Goal: Transaction & Acquisition: Book appointment/travel/reservation

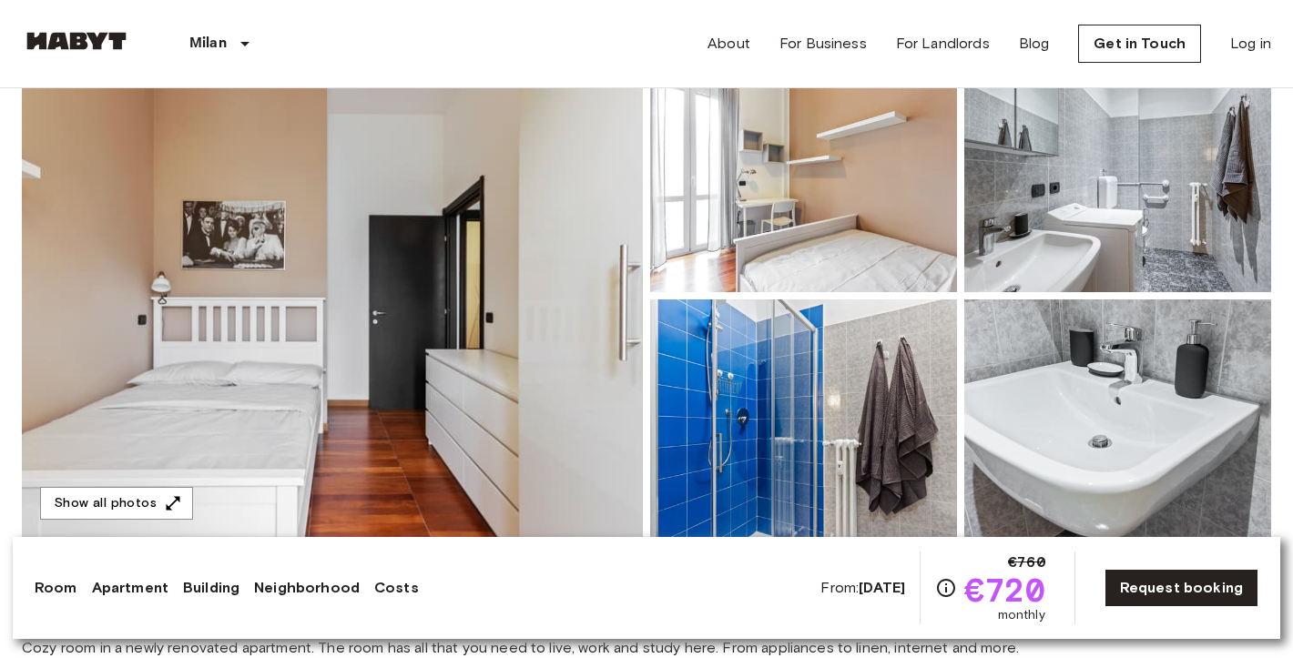
click at [698, 4] on div "Milan Europe Amsterdam Berlin Brussels Cologne Dusseldorf Frankfurt Graz Hambur…" at bounding box center [647, 43] width 1250 height 87
click at [698, 0] on div "Milan Europe Amsterdam Berlin Brussels Cologne Dusseldorf Frankfurt Graz Hambur…" at bounding box center [647, 43] width 1250 height 87
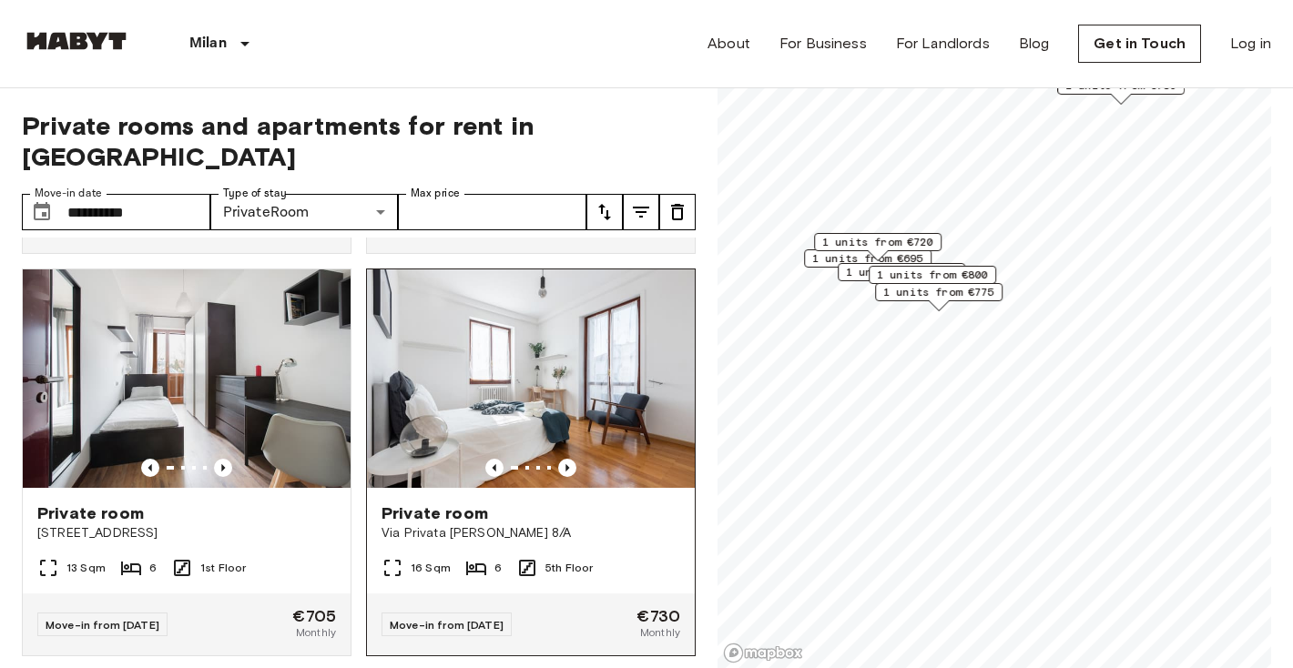
scroll to position [409, 0]
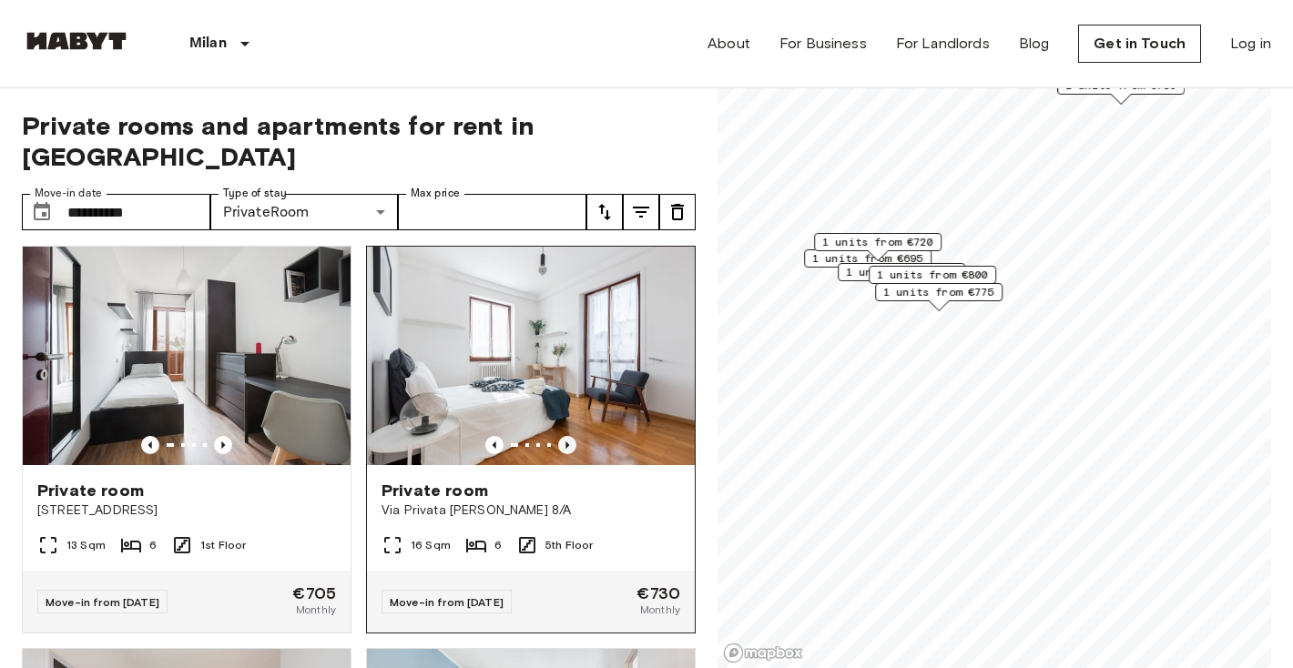
click at [568, 436] on icon "Previous image" at bounding box center [567, 445] width 18 height 18
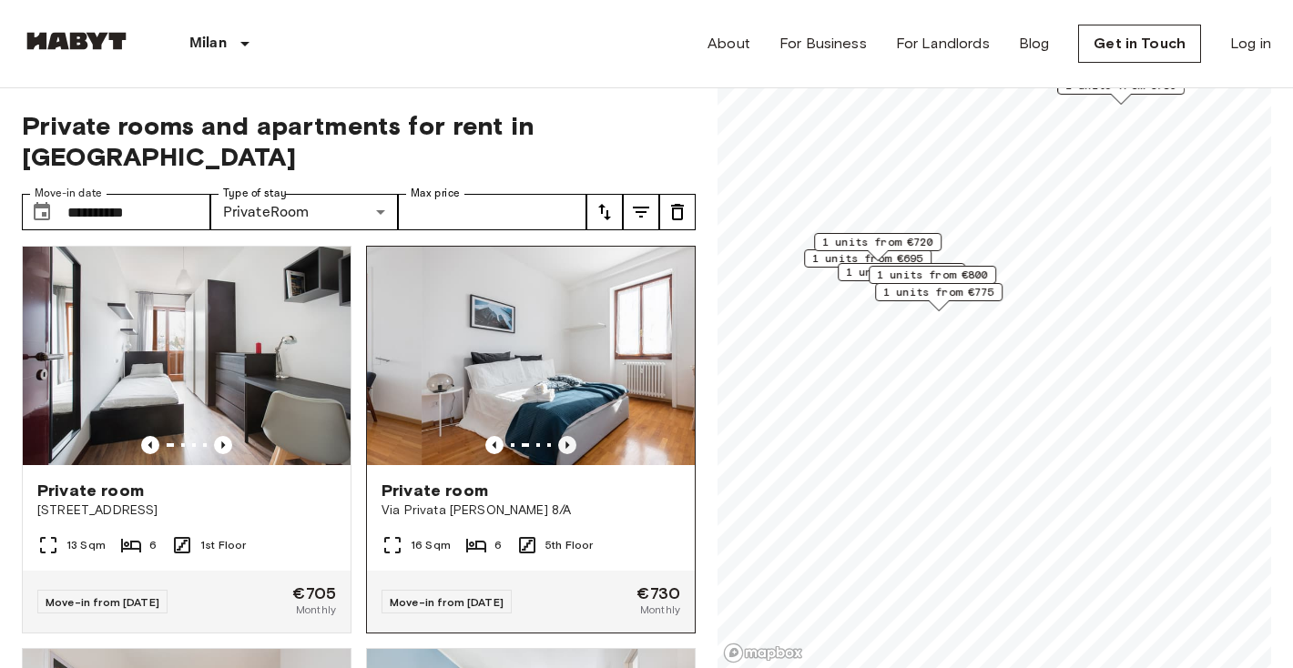
click at [568, 436] on icon "Previous image" at bounding box center [567, 445] width 18 height 18
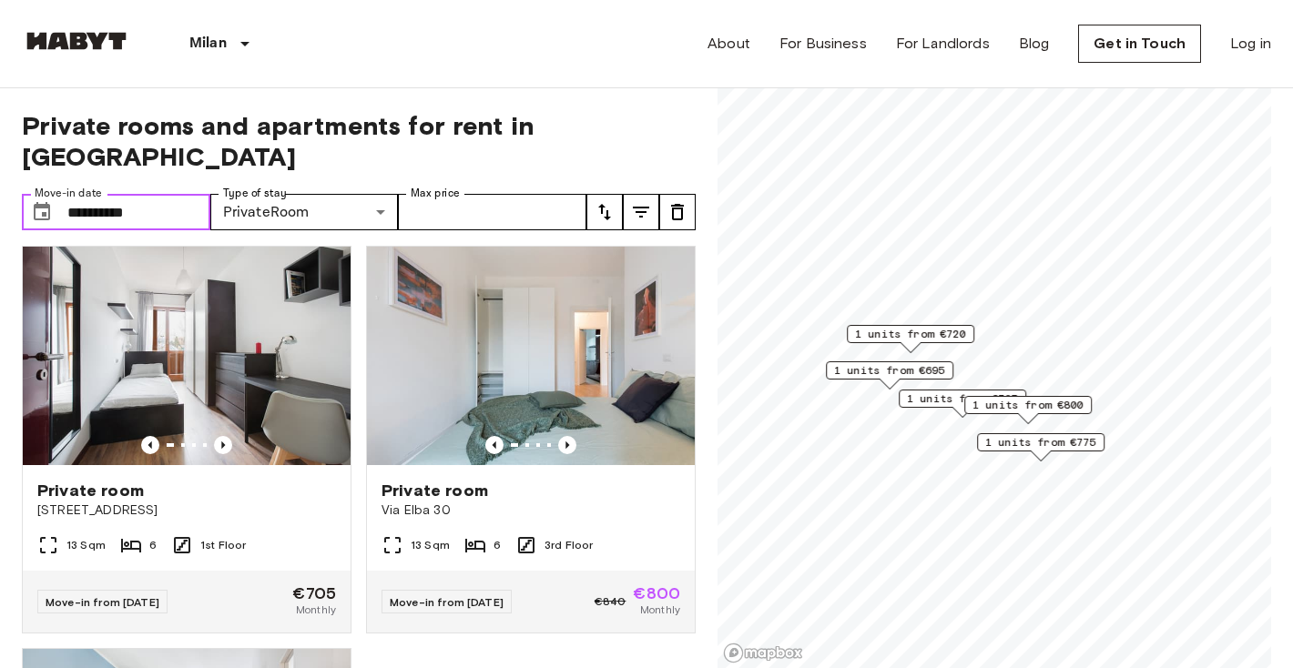
click at [165, 194] on input "**********" at bounding box center [138, 212] width 143 height 36
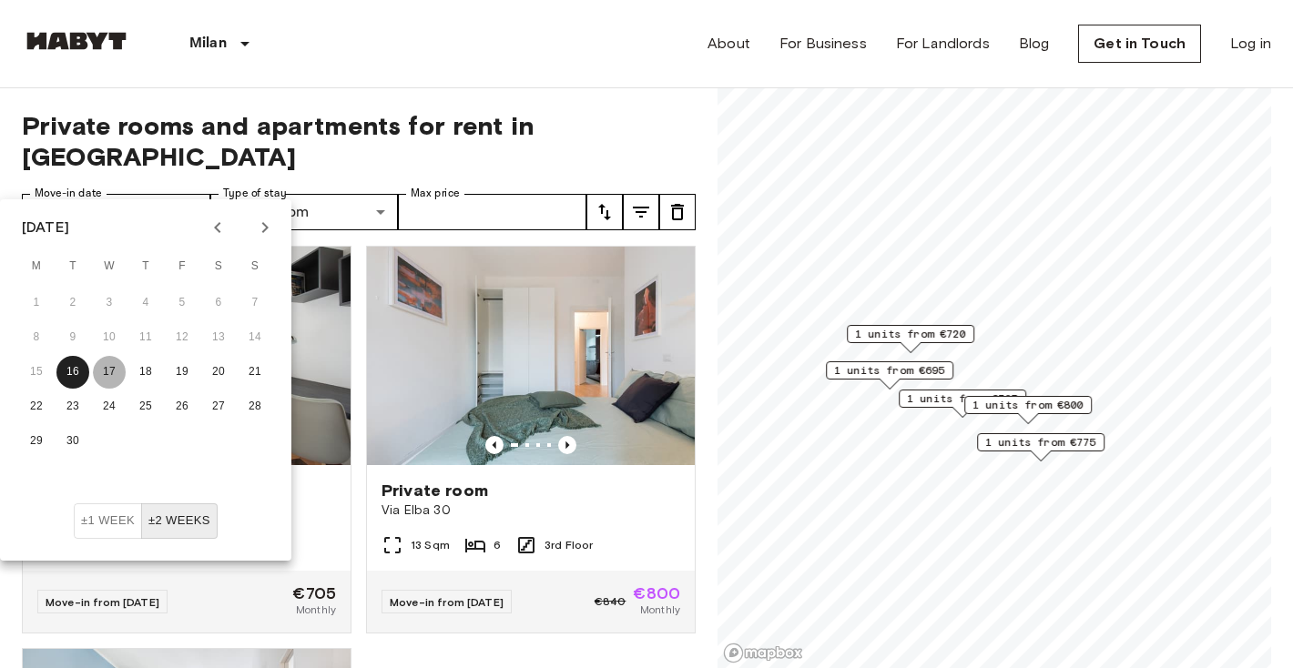
click at [113, 376] on button "17" at bounding box center [109, 372] width 33 height 33
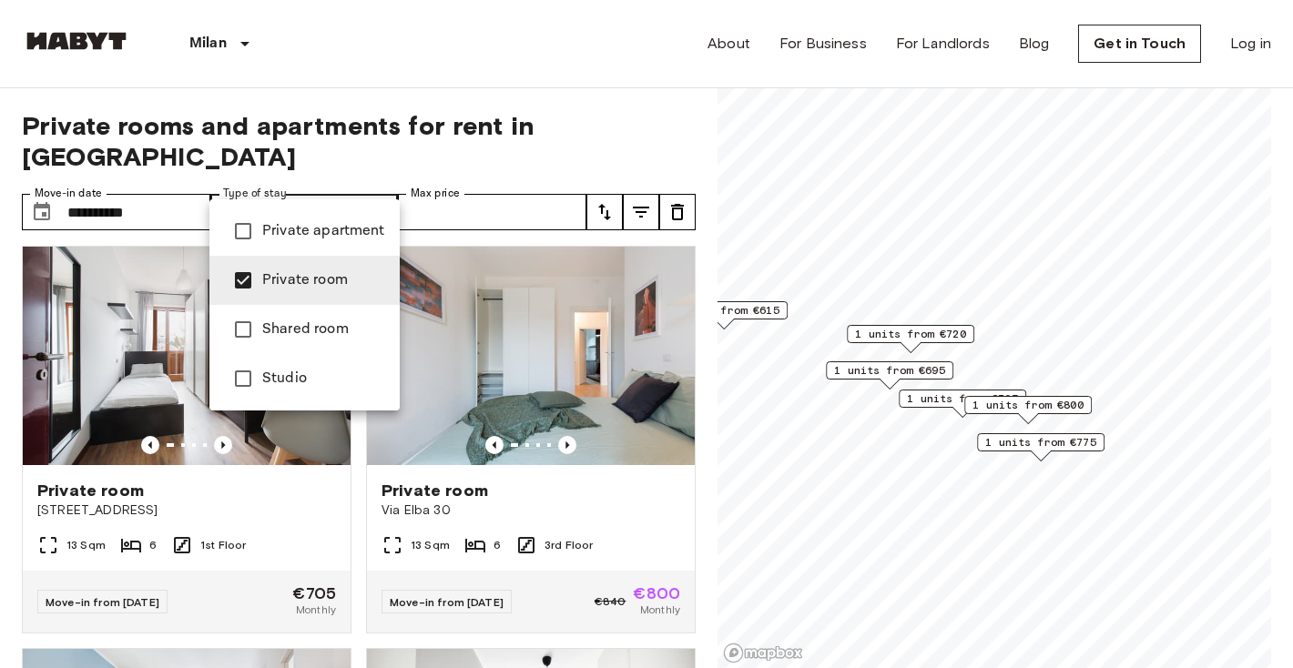
click at [178, 189] on div at bounding box center [646, 334] width 1293 height 668
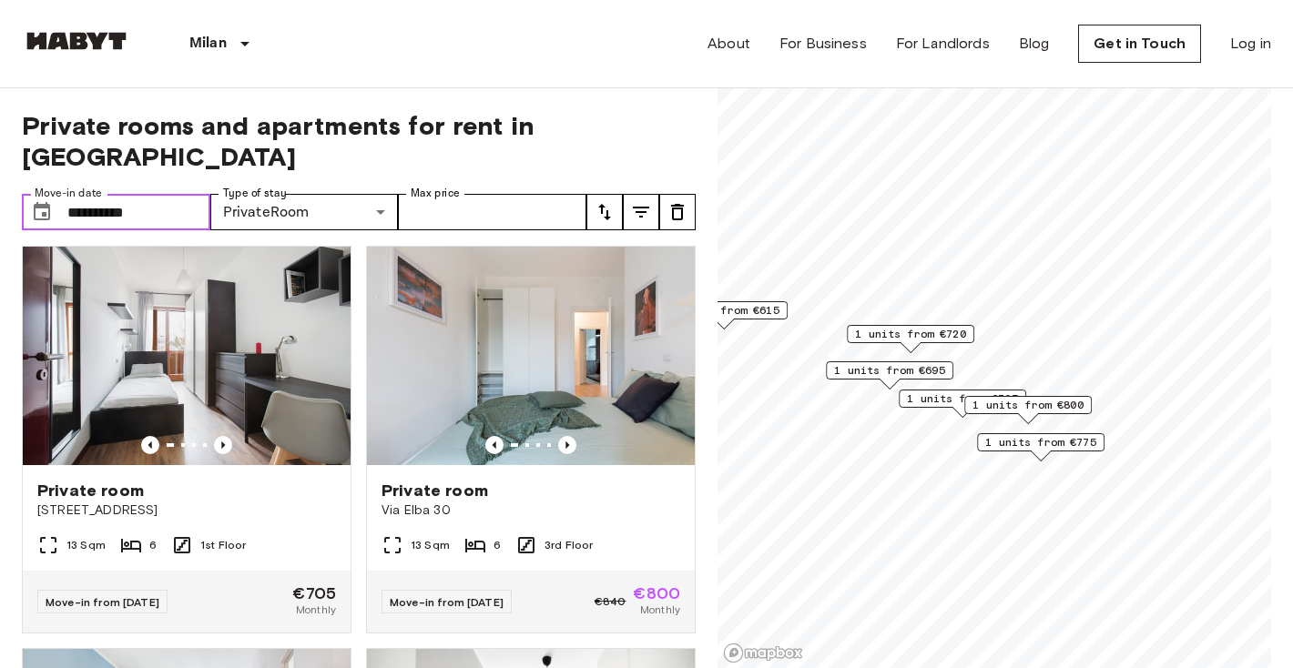
click at [178, 194] on input "**********" at bounding box center [138, 212] width 143 height 36
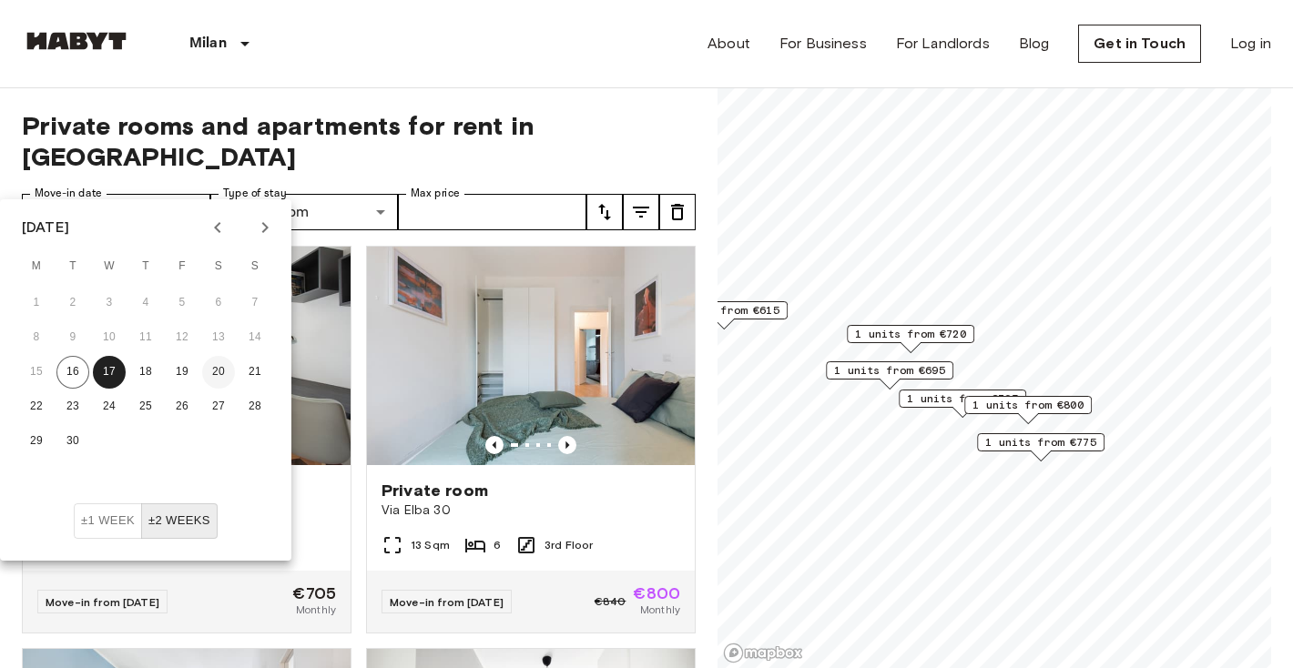
click at [227, 375] on button "20" at bounding box center [218, 372] width 33 height 33
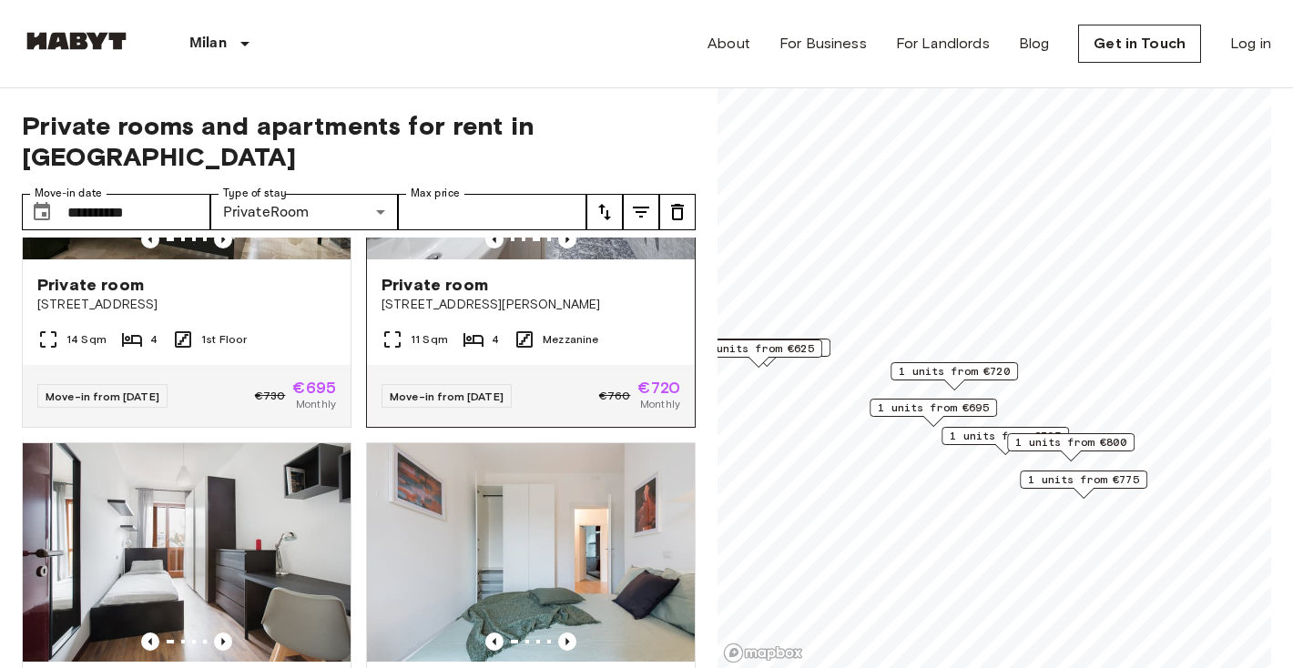
scroll to position [215, 0]
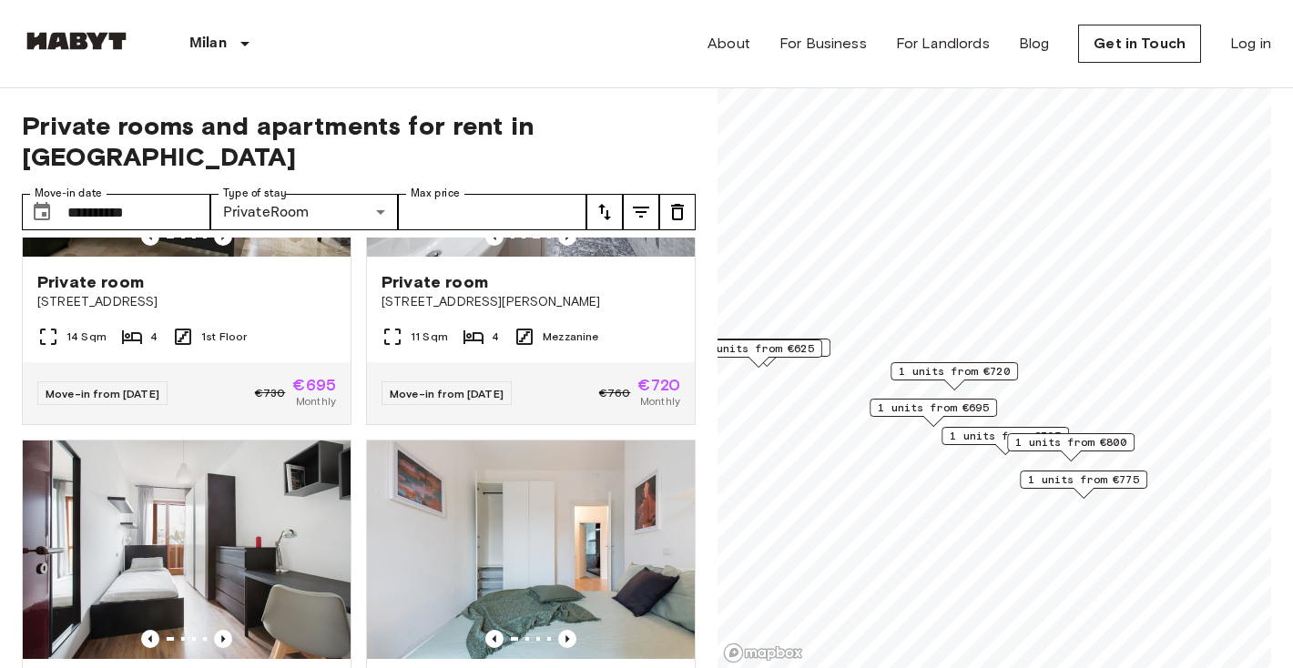
click at [995, 379] on span "1 units from €720" at bounding box center [954, 371] width 111 height 16
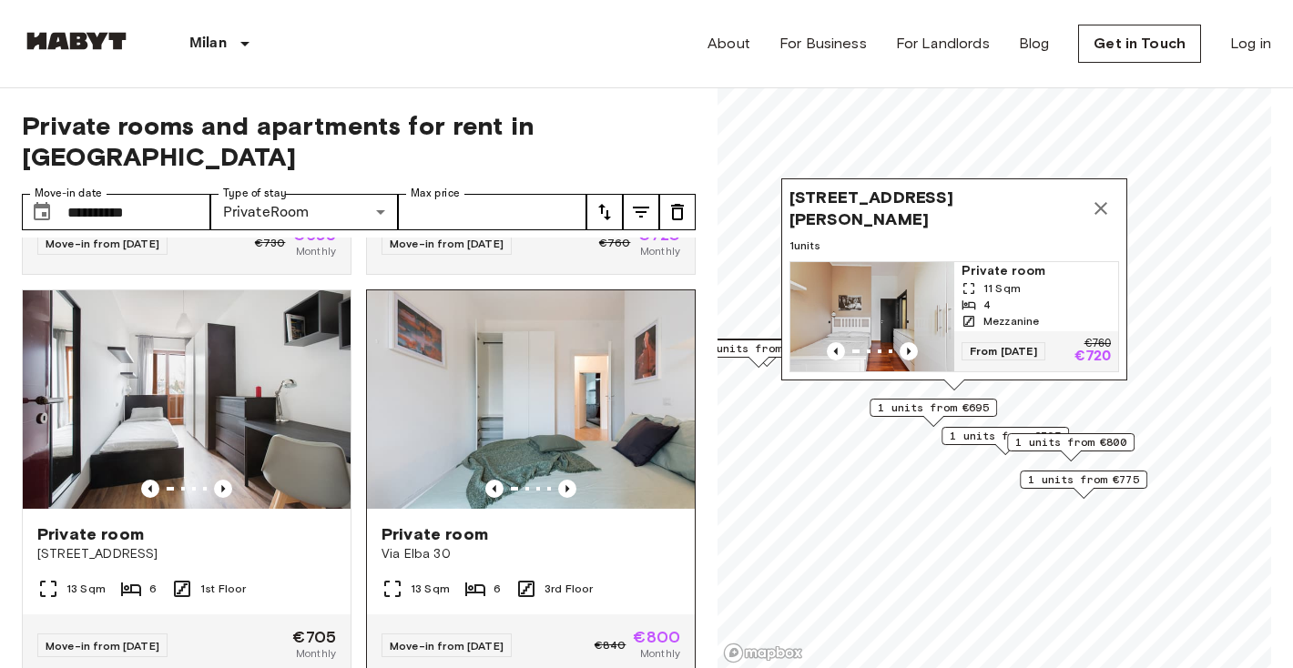
scroll to position [374, 0]
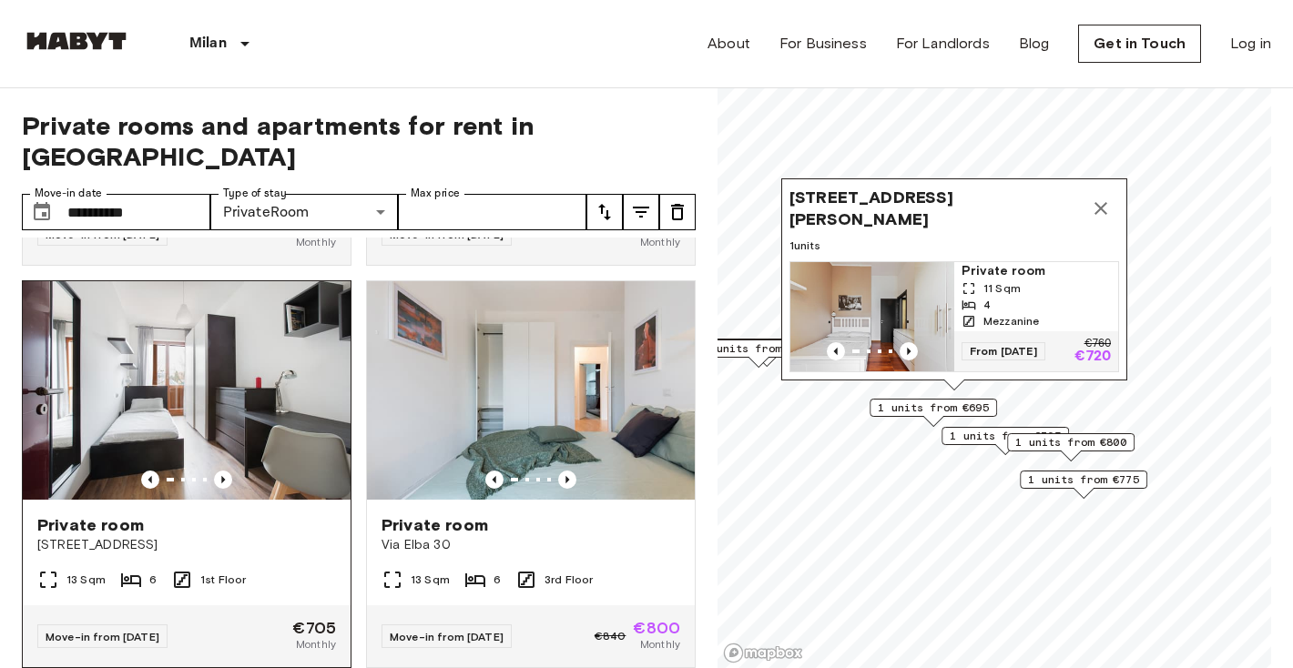
click at [77, 515] on span "Private room" at bounding box center [90, 526] width 107 height 22
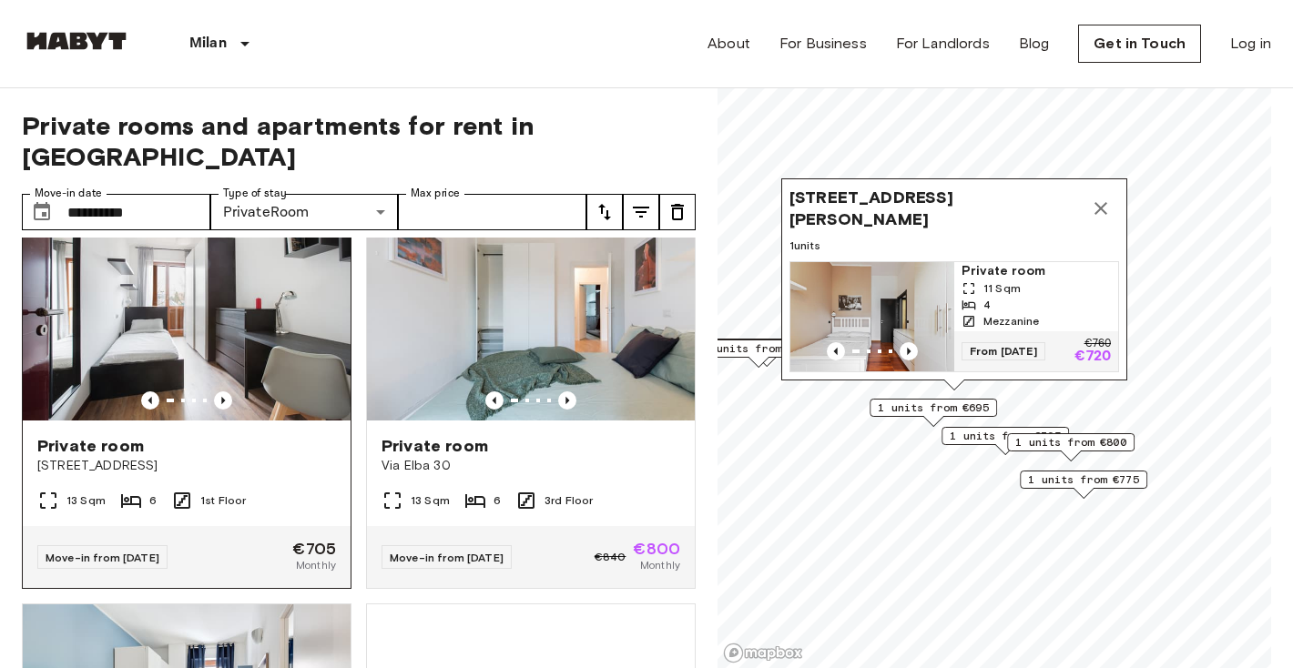
scroll to position [502, 0]
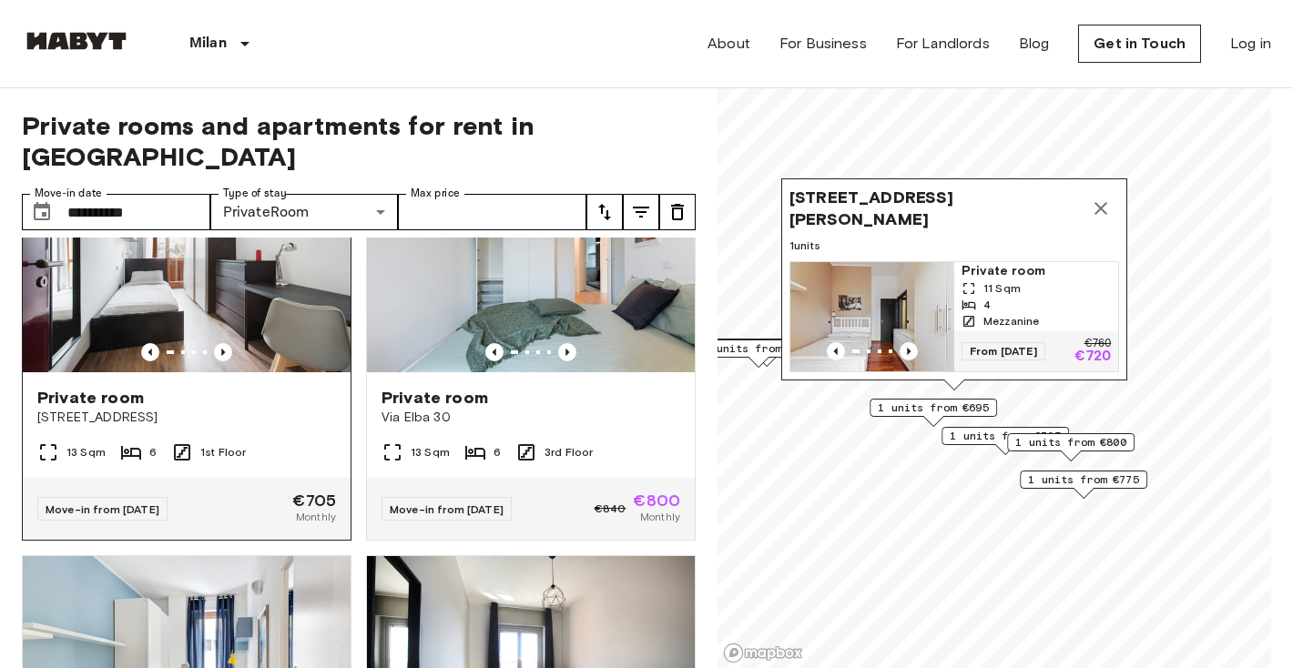
click at [245, 409] on span "Via Dei Gracchi 30" at bounding box center [186, 418] width 299 height 18
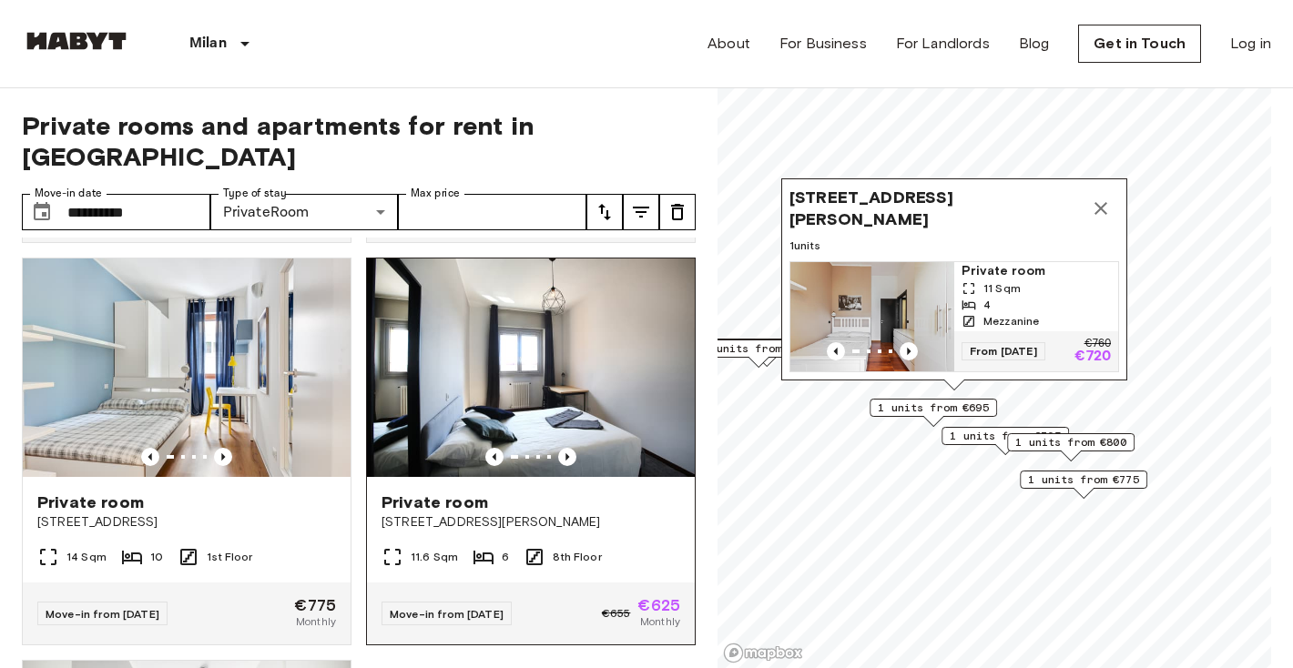
scroll to position [801, 0]
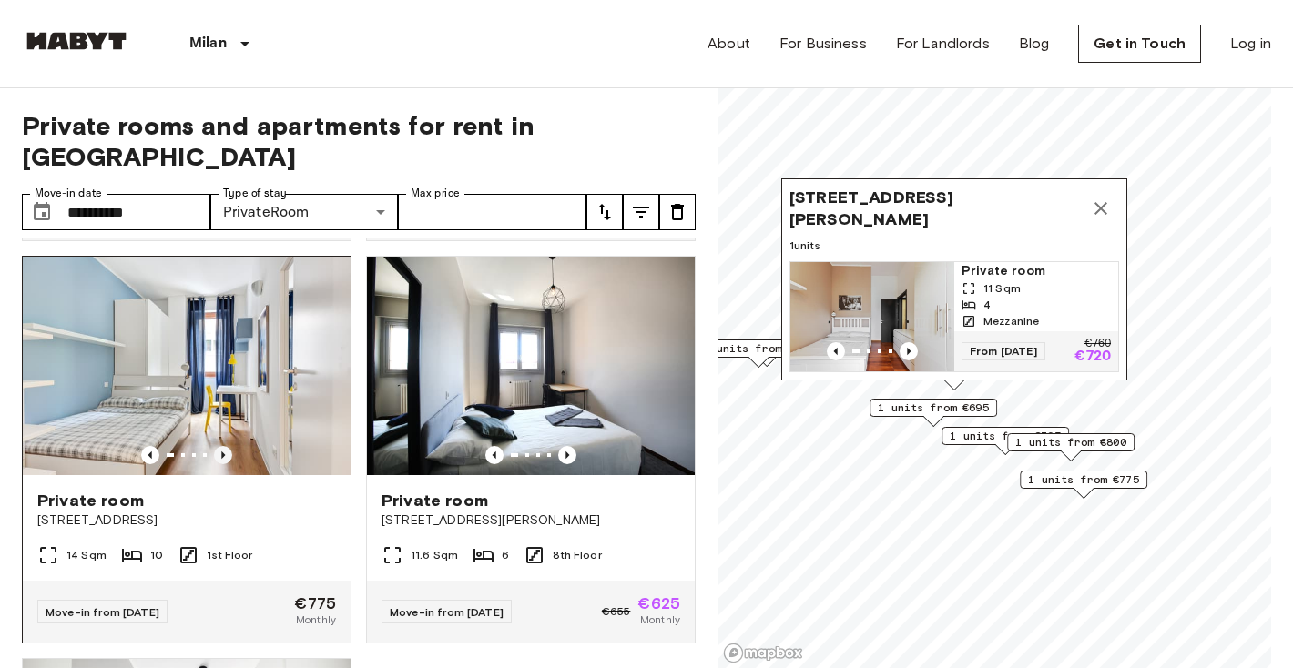
click at [224, 446] on icon "Previous image" at bounding box center [223, 455] width 18 height 18
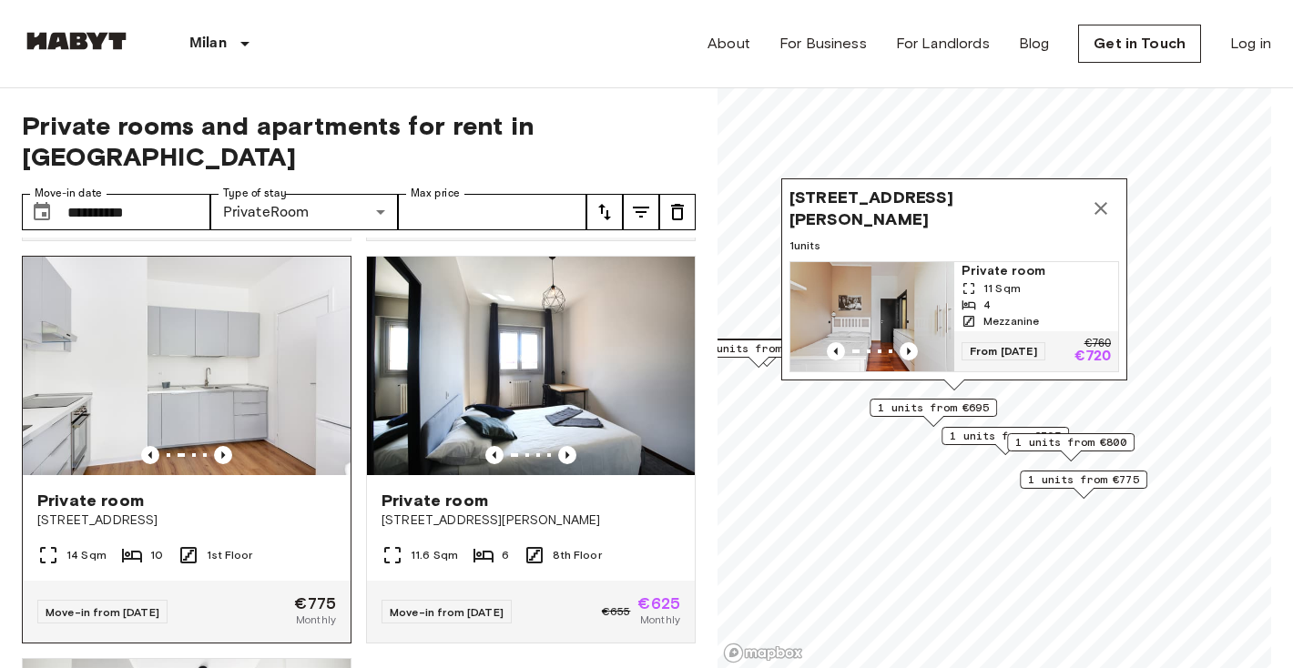
click at [216, 490] on div "Private room" at bounding box center [186, 501] width 299 height 22
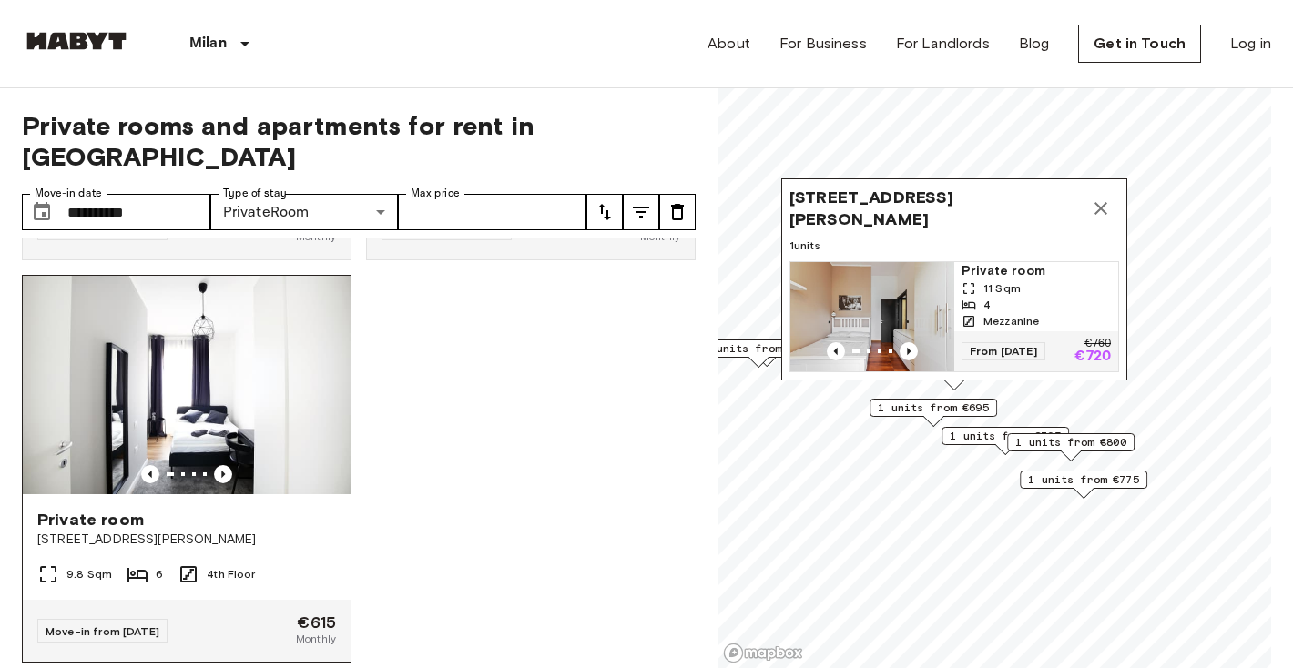
scroll to position [1184, 0]
click at [221, 466] on icon "Previous image" at bounding box center [223, 475] width 18 height 18
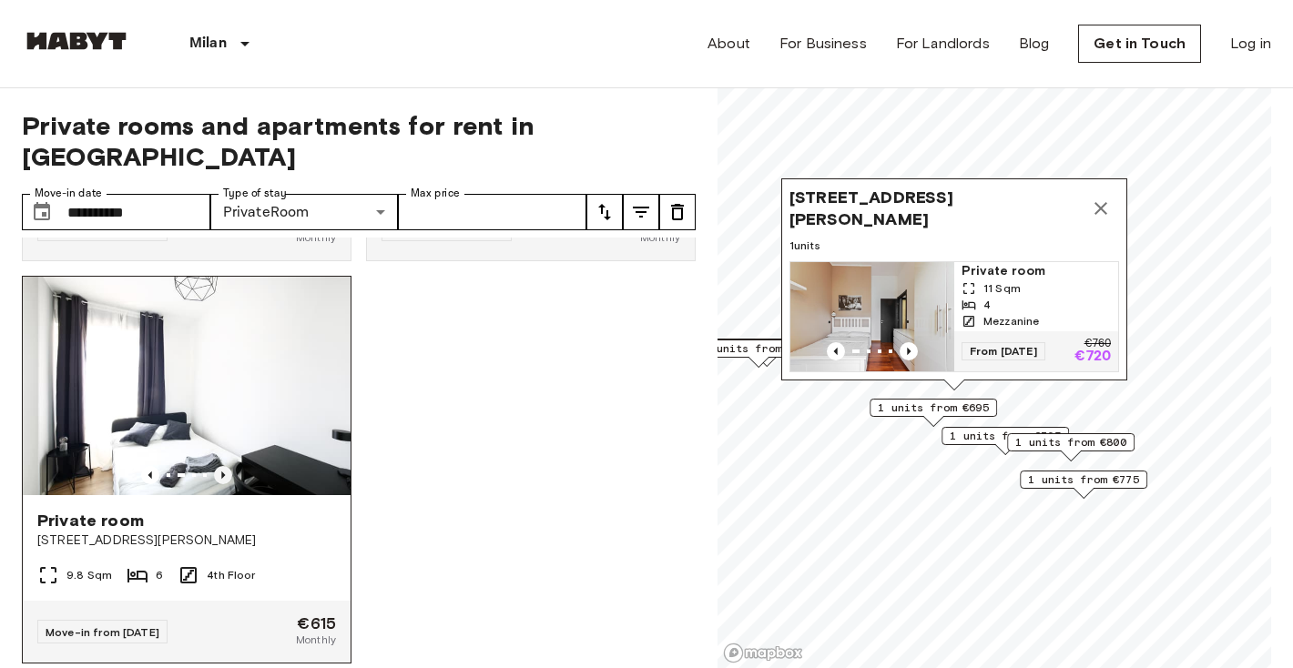
click at [221, 466] on icon "Previous image" at bounding box center [223, 475] width 18 height 18
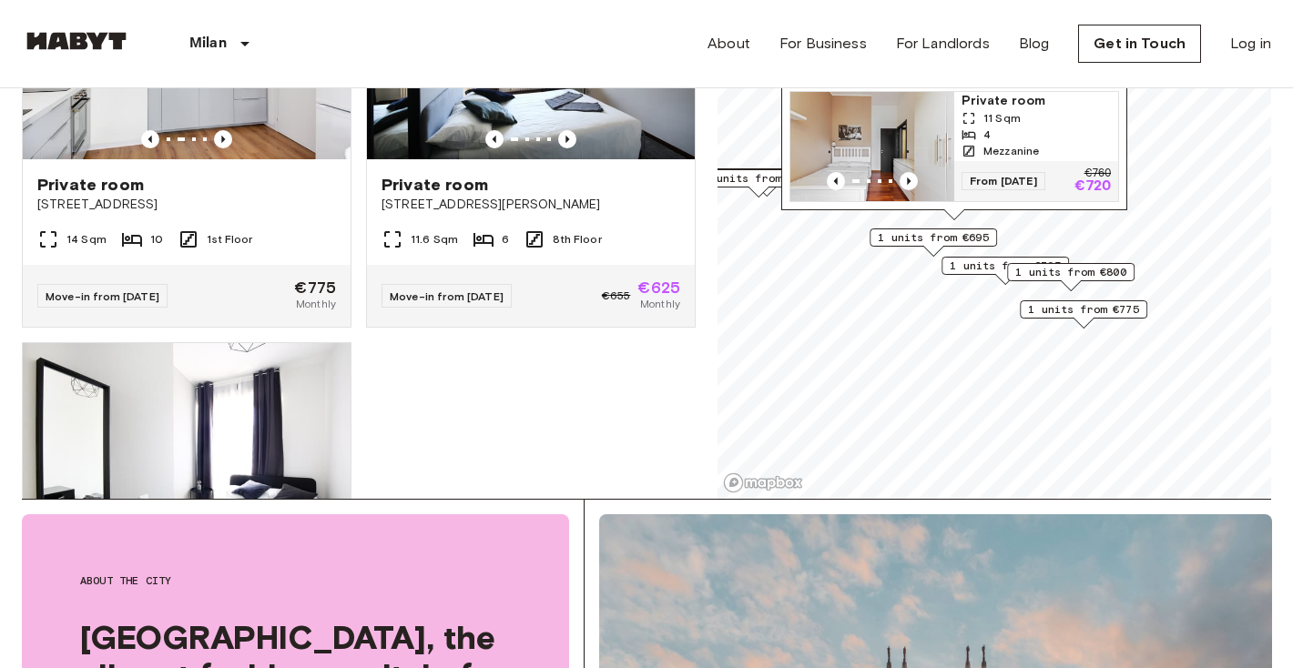
scroll to position [75, 0]
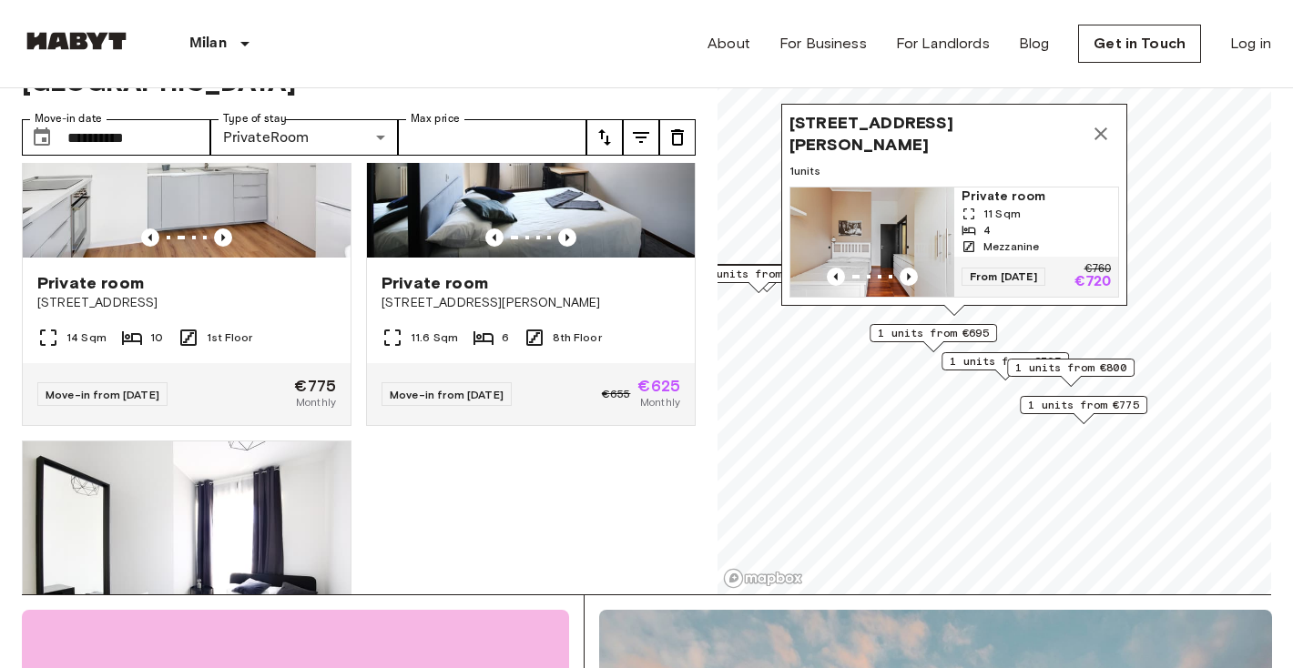
click at [862, 114] on span "Via Giuseppe Massarenti 13, 20148 Milano, IT" at bounding box center [936, 134] width 293 height 44
click at [862, 126] on span "Via Giuseppe Massarenti 13, 20148 Milano, IT" at bounding box center [936, 134] width 293 height 44
click at [841, 145] on span "Via Giuseppe Massarenti 13, 20148 Milano, IT" at bounding box center [936, 134] width 293 height 44
click at [863, 249] on img "Map marker" at bounding box center [873, 242] width 164 height 109
click at [1094, 132] on icon "Map marker" at bounding box center [1101, 134] width 22 height 22
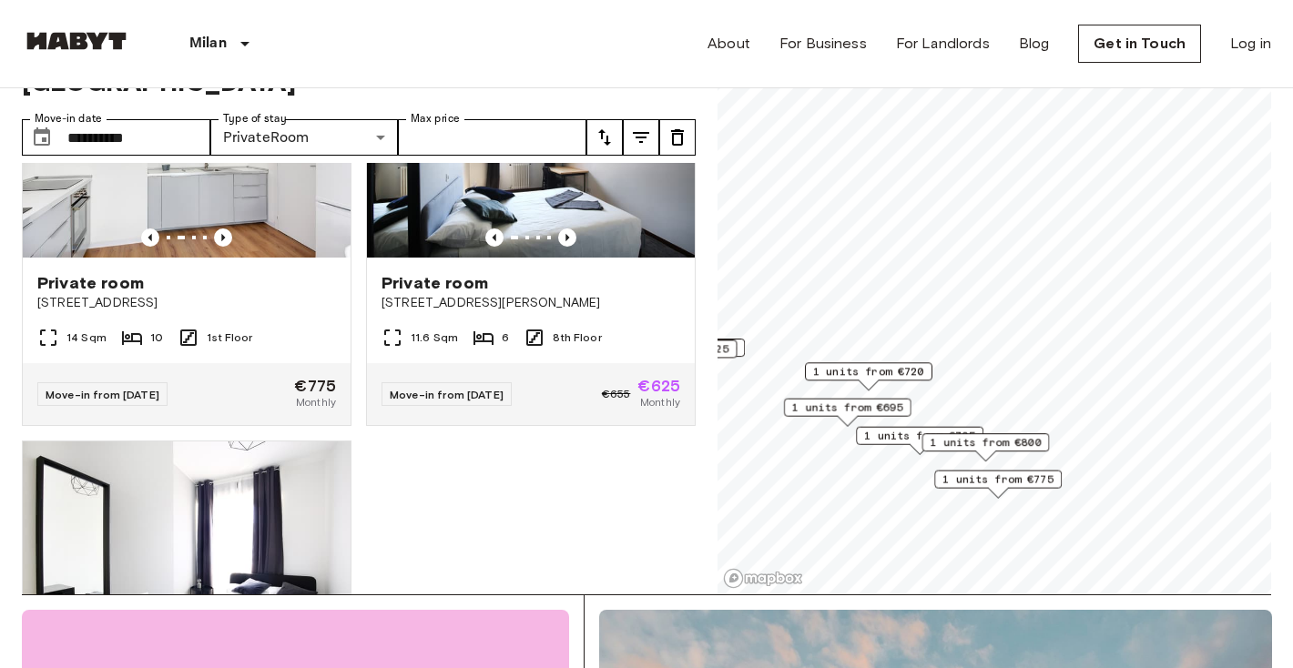
scroll to position [781, 0]
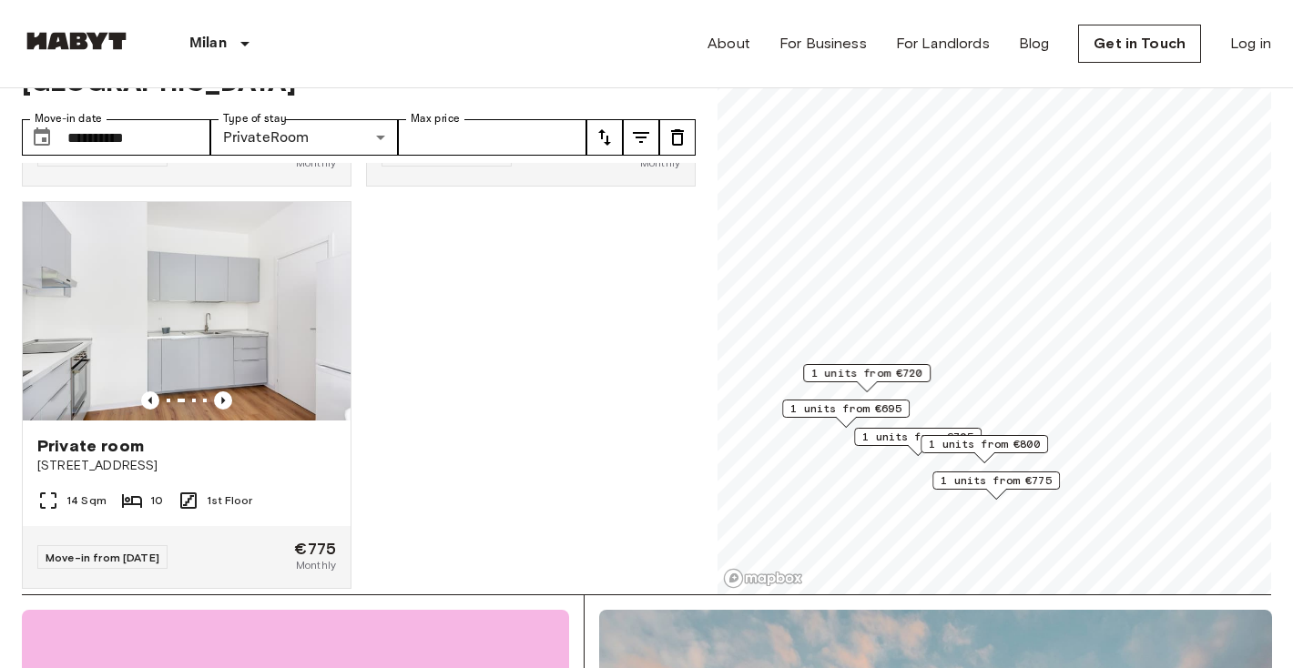
click at [869, 400] on div "1 units from €695" at bounding box center [846, 409] width 128 height 18
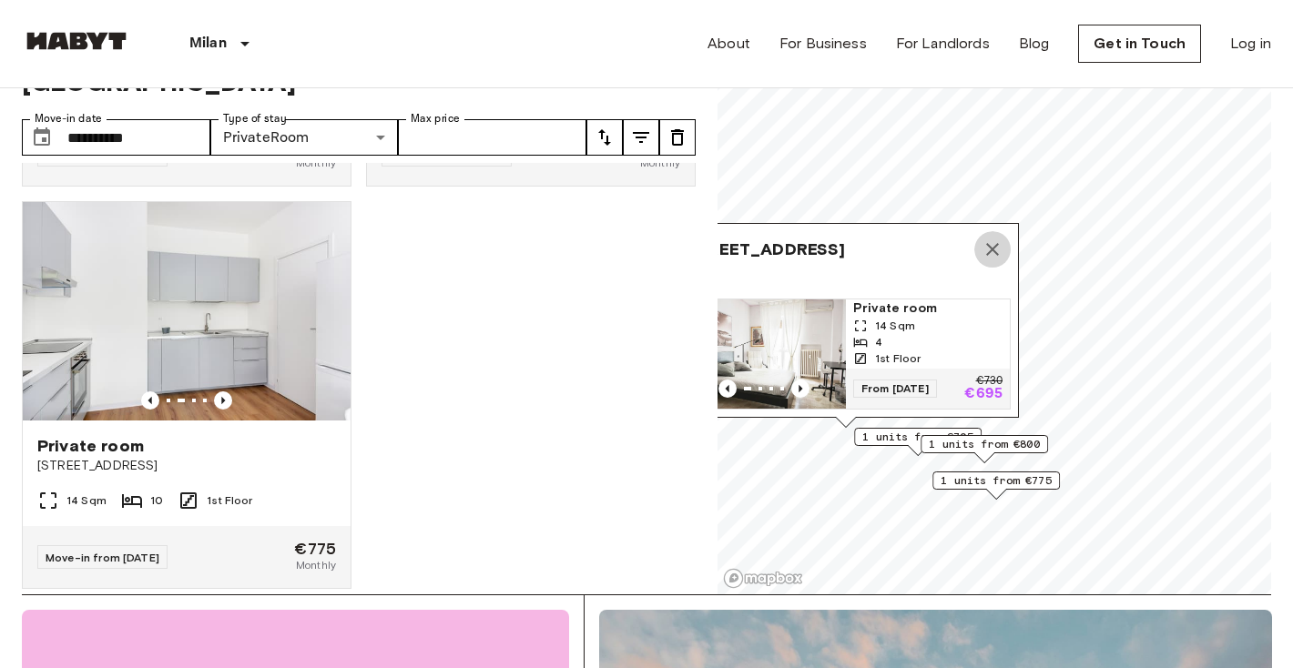
click at [1005, 252] on button "Map marker" at bounding box center [992, 249] width 36 height 36
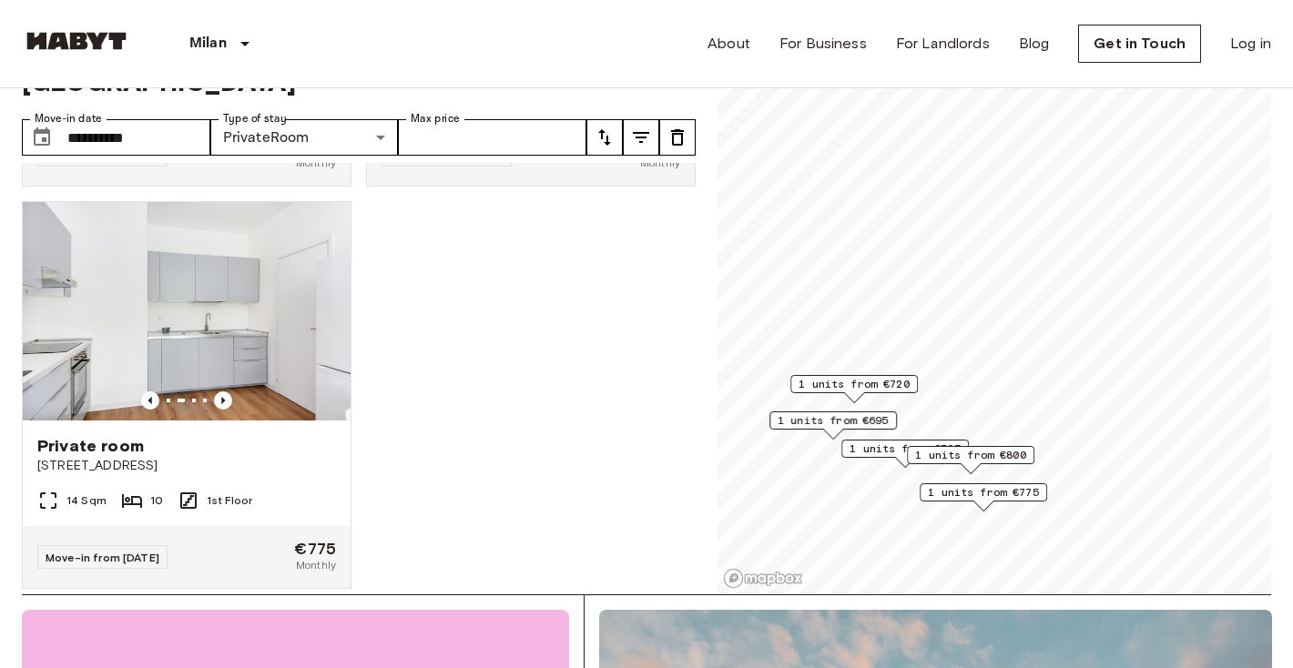
click at [885, 451] on span "1 units from €705" at bounding box center [905, 449] width 111 height 16
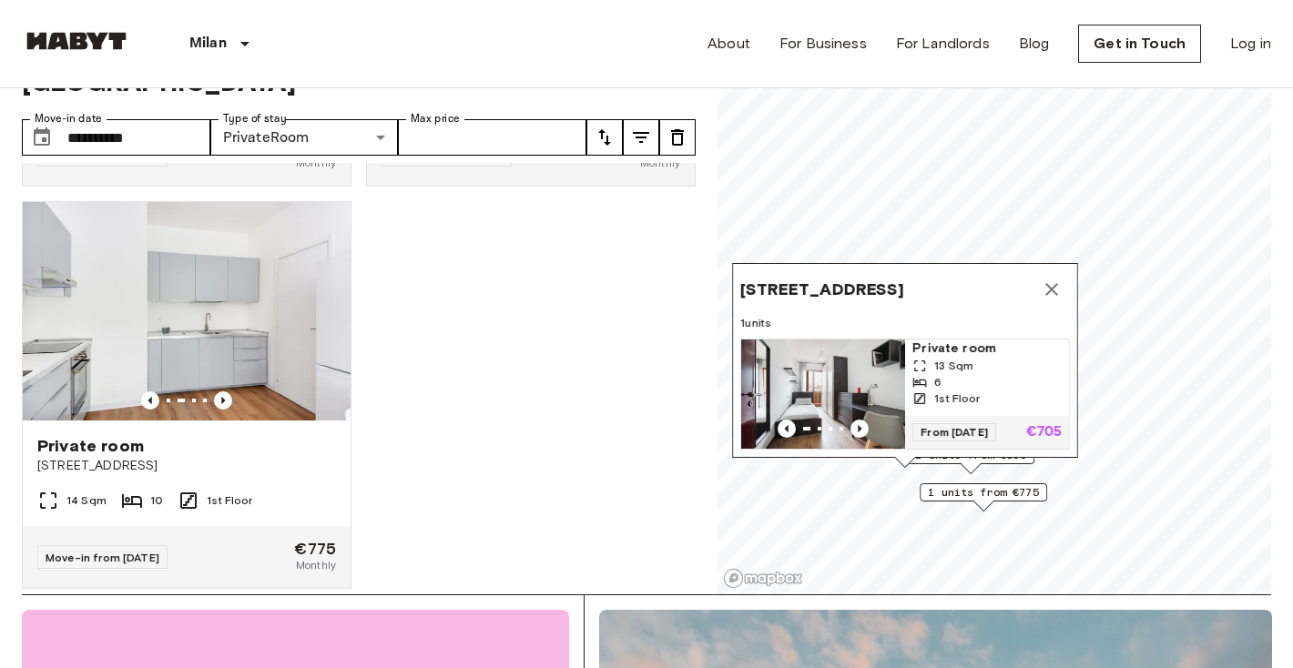
click at [904, 279] on span "Via Dei Gracchi 30, 20146 Milano, IT" at bounding box center [822, 290] width 164 height 22
click at [886, 280] on span "Via Dei Gracchi 30, 20146 Milano, IT" at bounding box center [822, 290] width 164 height 22
click at [863, 344] on img "Map marker" at bounding box center [823, 394] width 164 height 109
click at [1039, 273] on button "Map marker" at bounding box center [1052, 289] width 36 height 36
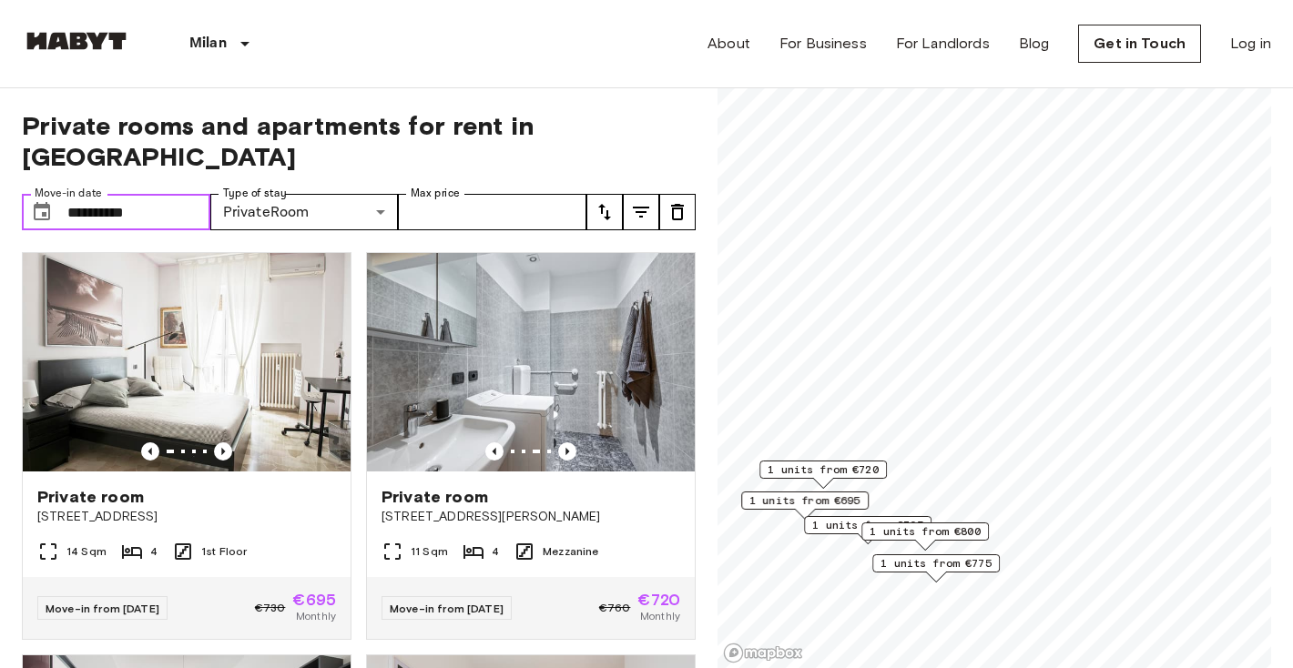
click at [137, 194] on input "**********" at bounding box center [138, 212] width 143 height 36
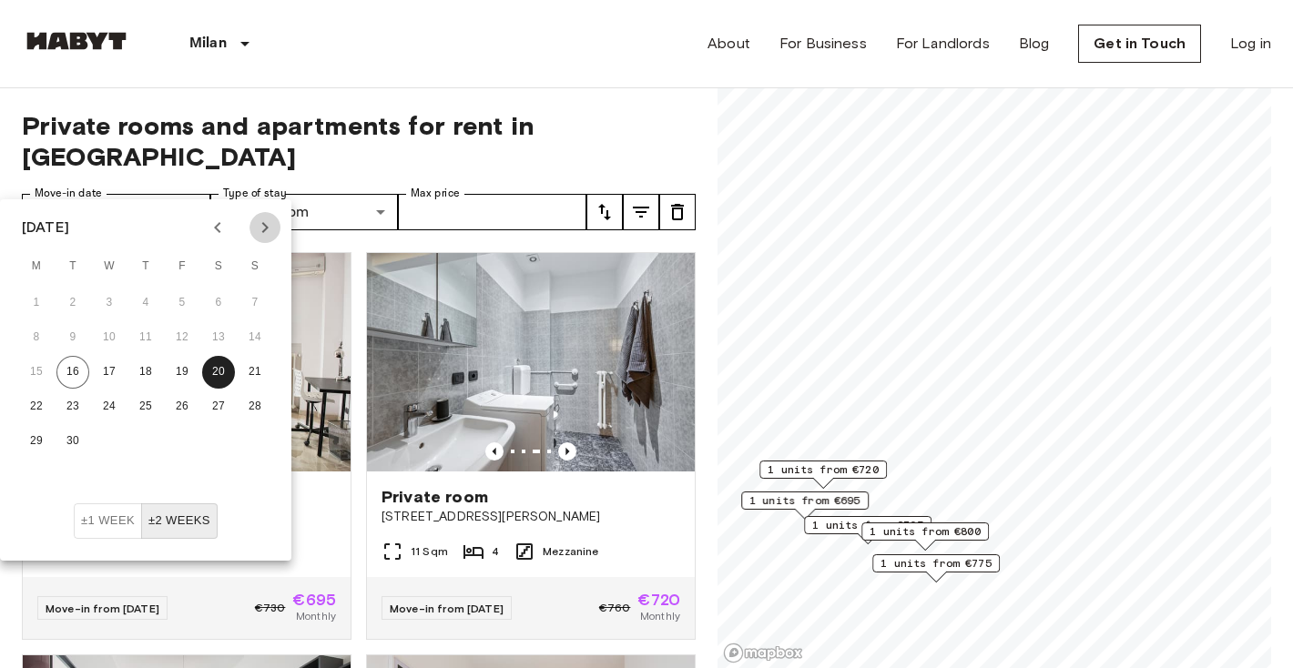
click at [261, 225] on icon "Next month" at bounding box center [265, 228] width 22 height 22
click at [117, 300] on button "1" at bounding box center [109, 303] width 33 height 33
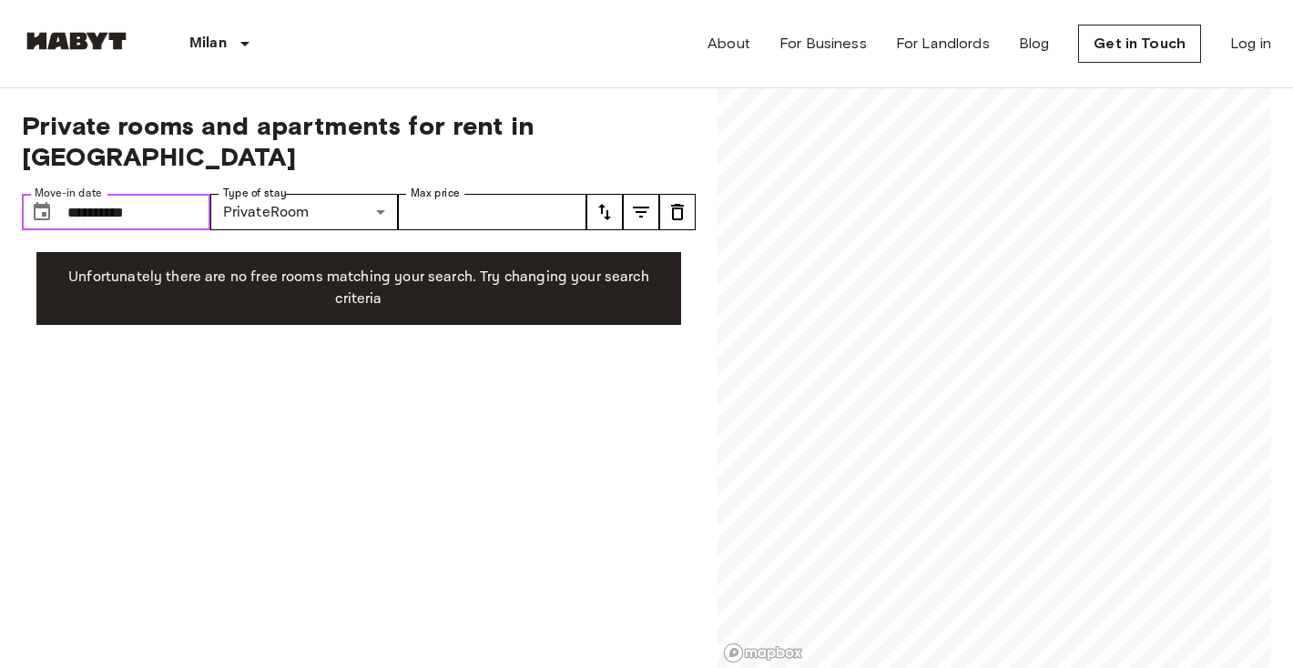
click at [164, 194] on input "**********" at bounding box center [138, 212] width 143 height 36
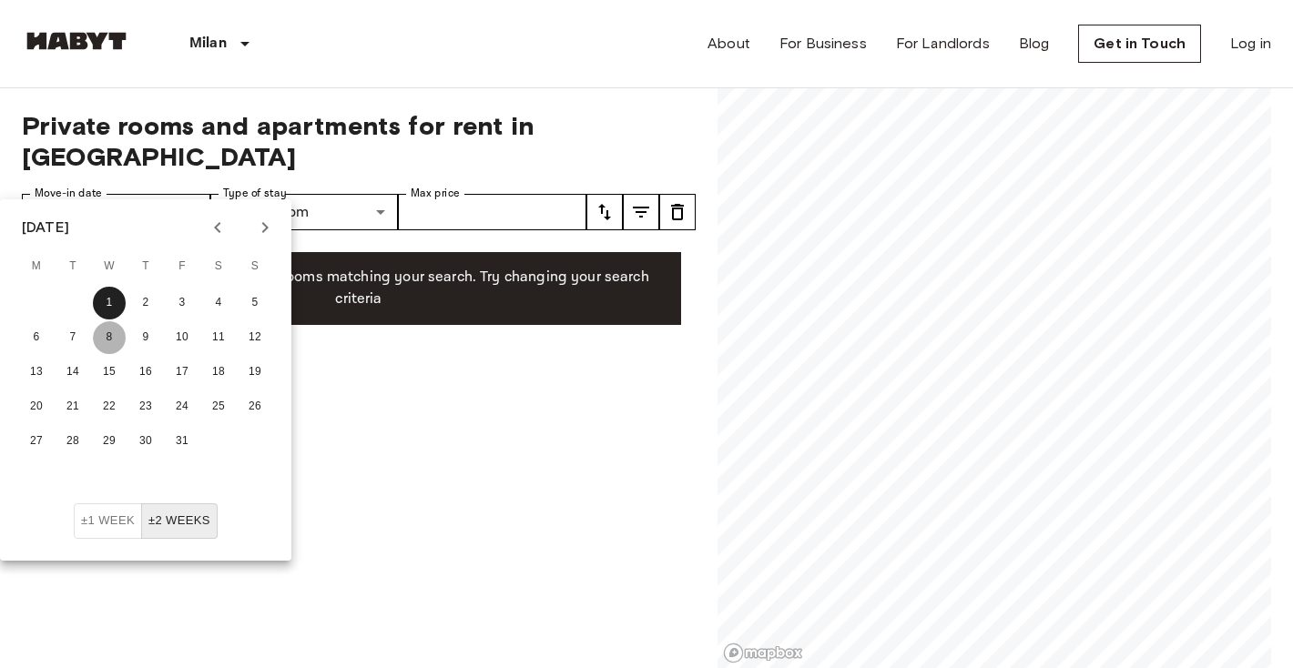
click at [103, 341] on button "8" at bounding box center [109, 337] width 33 height 33
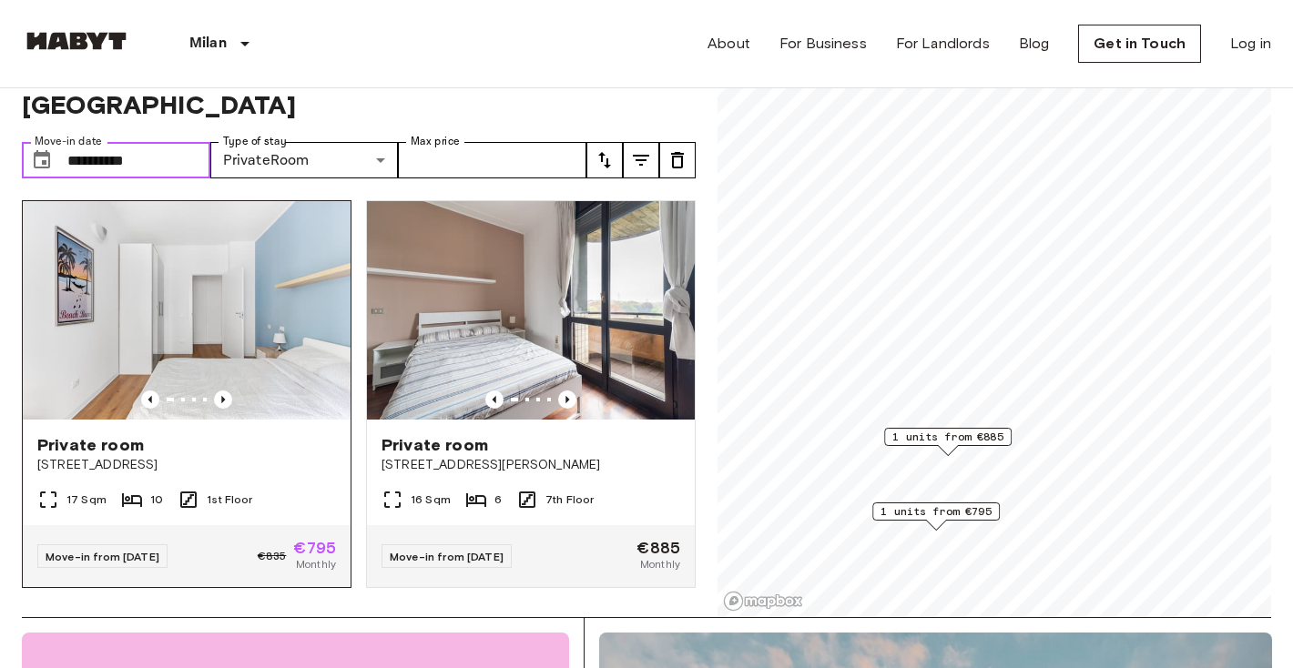
scroll to position [56, 0]
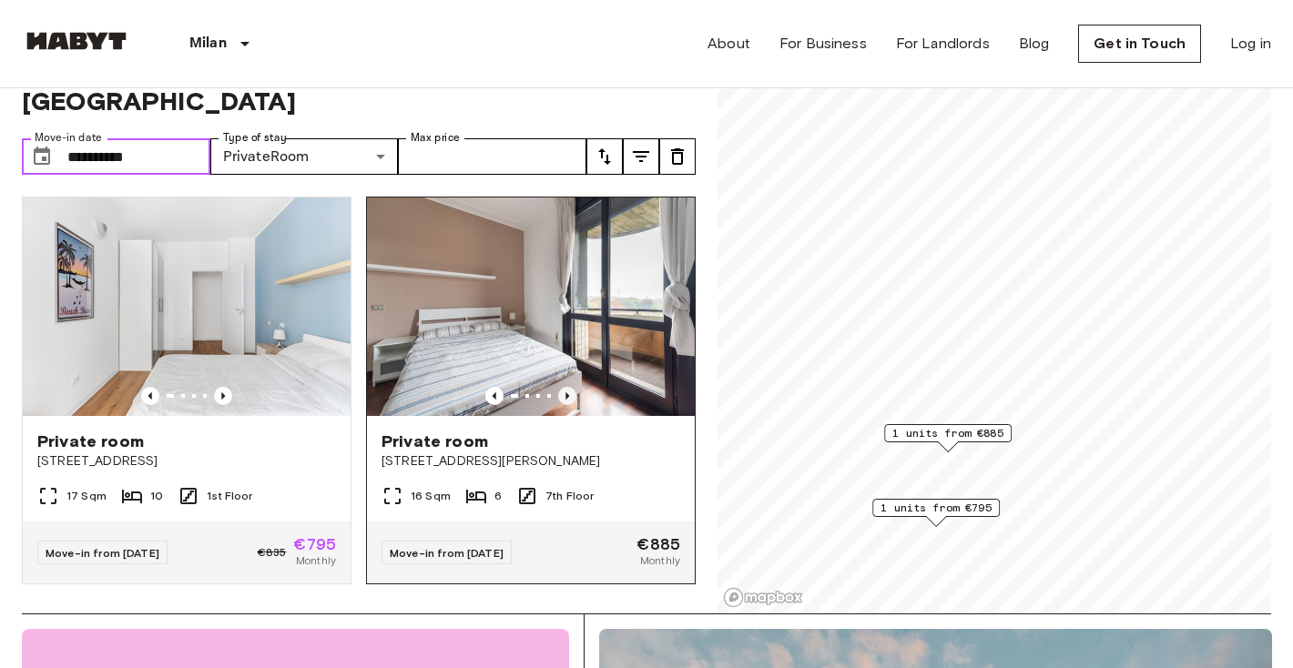
click at [567, 387] on icon "Previous image" at bounding box center [567, 396] width 18 height 18
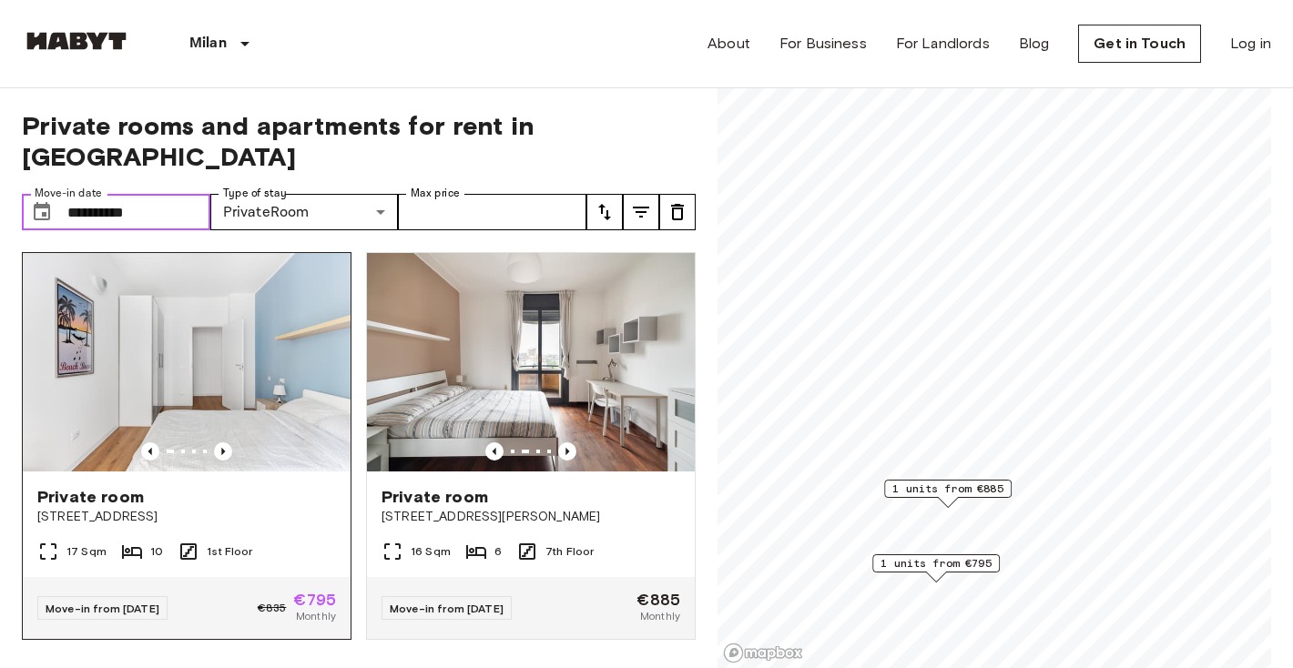
scroll to position [0, 0]
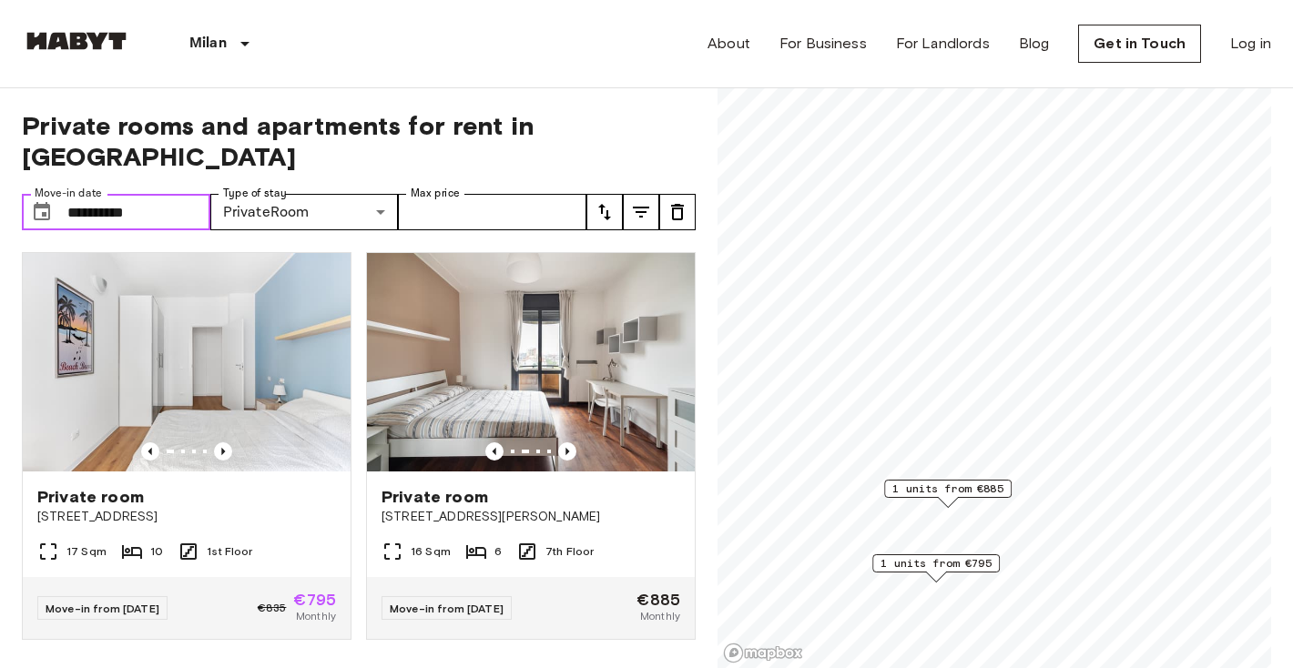
click at [146, 194] on input "**********" at bounding box center [138, 212] width 143 height 36
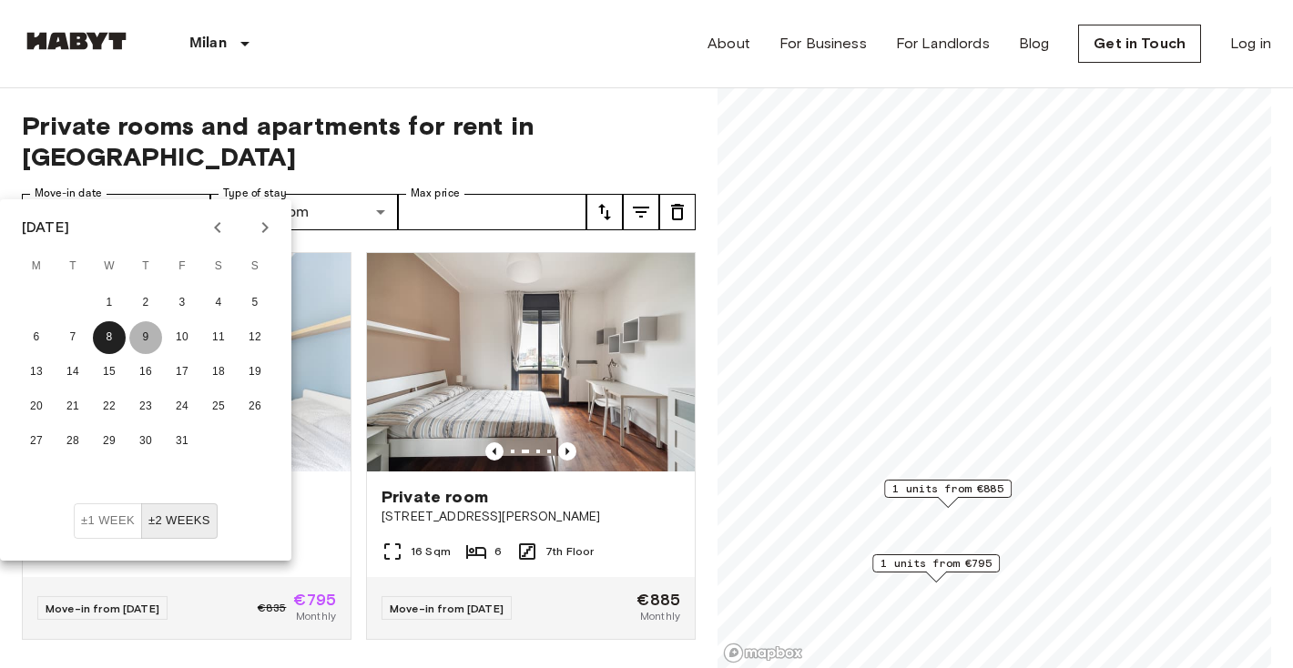
click at [147, 337] on button "9" at bounding box center [145, 337] width 33 height 33
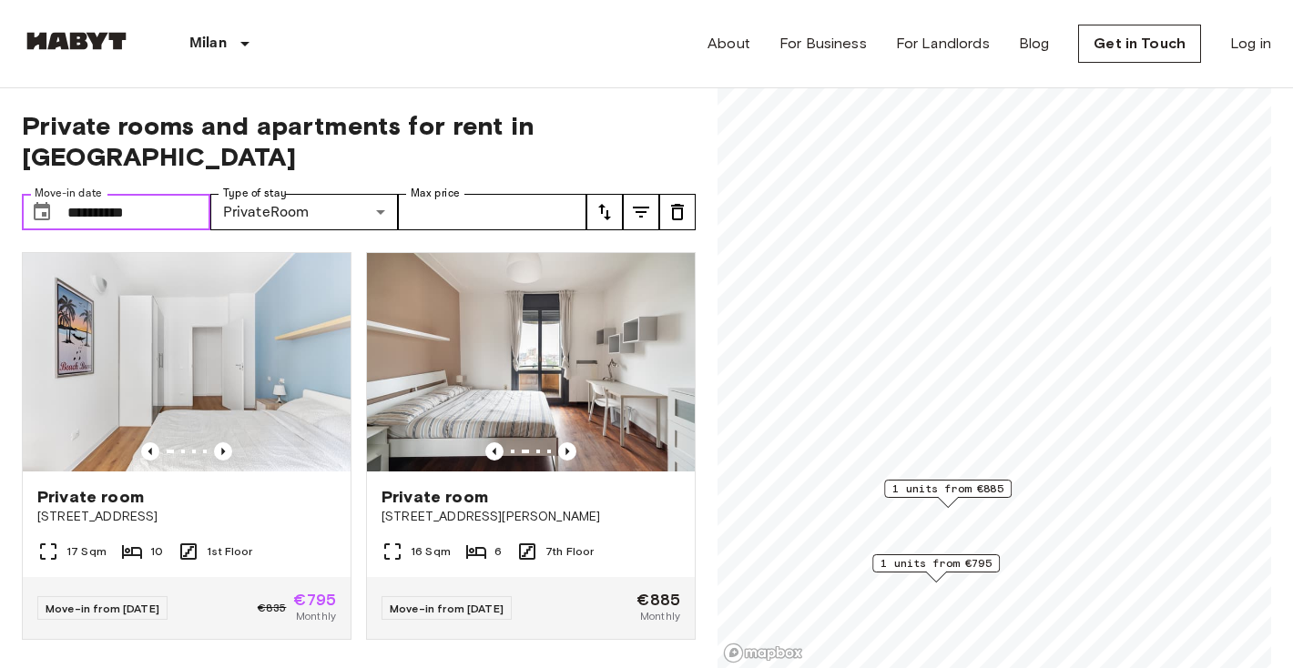
click at [144, 194] on input "**********" at bounding box center [138, 212] width 143 height 36
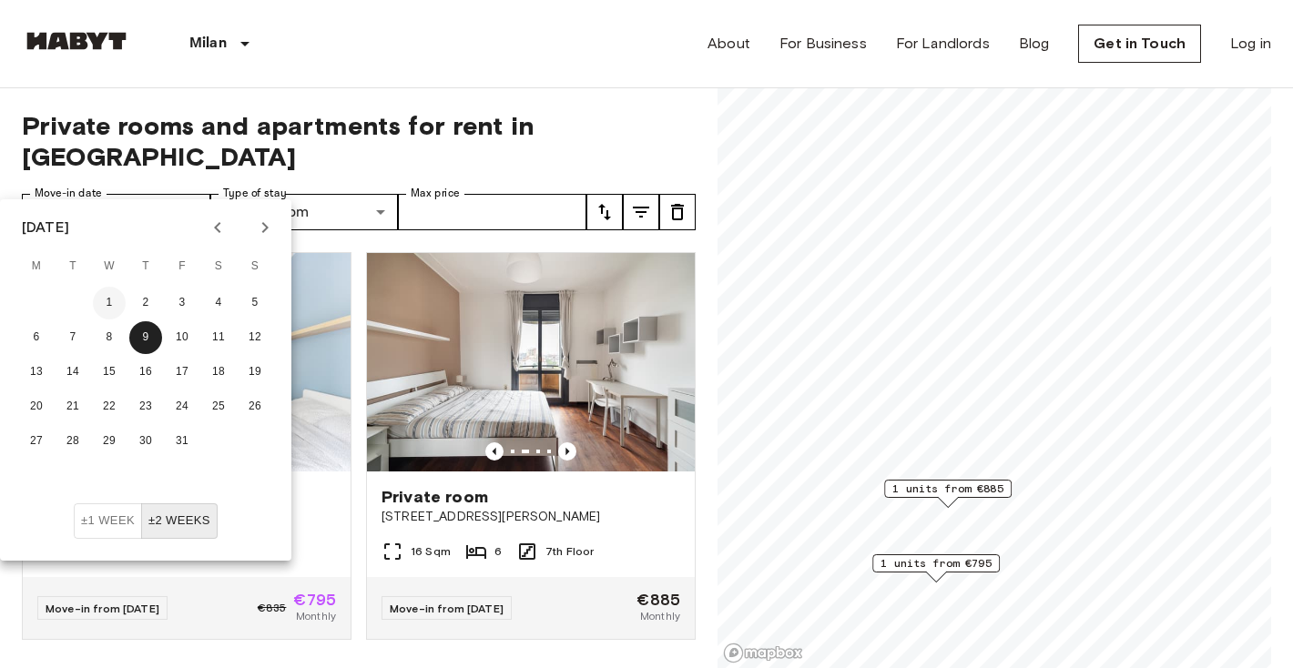
click at [108, 299] on button "1" at bounding box center [109, 303] width 33 height 33
type input "**********"
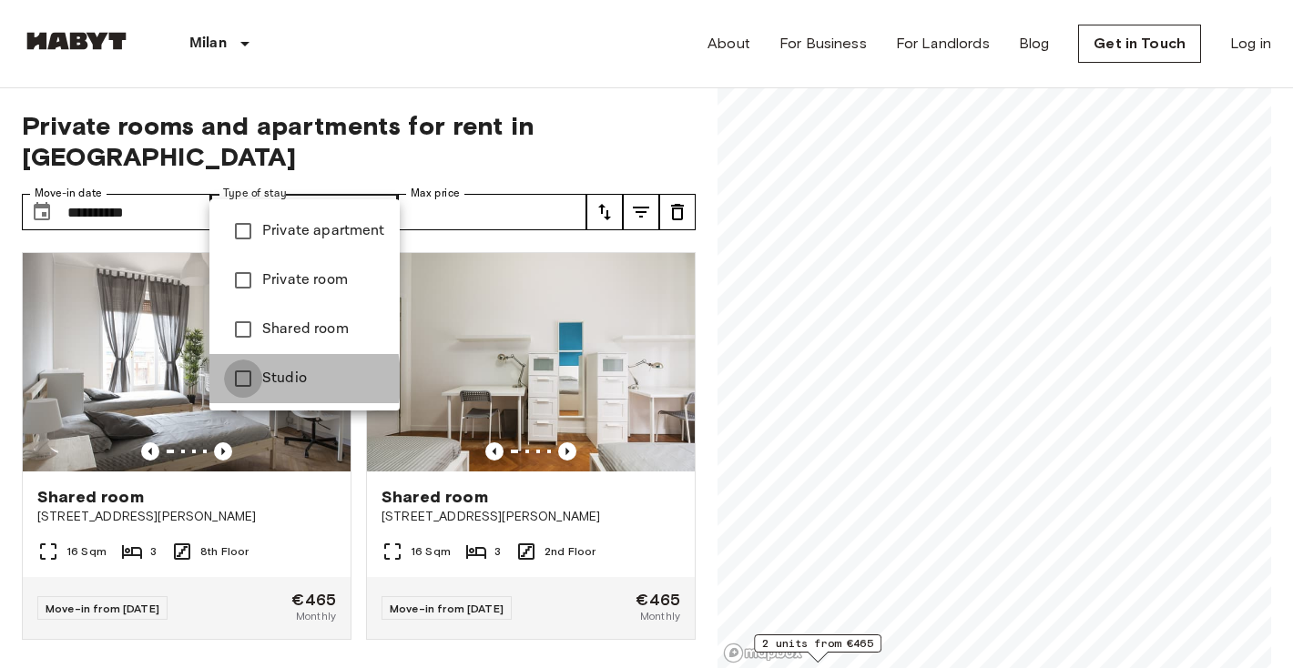
type input "******"
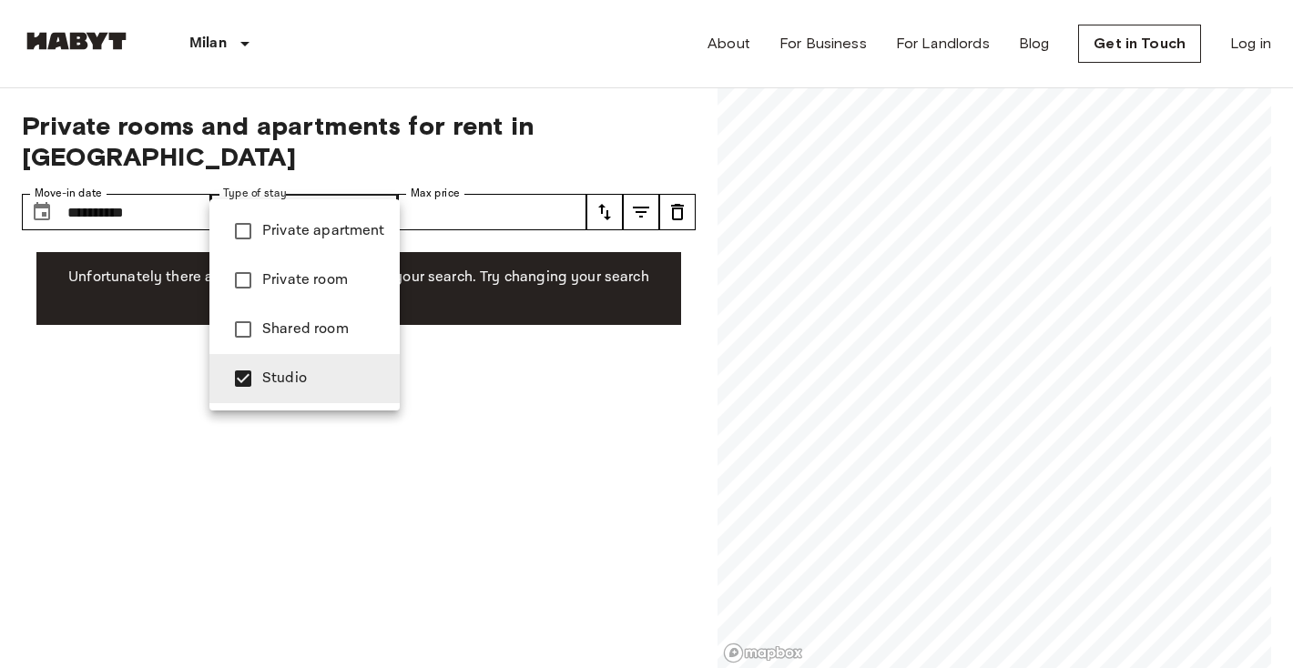
click at [155, 158] on div at bounding box center [646, 334] width 1293 height 668
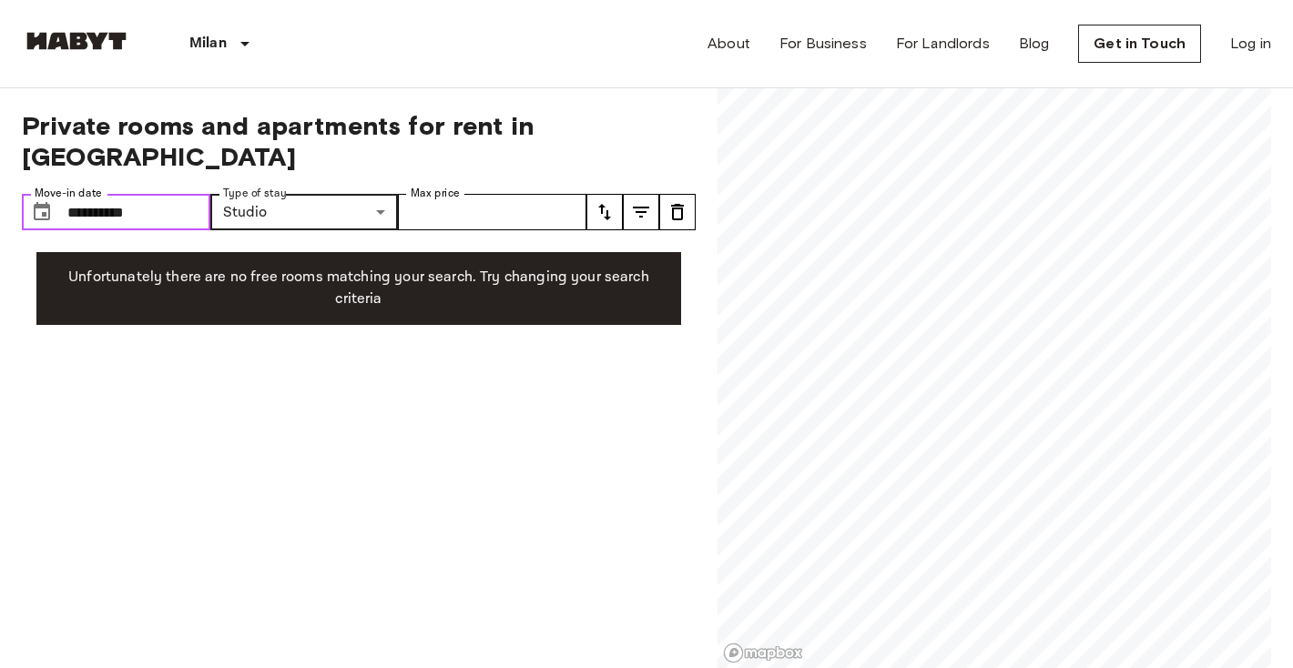
click at [162, 194] on input "**********" at bounding box center [138, 212] width 143 height 36
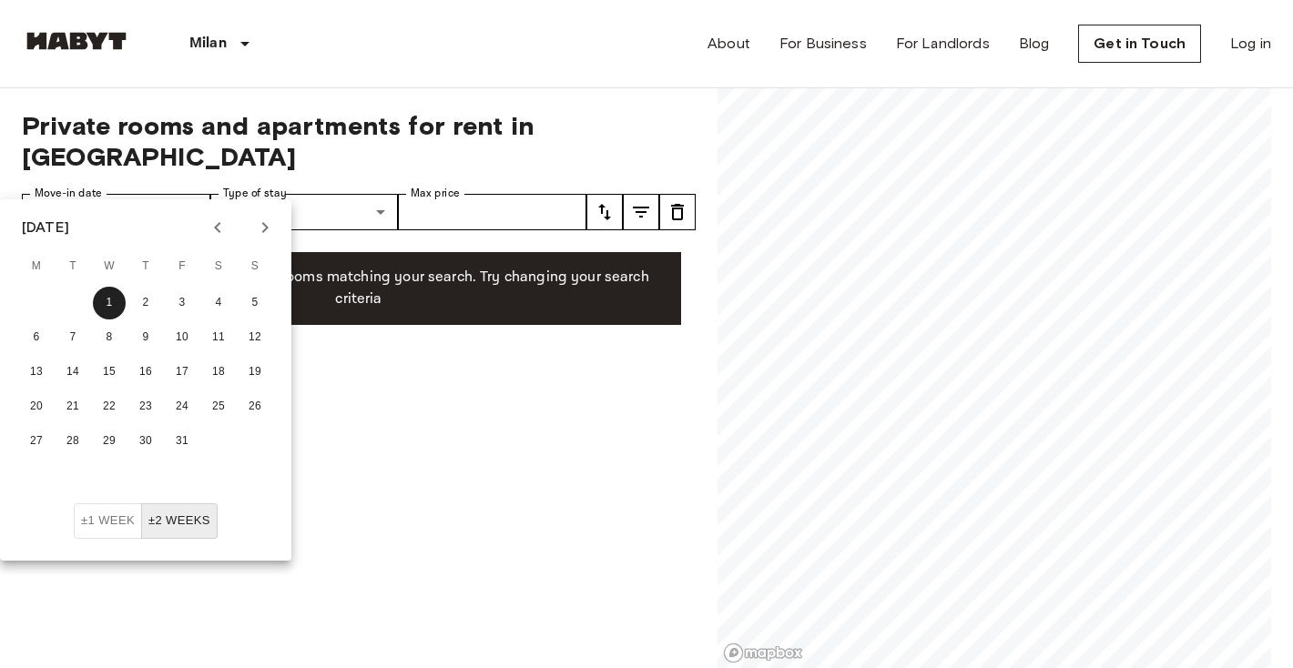
click at [225, 220] on icon "Previous month" at bounding box center [218, 228] width 22 height 22
click at [86, 379] on button "16" at bounding box center [72, 372] width 33 height 33
type input "**********"
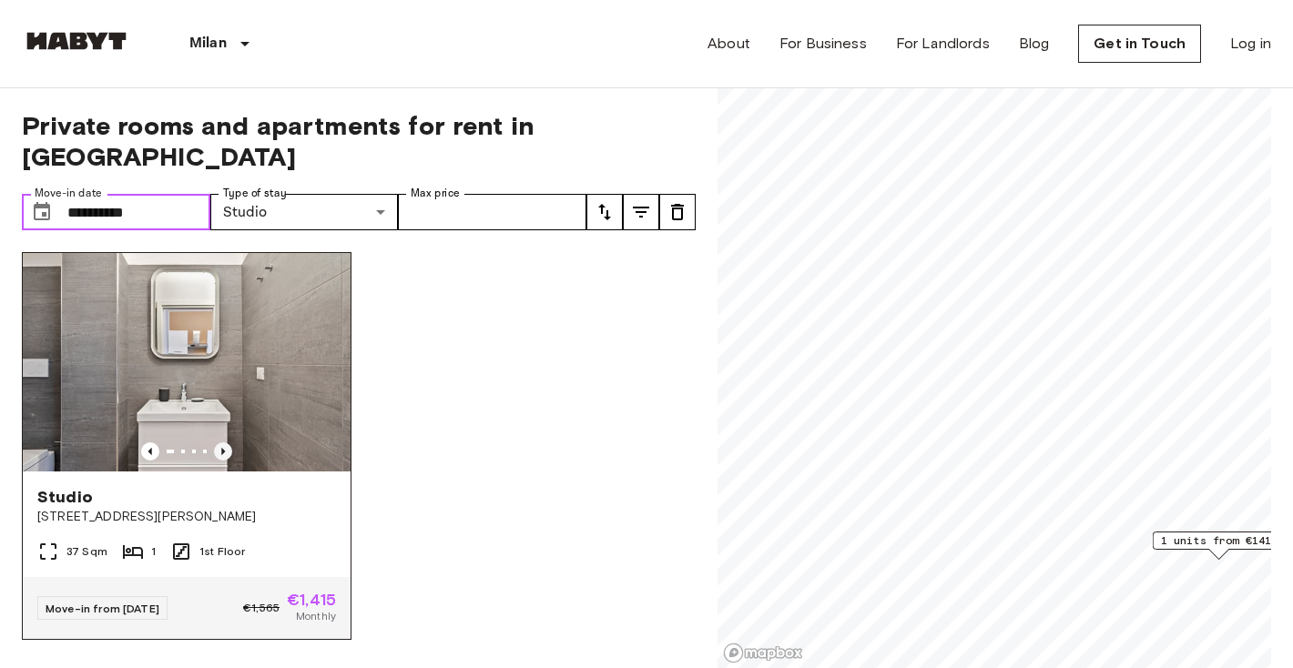
click at [222, 443] on icon "Previous image" at bounding box center [223, 452] width 18 height 18
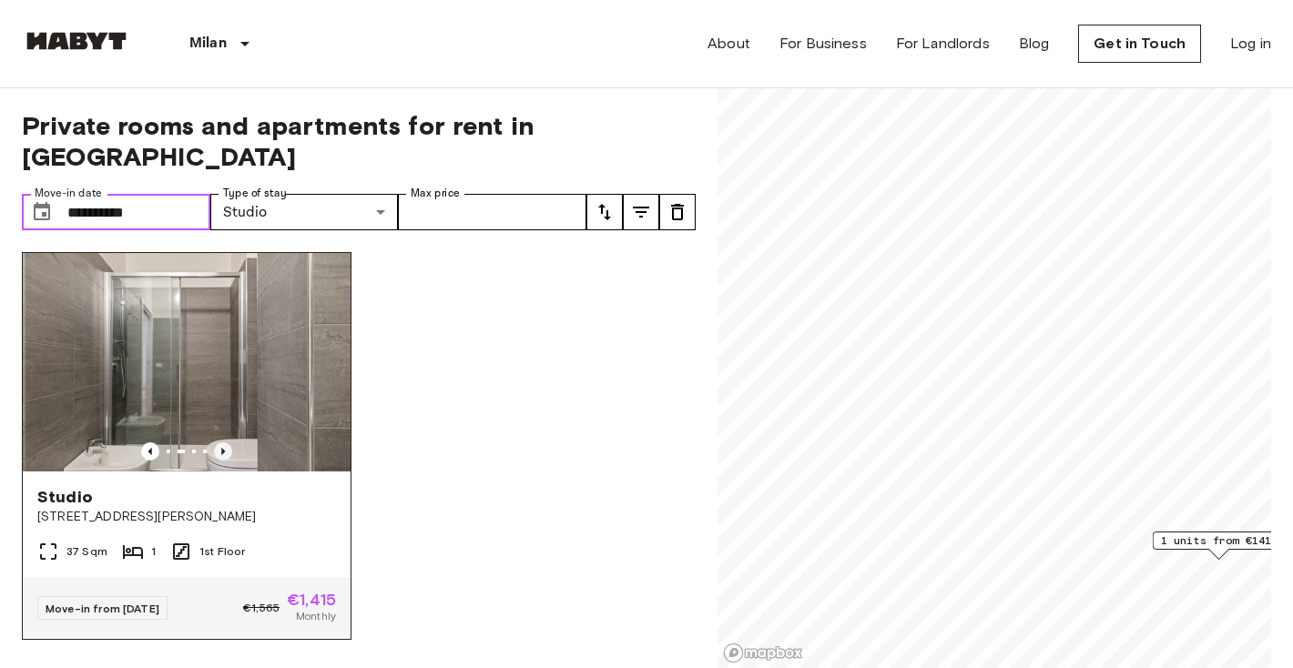
click at [222, 443] on icon "Previous image" at bounding box center [223, 452] width 18 height 18
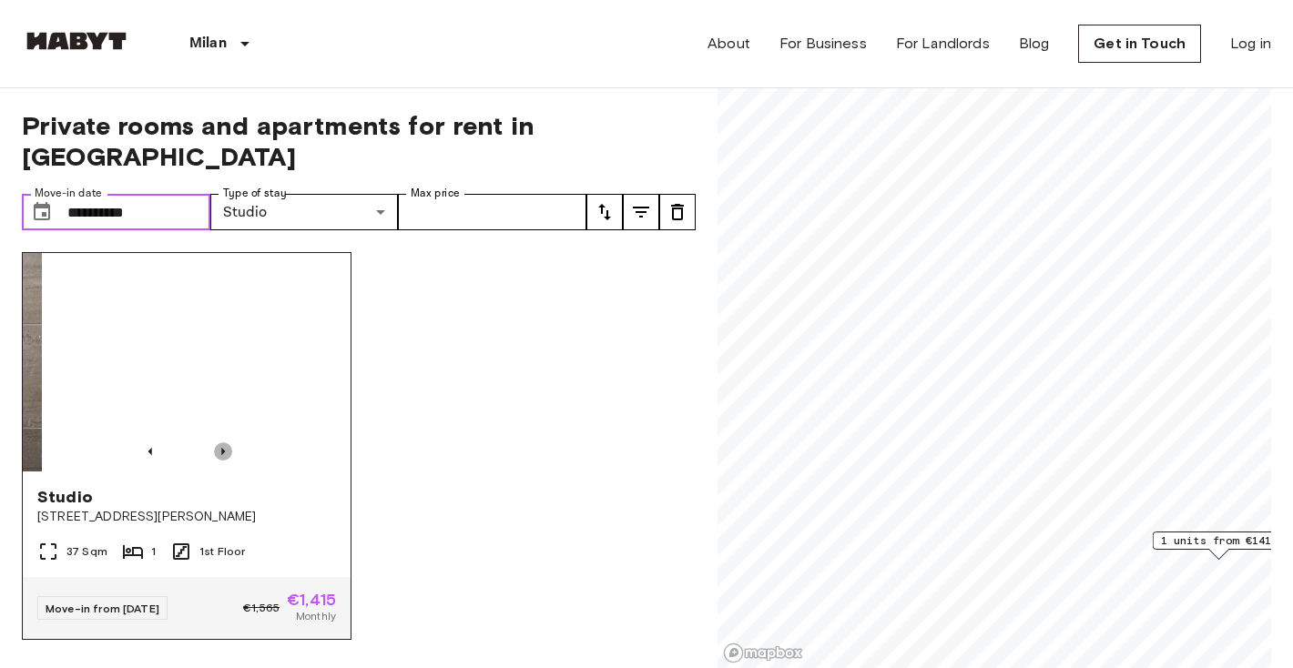
click at [222, 443] on icon "Previous image" at bounding box center [223, 452] width 18 height 18
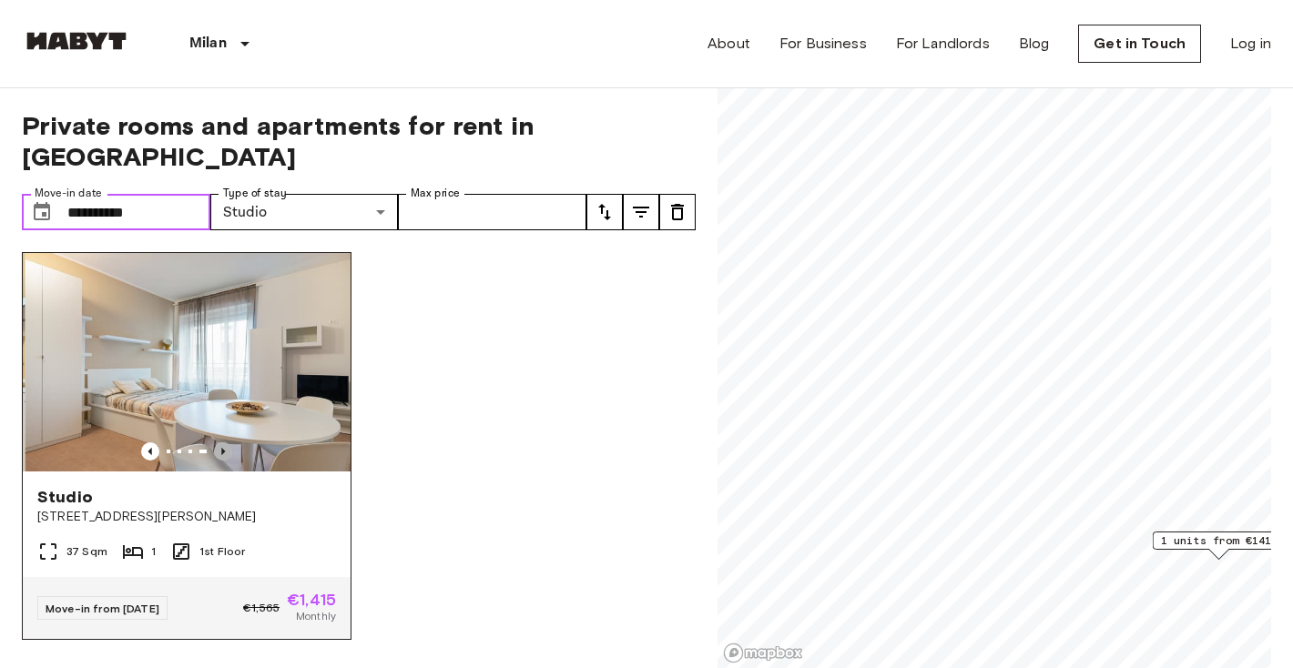
click at [222, 443] on icon "Previous image" at bounding box center [223, 452] width 18 height 18
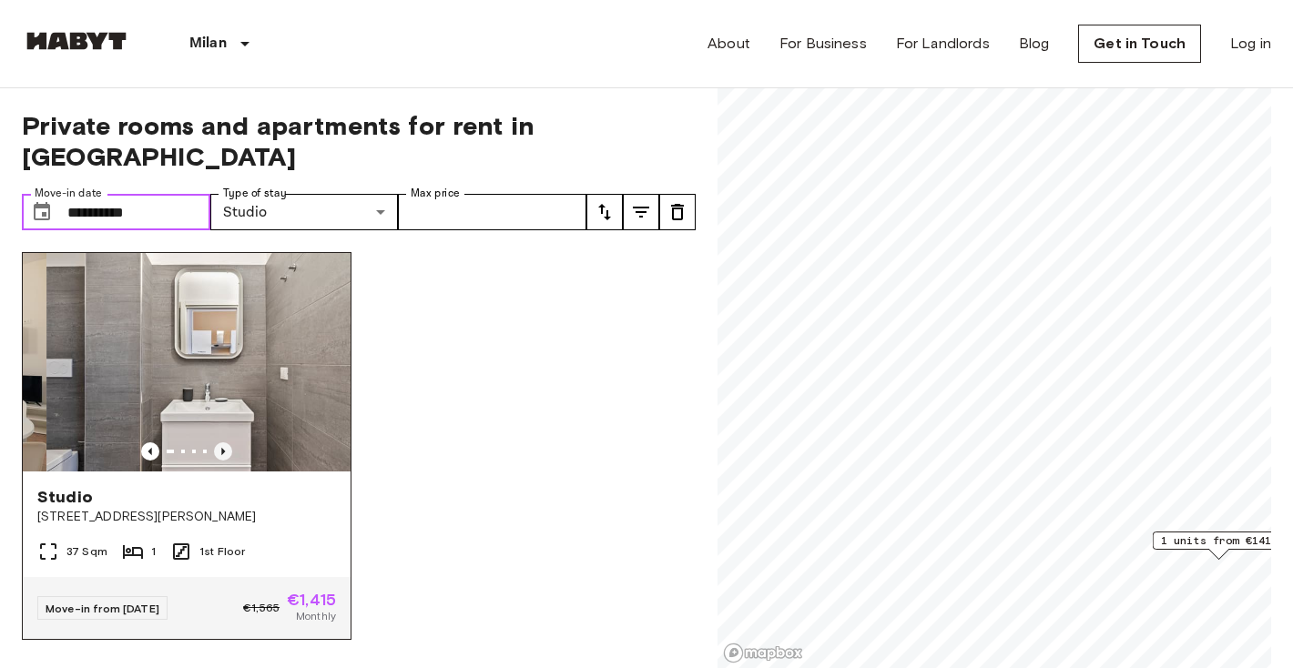
click at [223, 443] on icon "Previous image" at bounding box center [223, 452] width 18 height 18
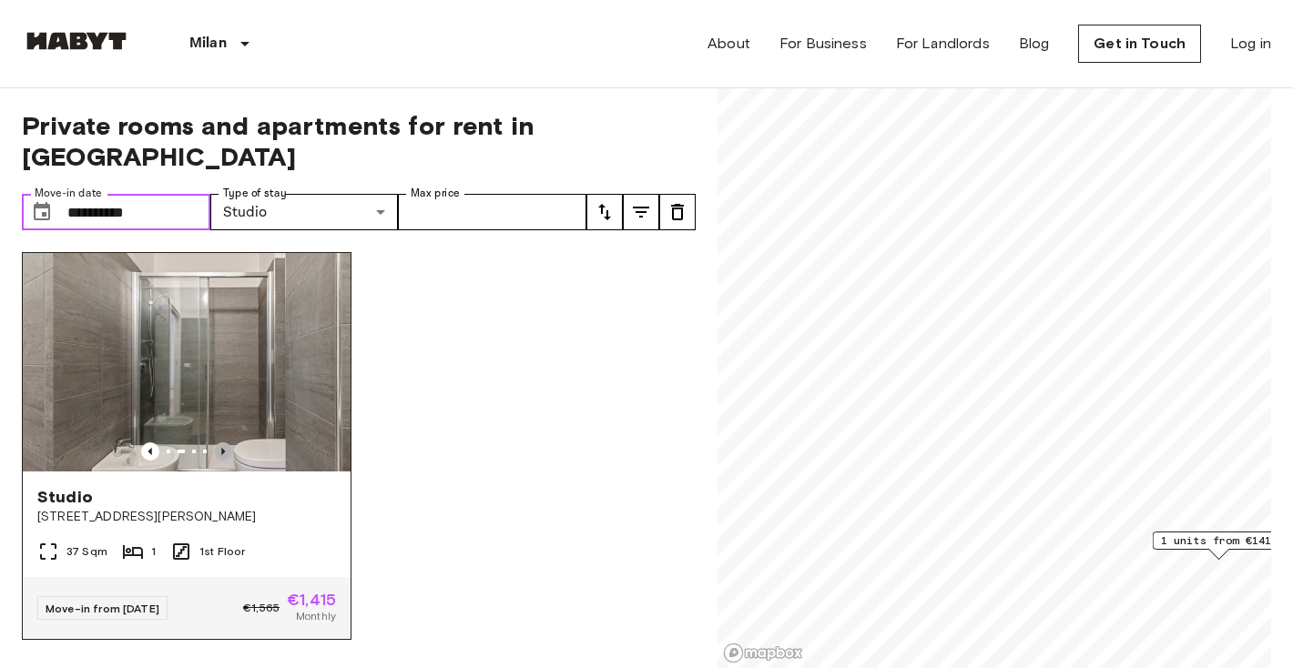
click at [223, 443] on icon "Previous image" at bounding box center [223, 452] width 18 height 18
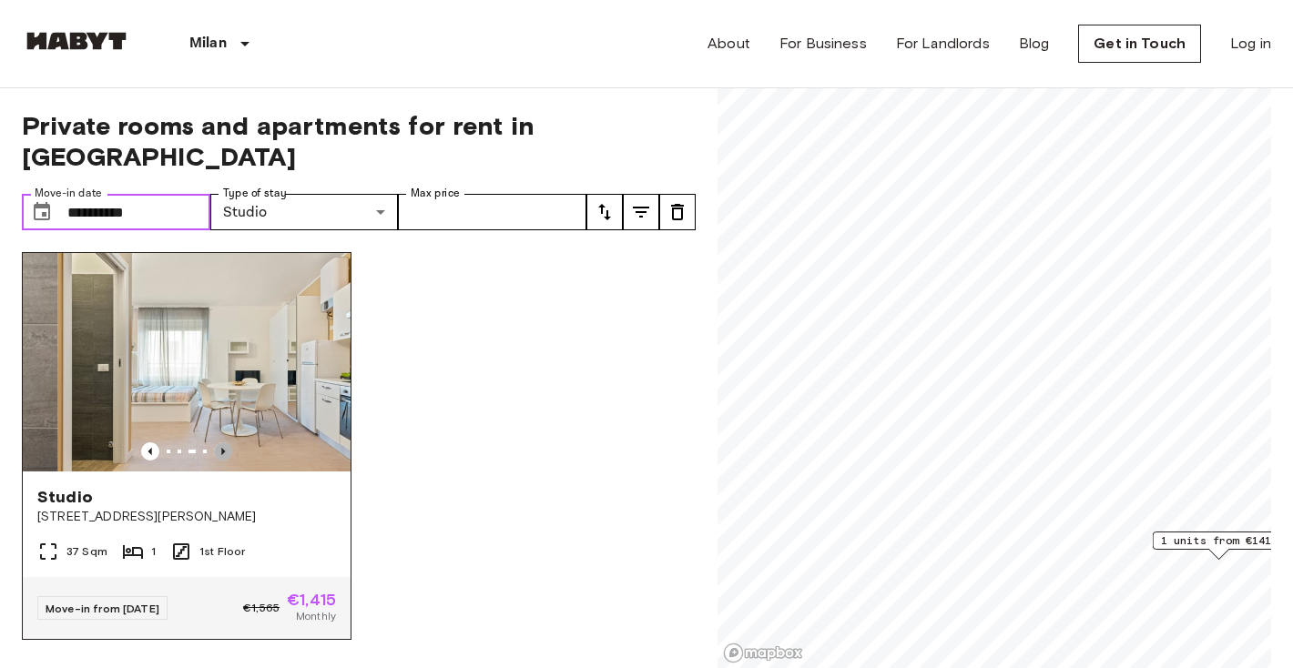
click at [223, 443] on icon "Previous image" at bounding box center [223, 452] width 18 height 18
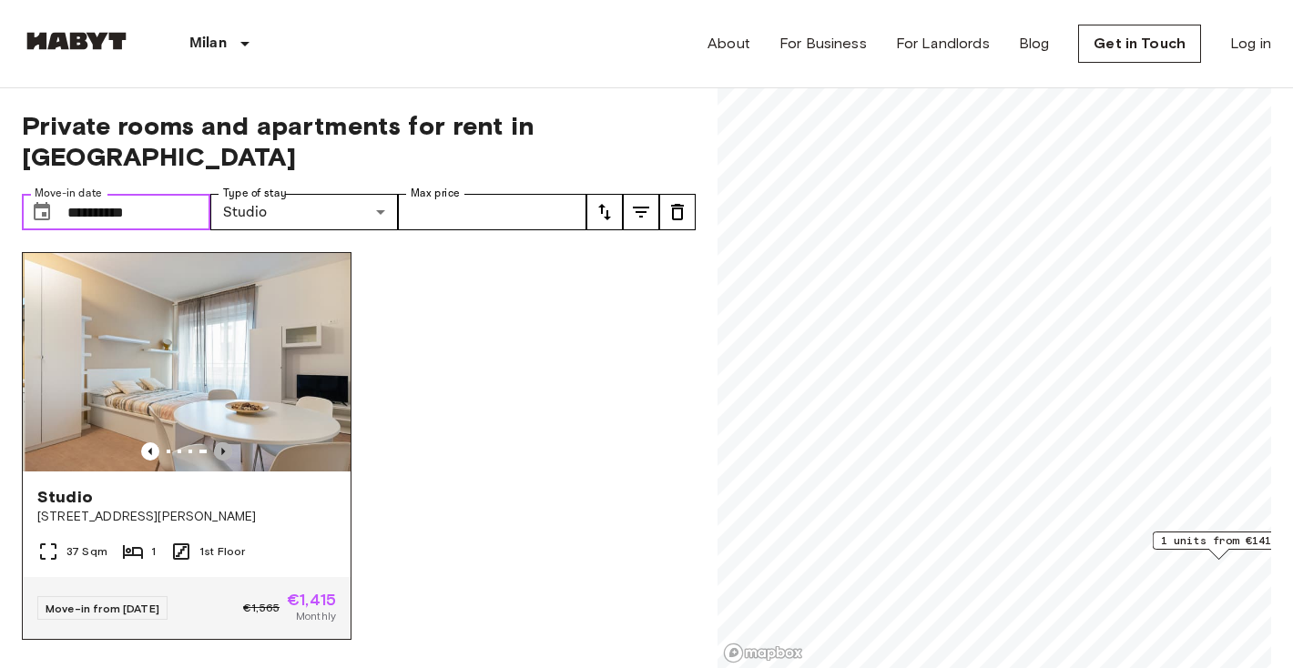
click at [223, 443] on icon "Previous image" at bounding box center [223, 452] width 18 height 18
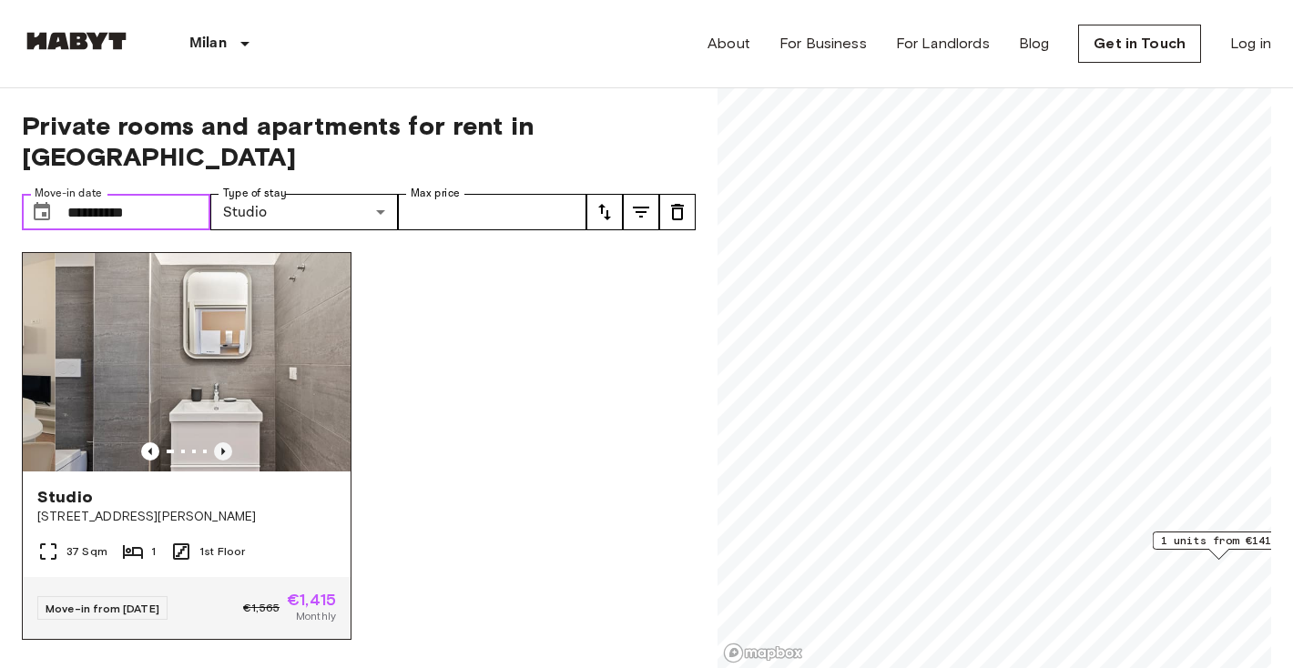
click at [224, 443] on icon "Previous image" at bounding box center [223, 452] width 18 height 18
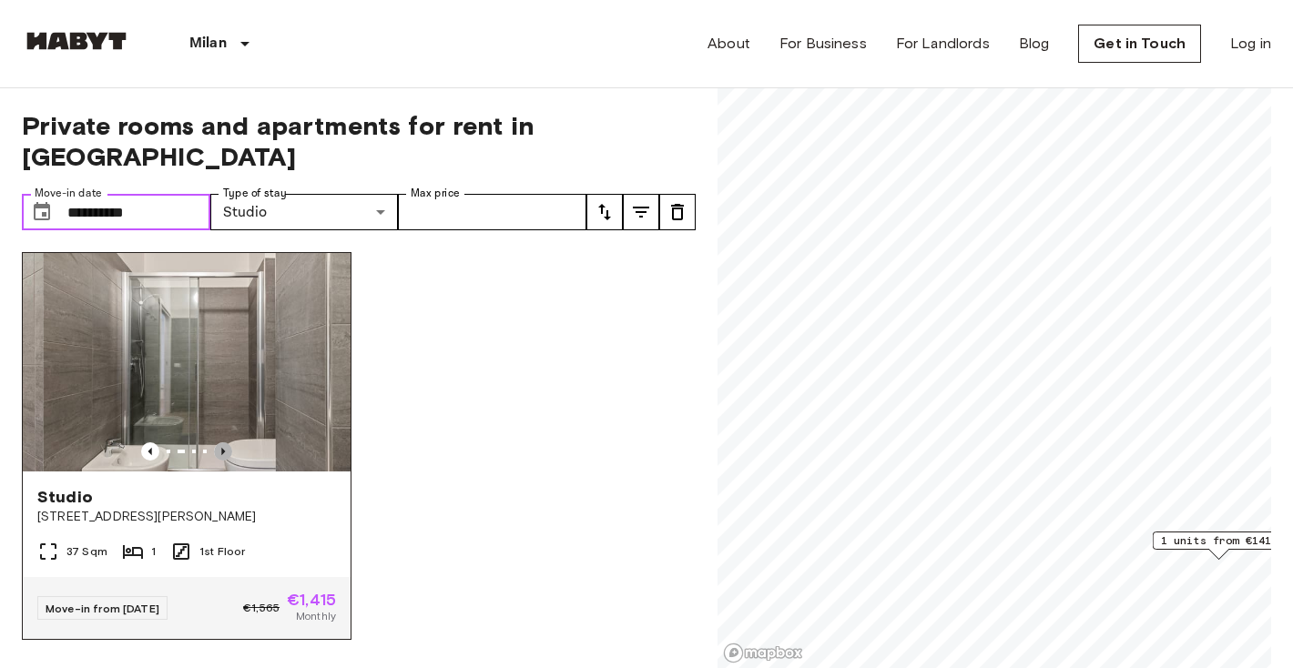
click at [224, 443] on icon "Previous image" at bounding box center [223, 452] width 18 height 18
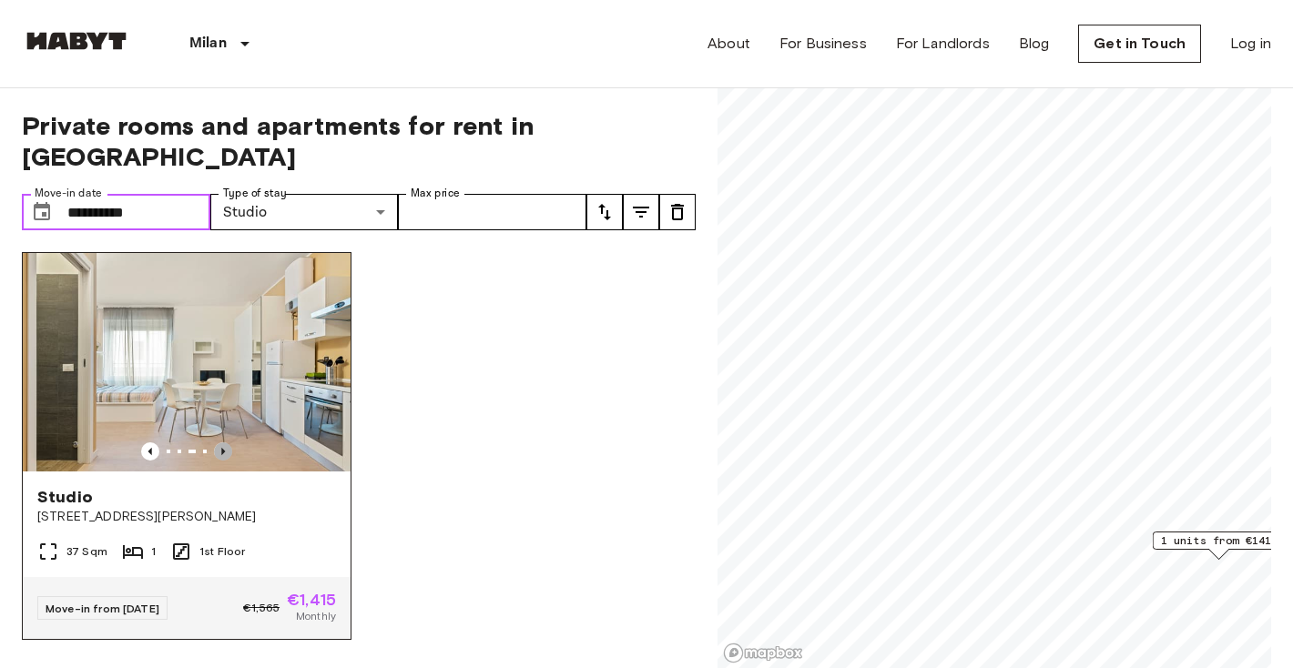
click at [224, 443] on icon "Previous image" at bounding box center [223, 452] width 18 height 18
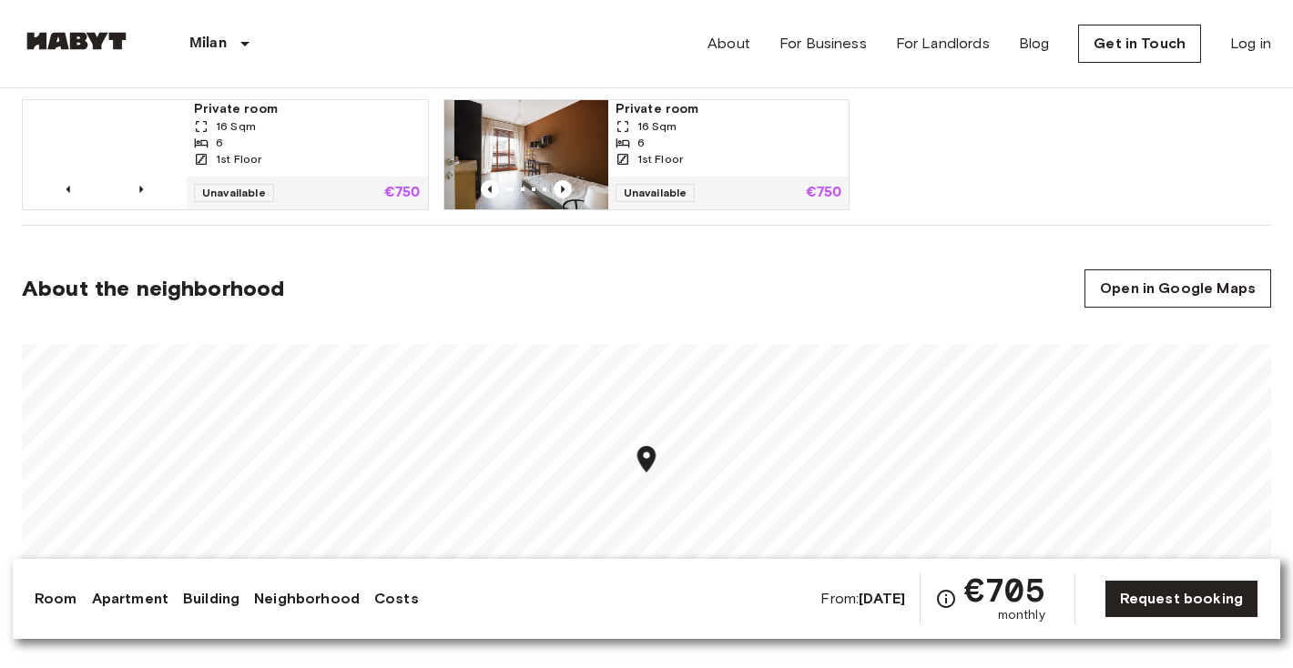
scroll to position [1498, 0]
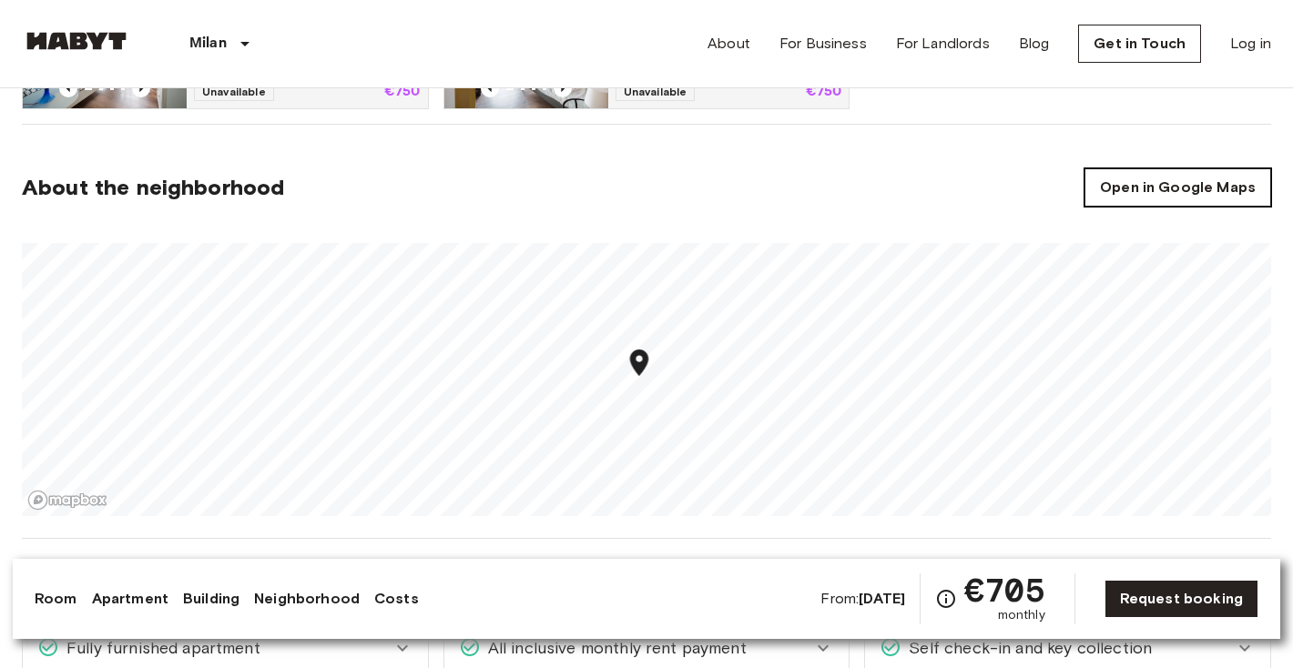
click at [1104, 189] on link "Open in Google Maps" at bounding box center [1178, 187] width 187 height 38
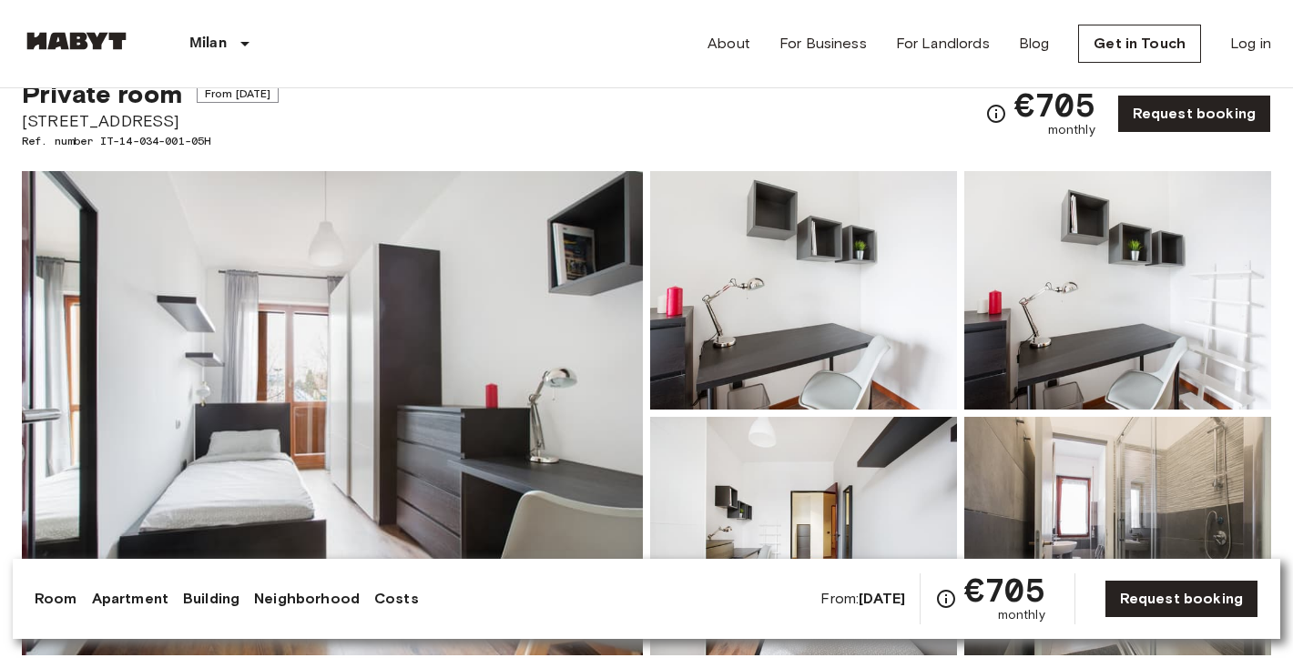
scroll to position [66, 0]
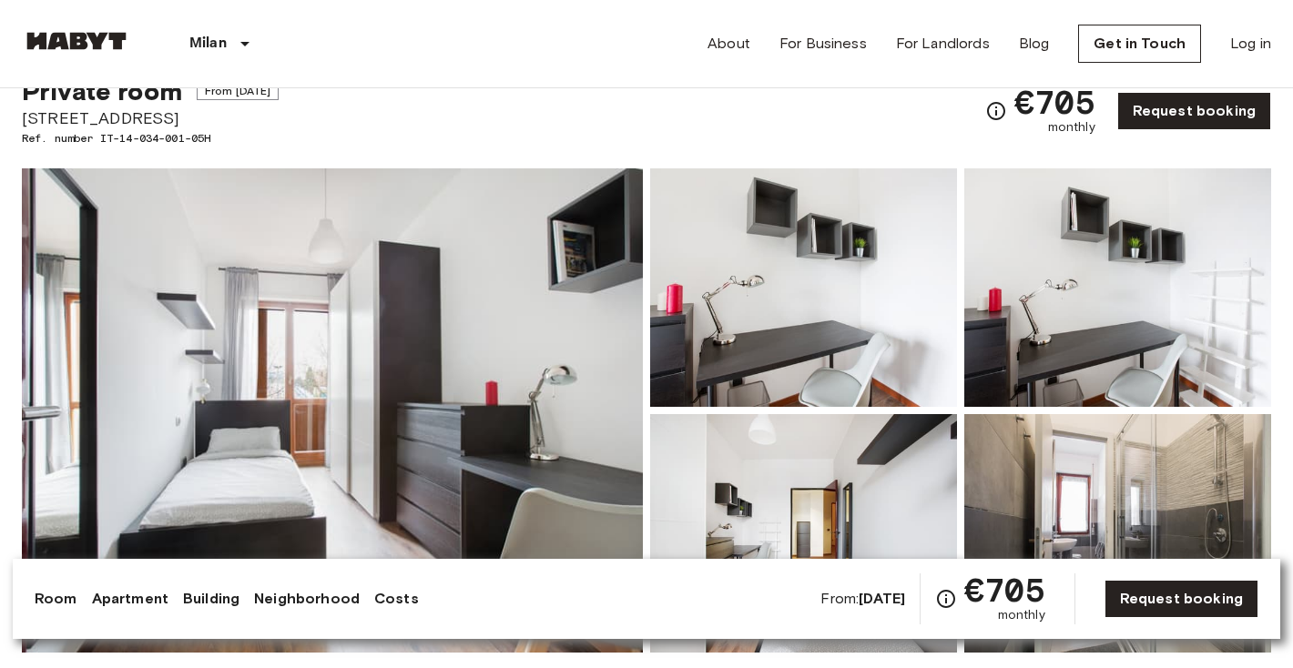
click at [488, 325] on img at bounding box center [332, 410] width 621 height 485
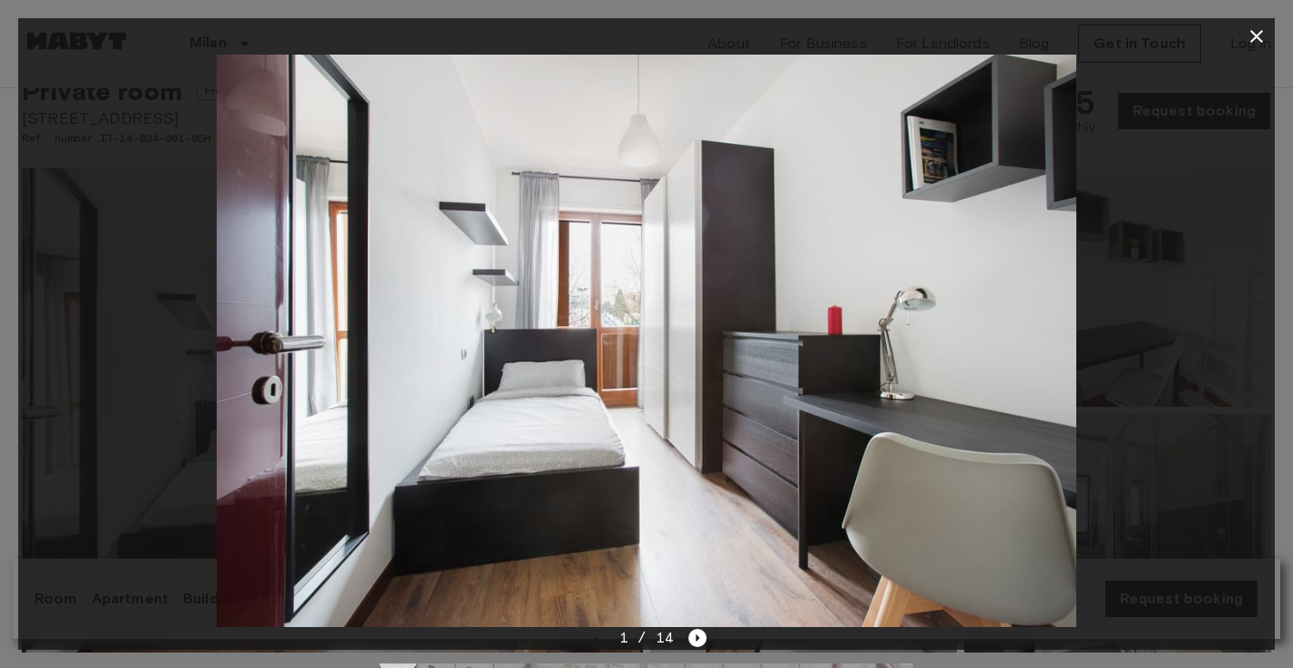
click at [488, 331] on img at bounding box center [647, 341] width 860 height 573
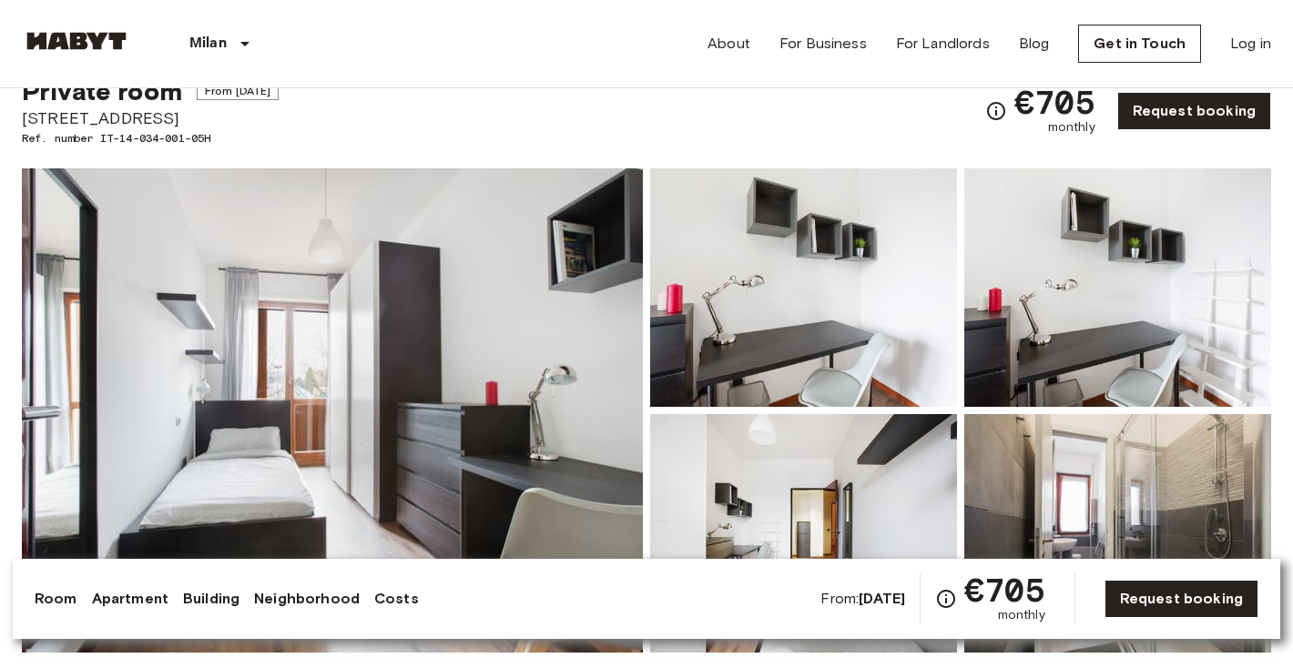
click at [521, 367] on img at bounding box center [332, 410] width 621 height 485
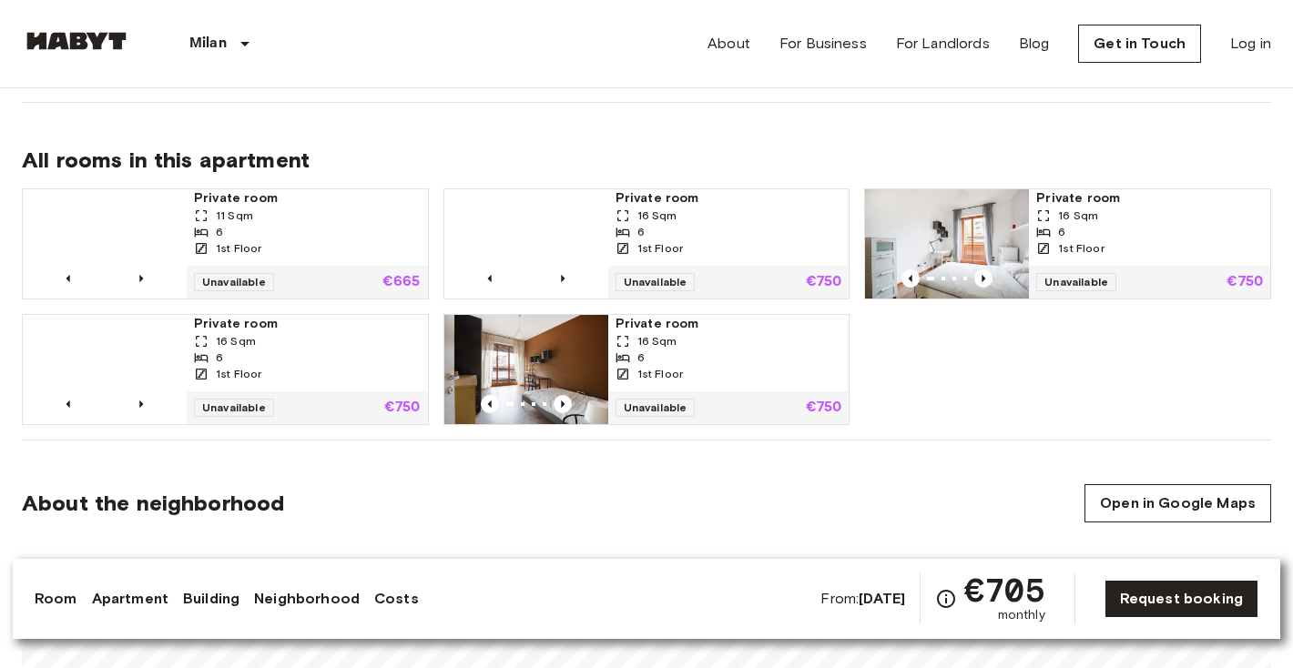
scroll to position [1171, 0]
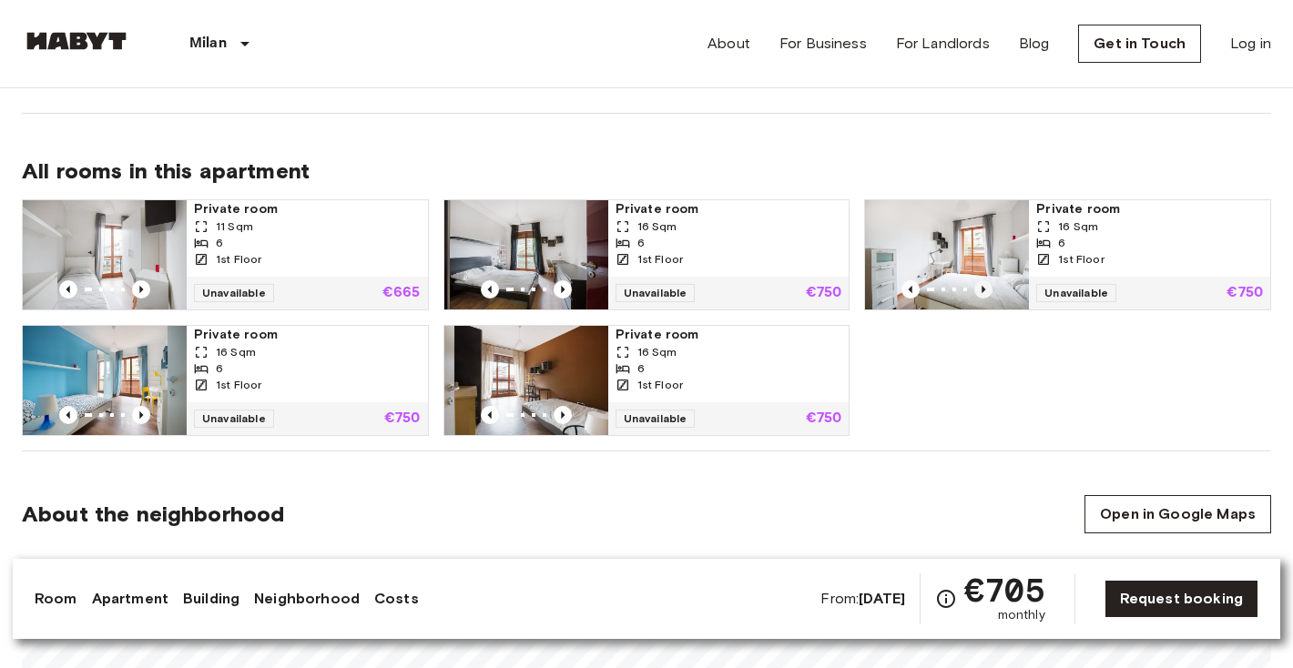
click at [985, 287] on icon "Previous image" at bounding box center [983, 290] width 18 height 18
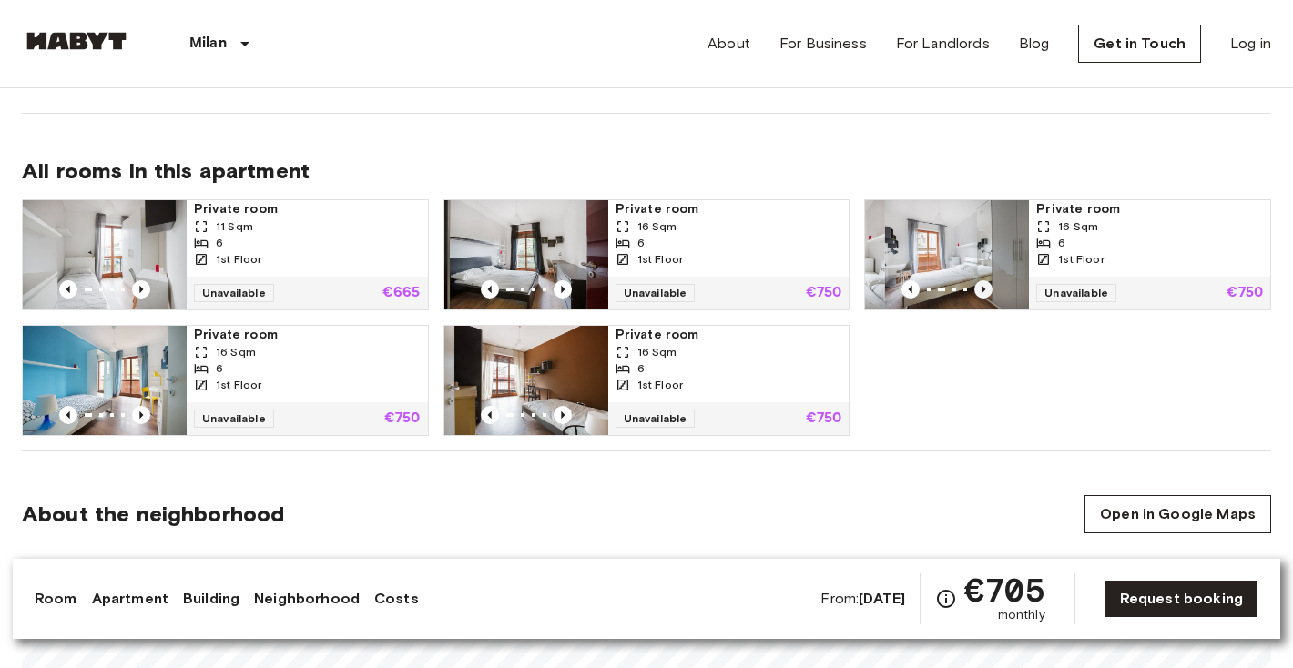
click at [985, 287] on icon "Previous image" at bounding box center [983, 290] width 18 height 18
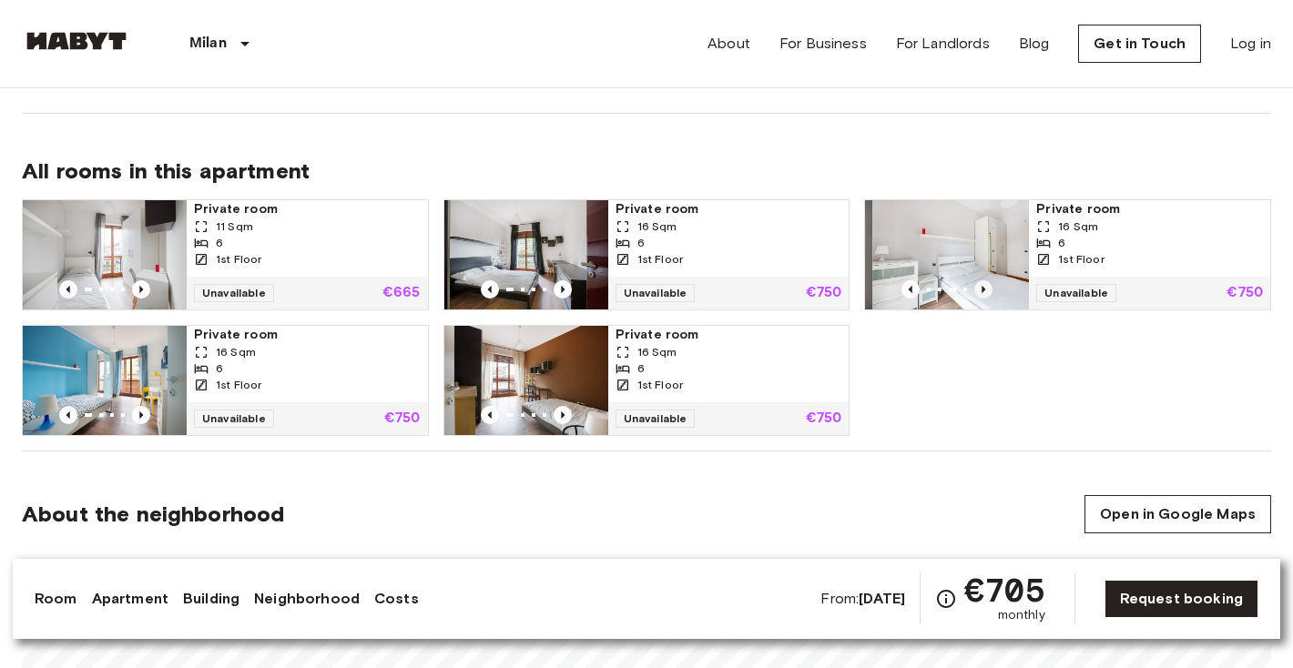
click at [985, 287] on icon "Previous image" at bounding box center [983, 290] width 18 height 18
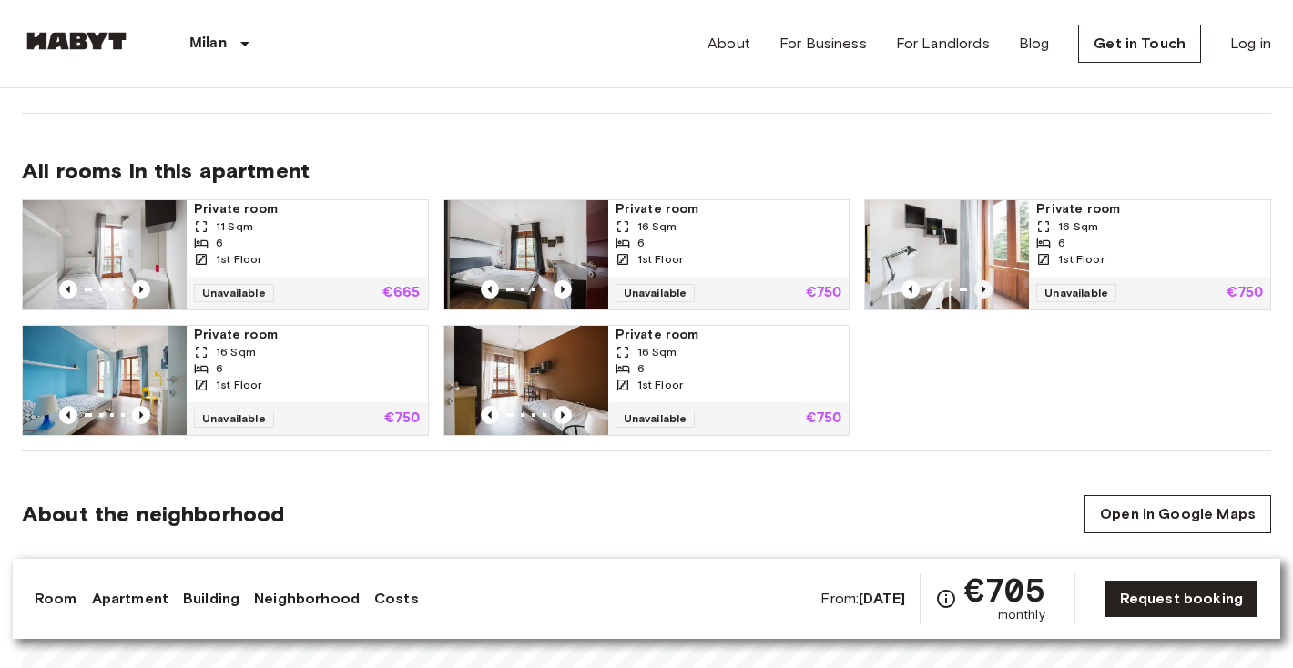
click at [985, 287] on icon "Previous image" at bounding box center [983, 290] width 18 height 18
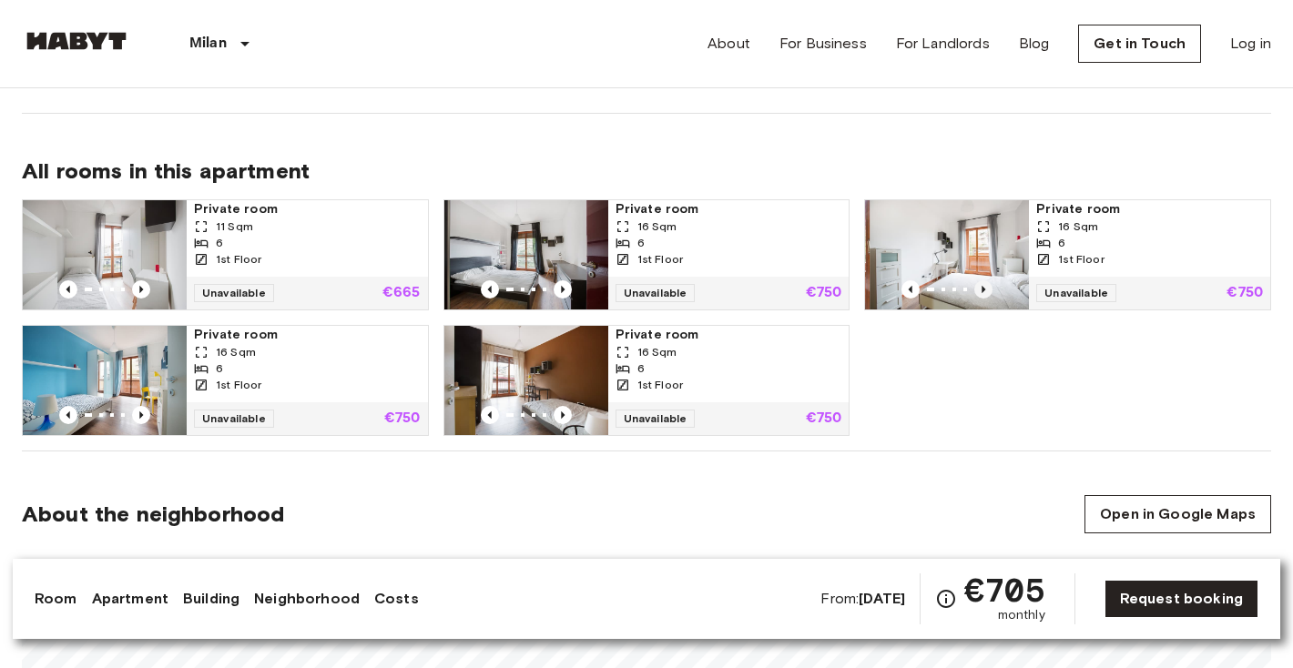
click at [985, 287] on icon "Previous image" at bounding box center [983, 290] width 18 height 18
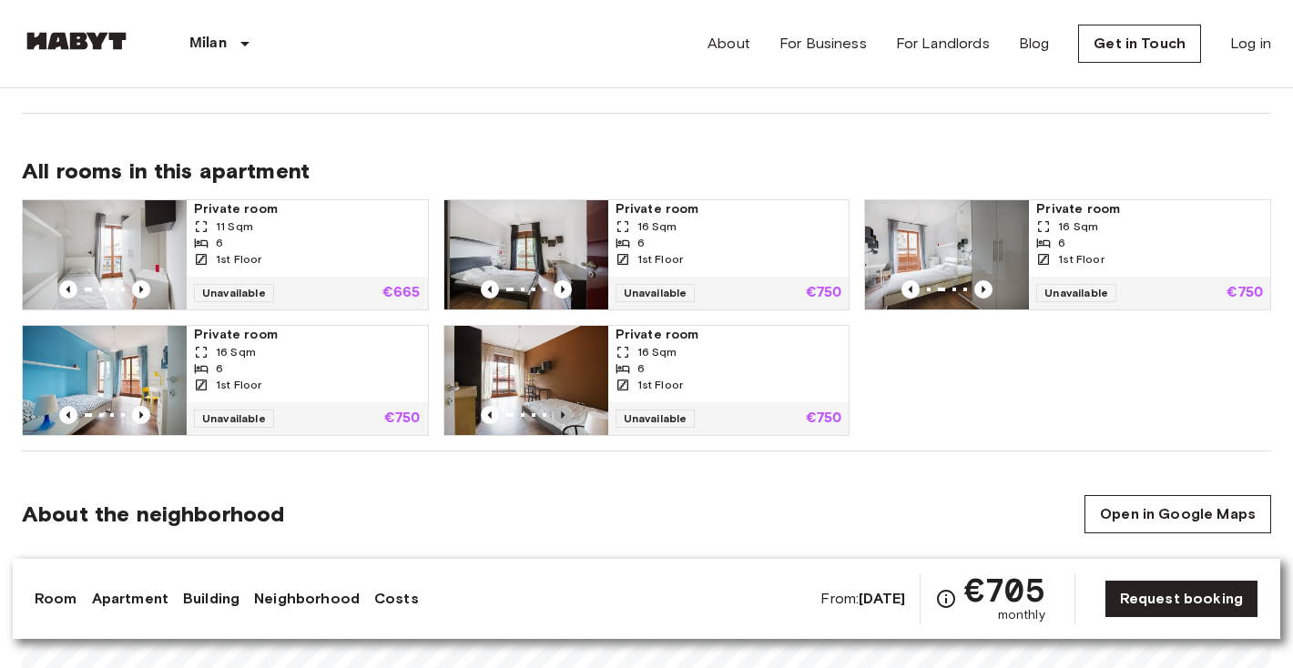
click at [558, 415] on icon "Previous image" at bounding box center [563, 415] width 18 height 18
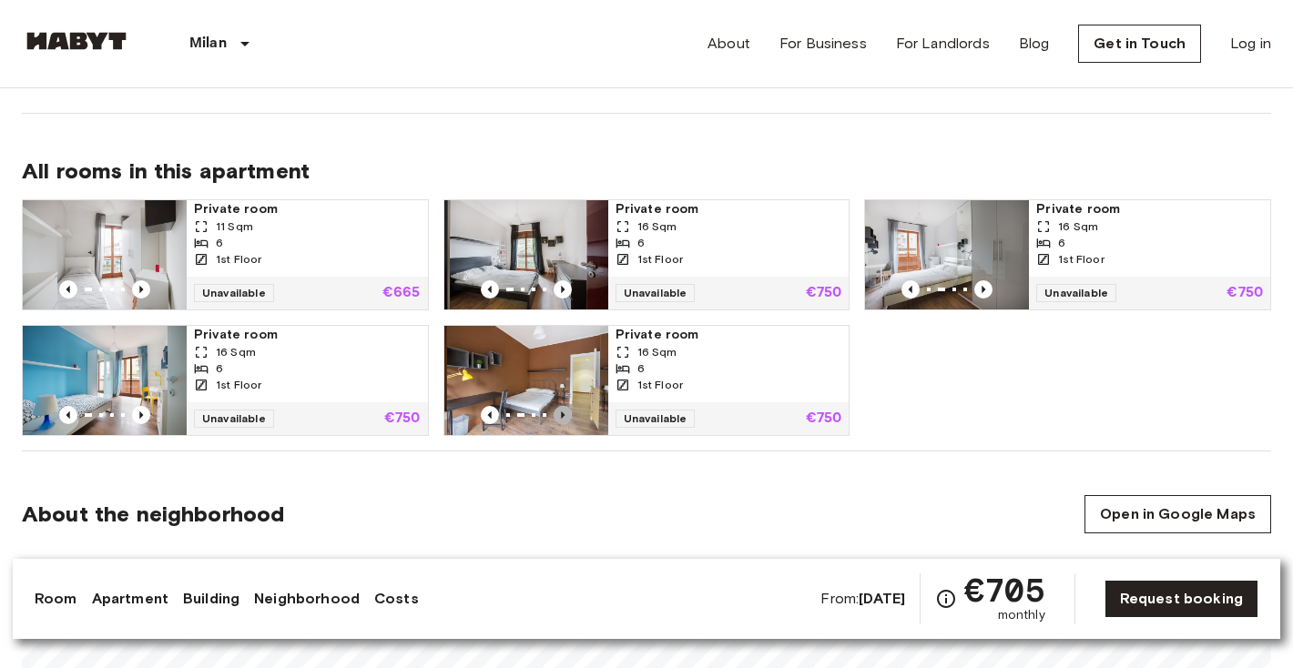
click at [558, 415] on icon "Previous image" at bounding box center [563, 415] width 18 height 18
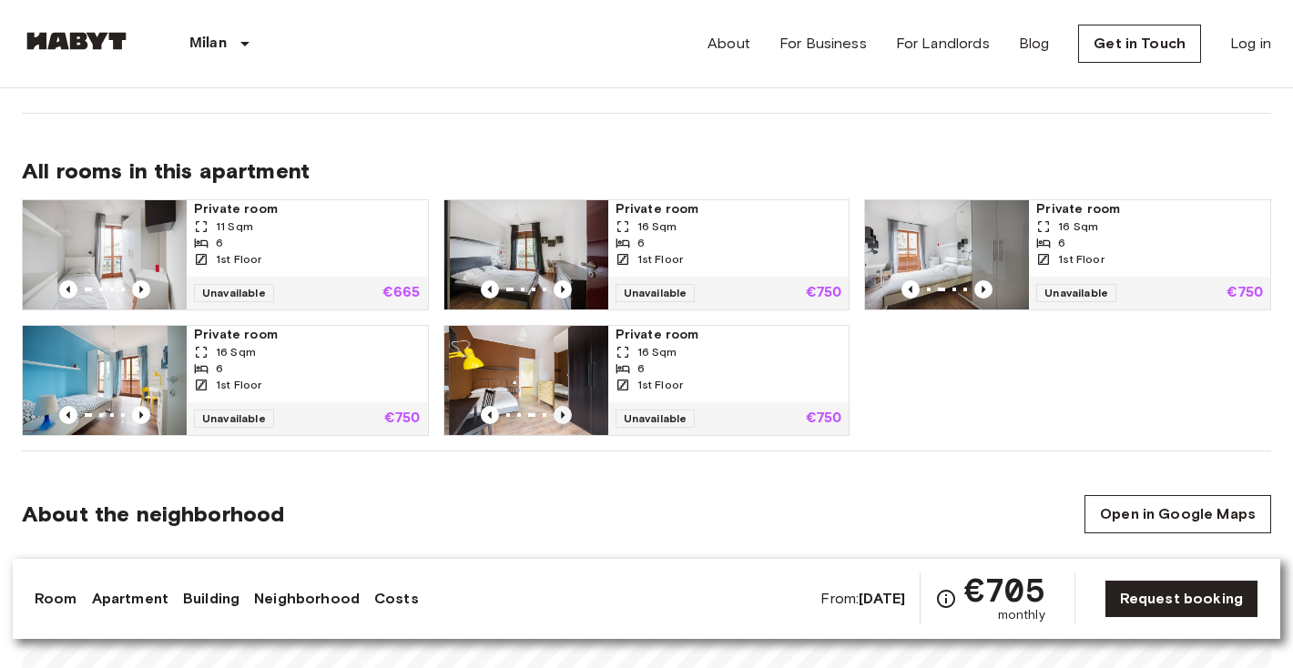
click at [558, 415] on icon "Previous image" at bounding box center [563, 415] width 18 height 18
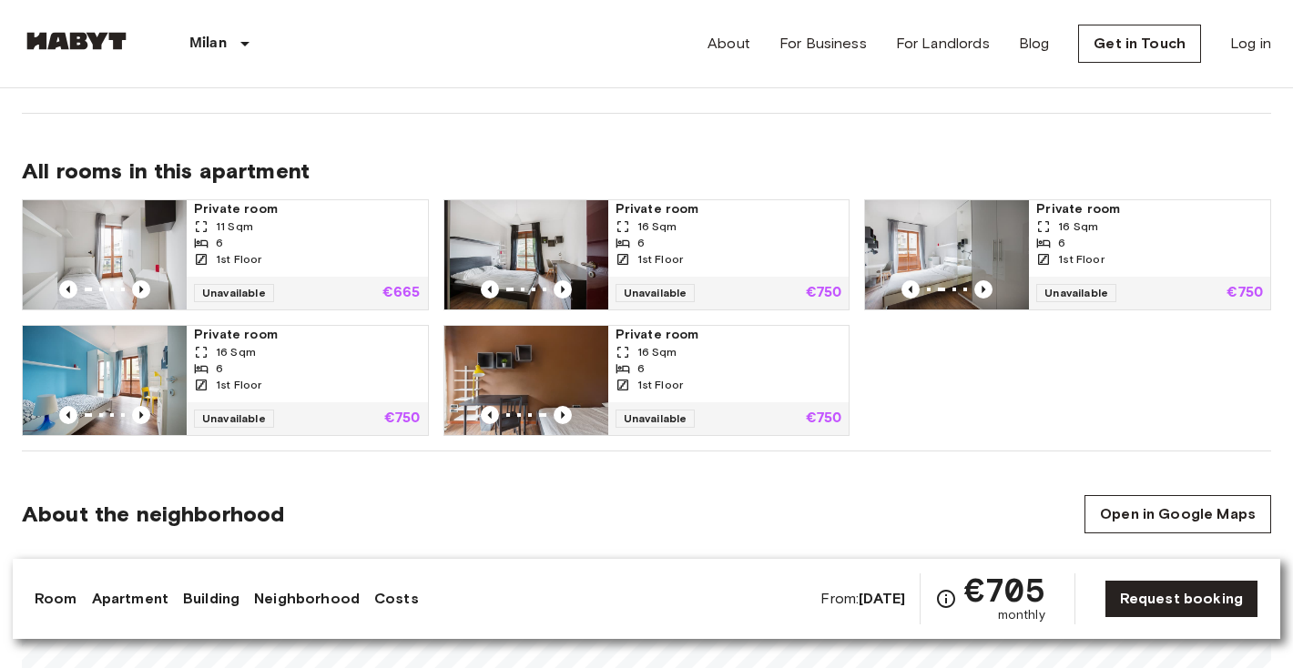
click at [579, 382] on img at bounding box center [526, 380] width 164 height 109
click at [984, 287] on icon "Previous image" at bounding box center [983, 290] width 18 height 18
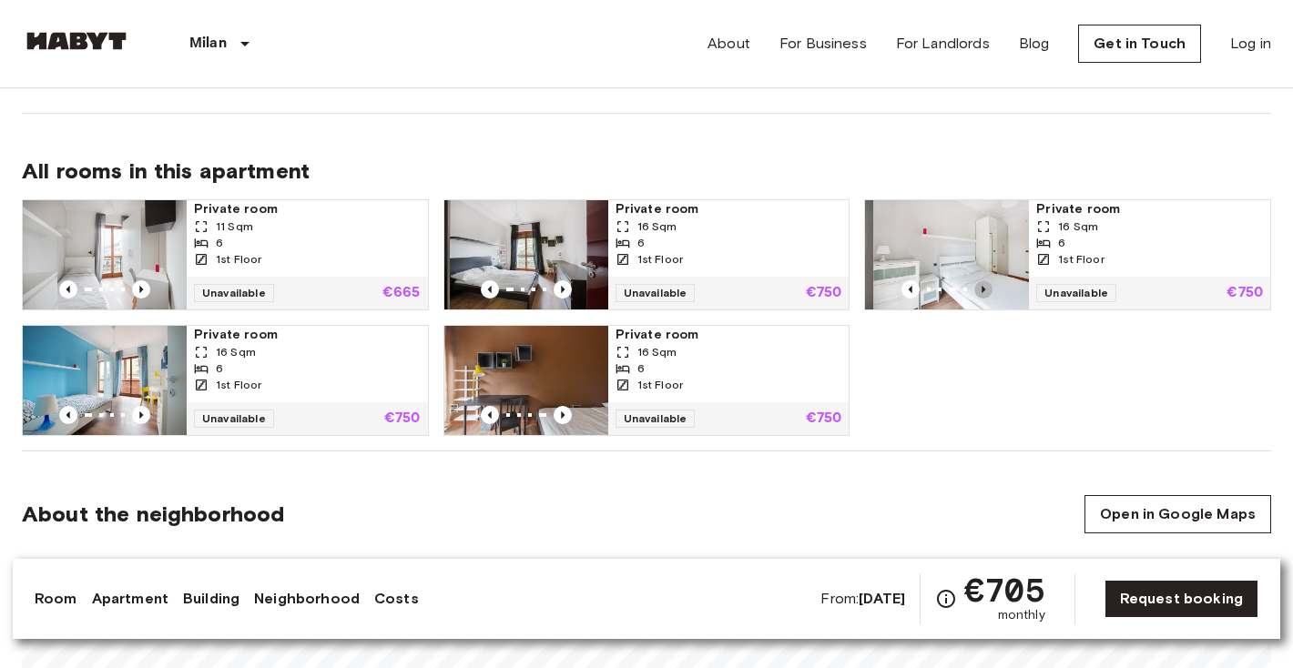
click at [984, 287] on icon "Previous image" at bounding box center [983, 290] width 18 height 18
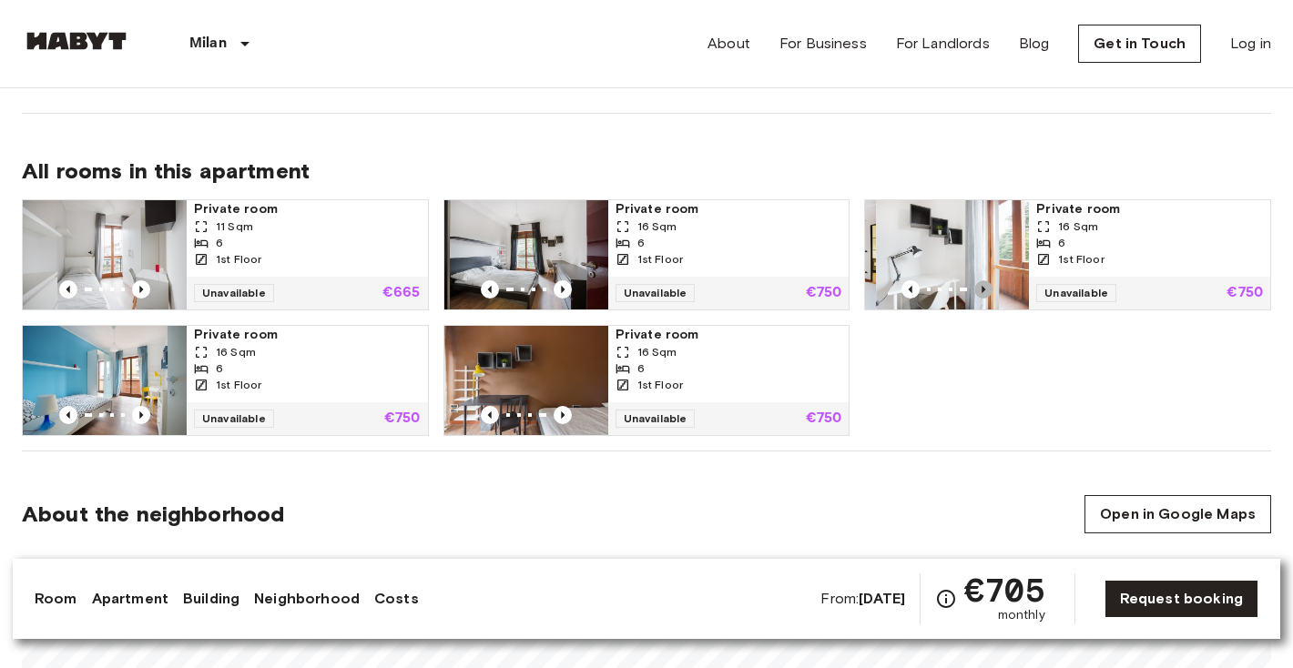
click at [984, 287] on icon "Previous image" at bounding box center [983, 290] width 18 height 18
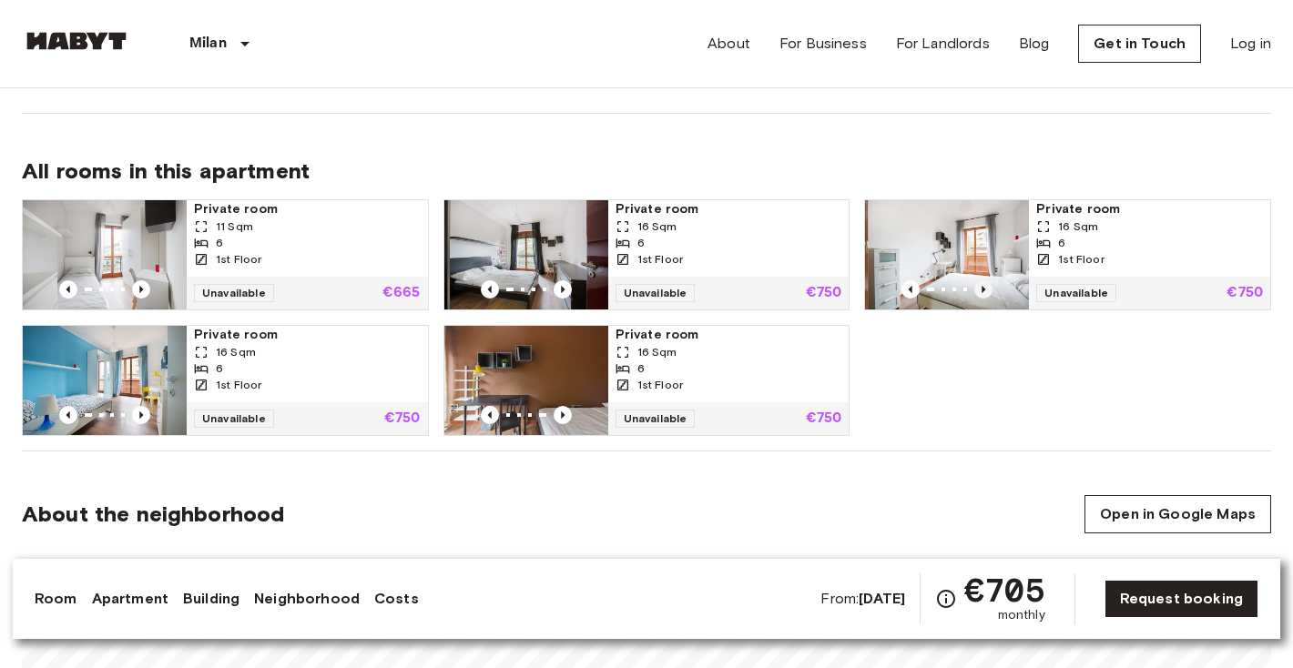
click at [984, 287] on icon "Previous image" at bounding box center [983, 290] width 18 height 18
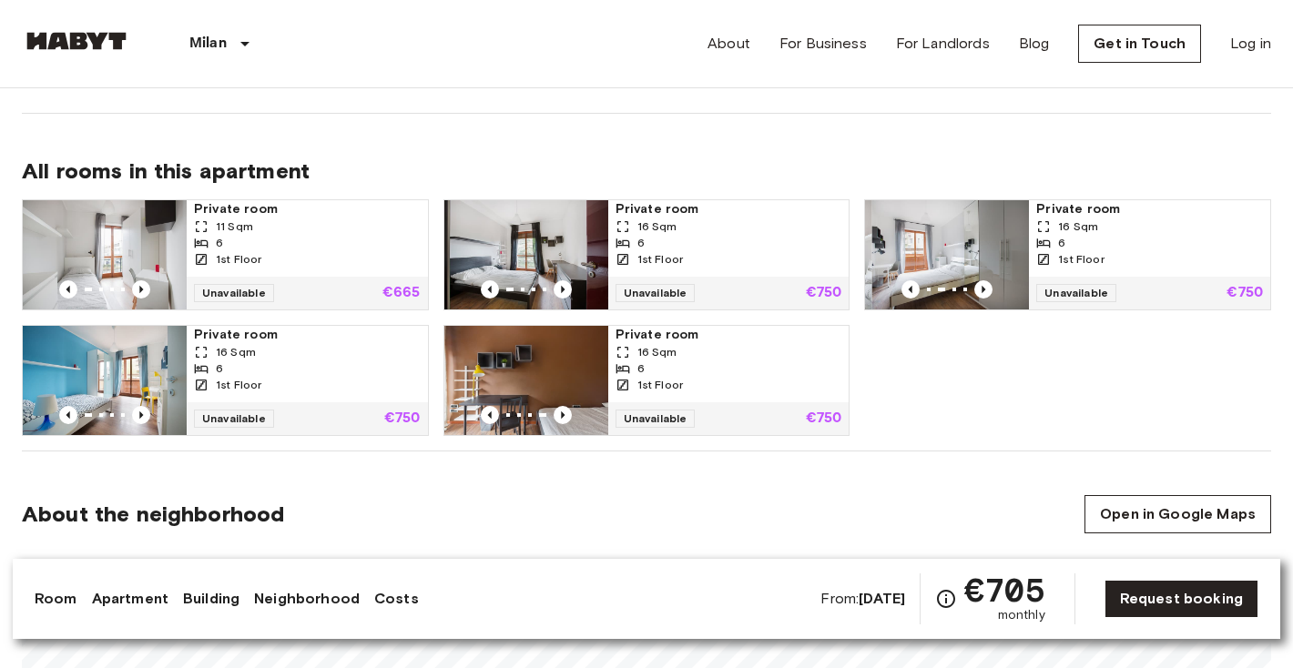
click at [974, 256] on img at bounding box center [954, 254] width 164 height 109
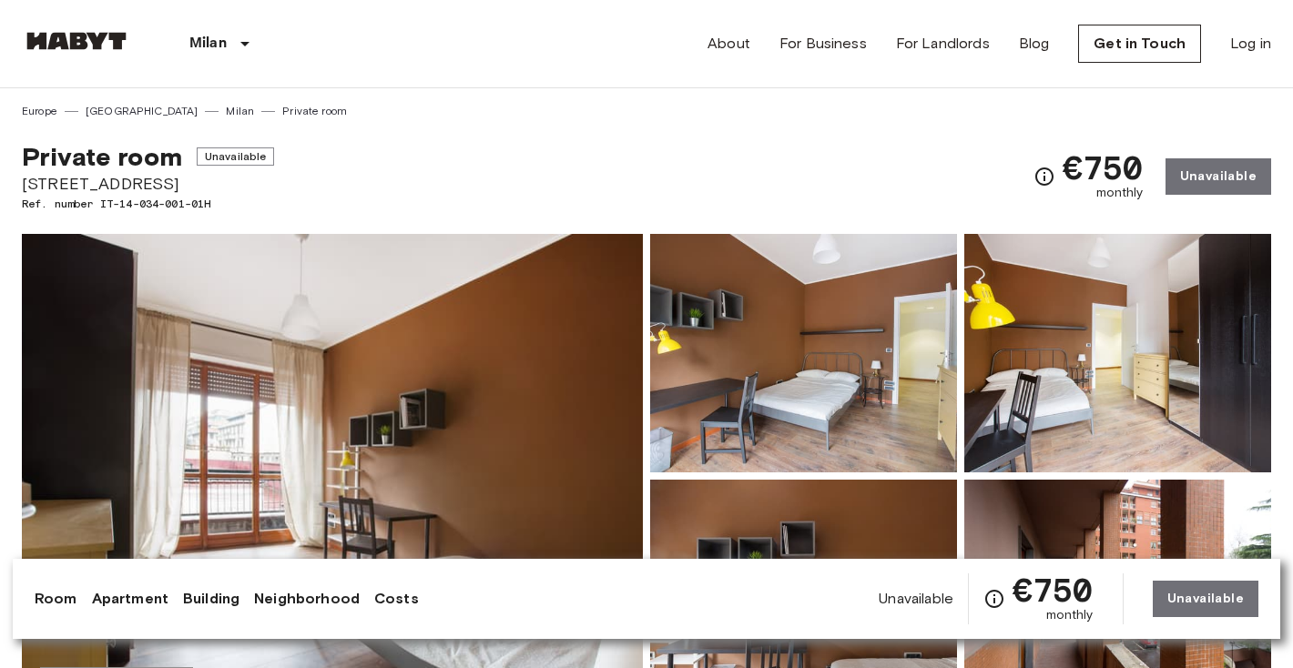
click at [692, 394] on img at bounding box center [803, 353] width 307 height 239
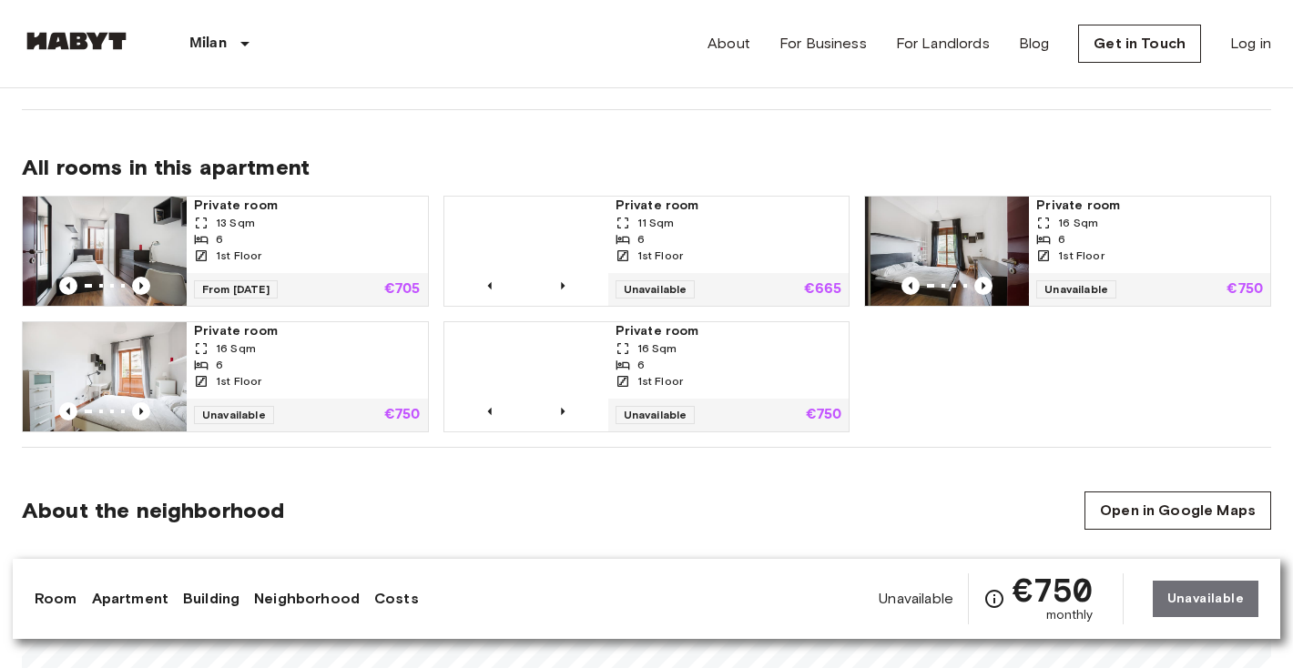
scroll to position [1158, 0]
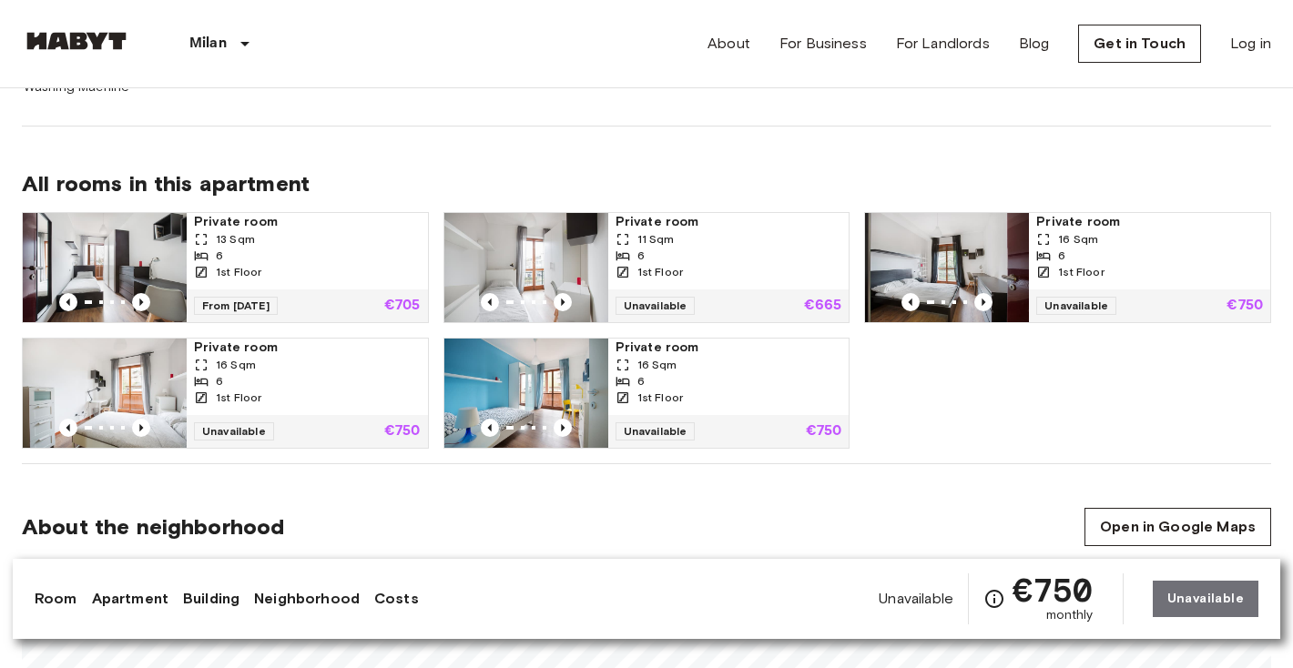
click at [676, 383] on div "6" at bounding box center [729, 381] width 227 height 16
click at [291, 230] on span "Private room" at bounding box center [307, 222] width 227 height 18
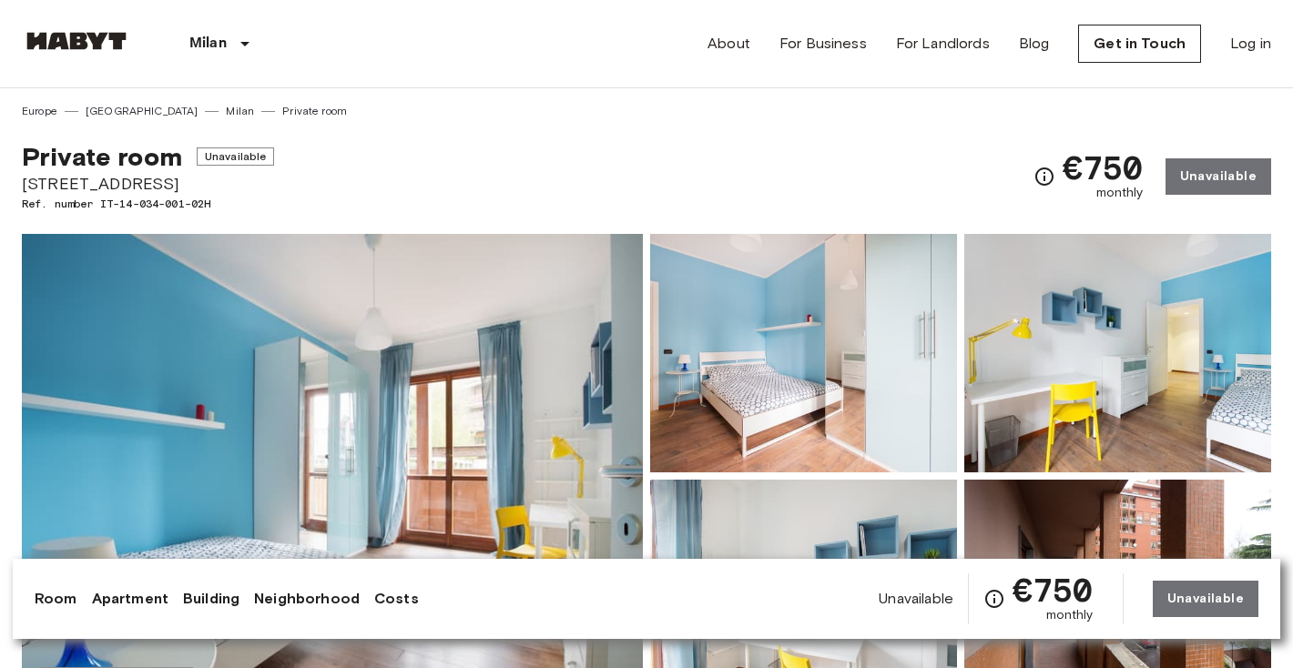
click at [676, 383] on img at bounding box center [803, 353] width 307 height 239
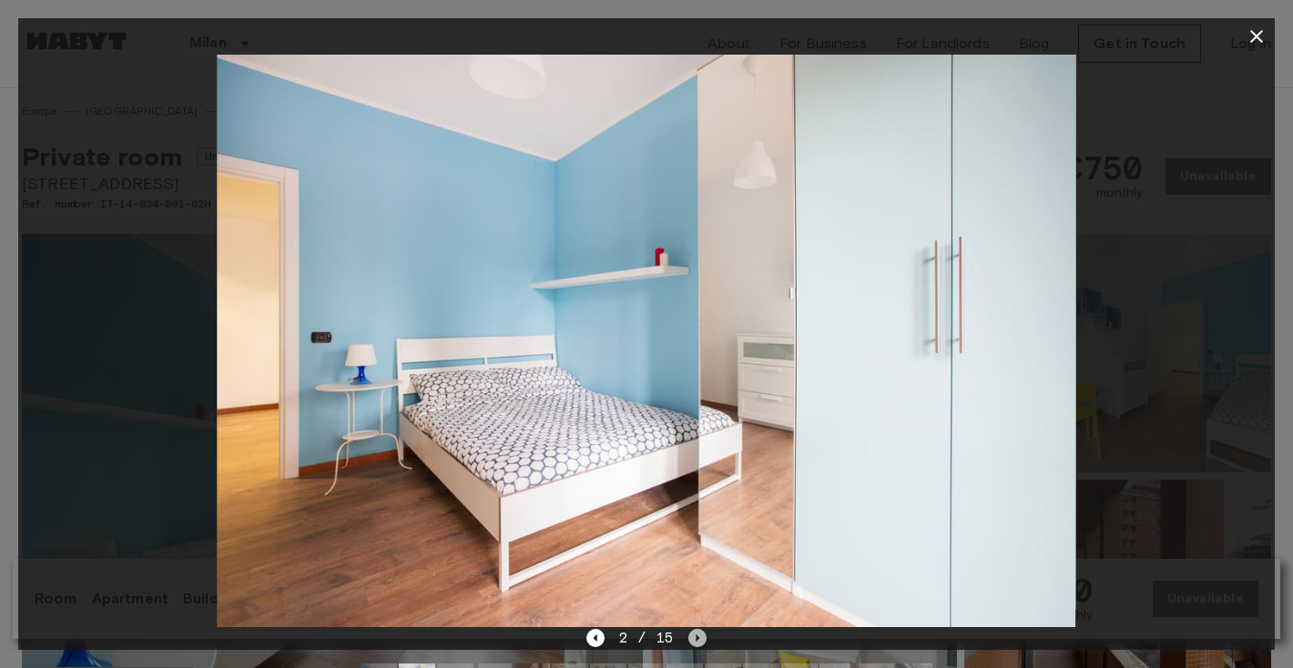
click at [700, 642] on icon "Next image" at bounding box center [698, 638] width 18 height 18
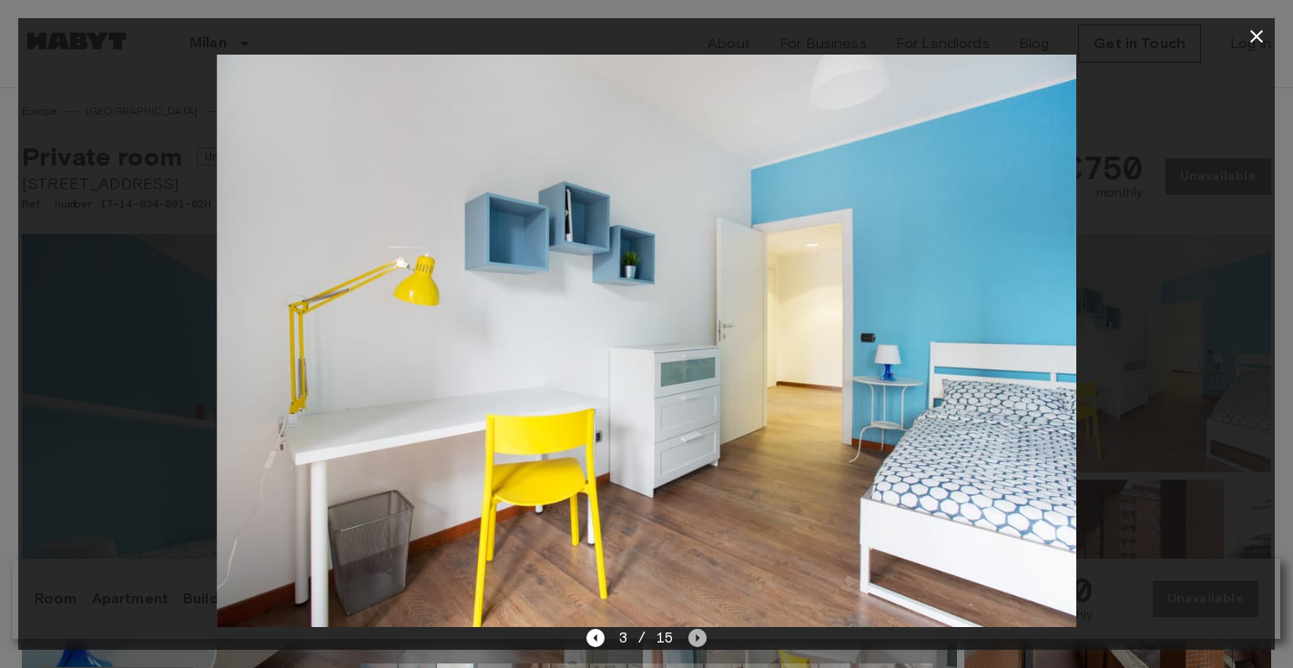
click at [700, 642] on icon "Next image" at bounding box center [698, 638] width 18 height 18
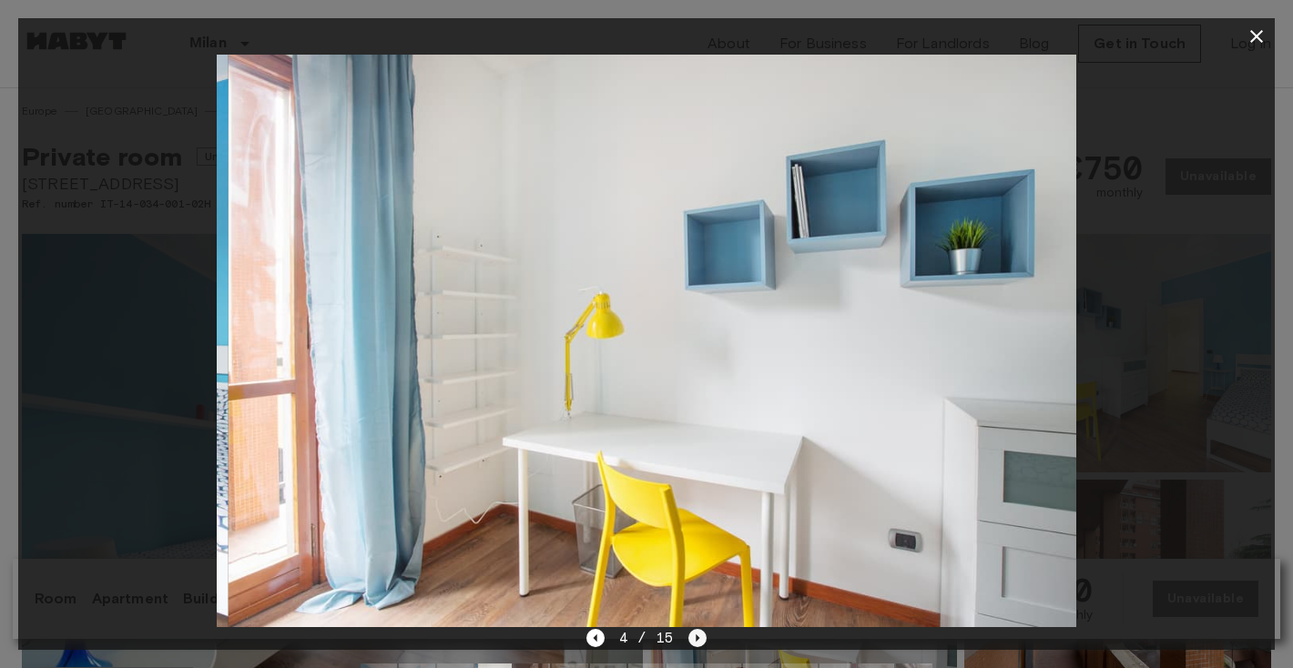
click at [700, 642] on icon "Next image" at bounding box center [698, 638] width 18 height 18
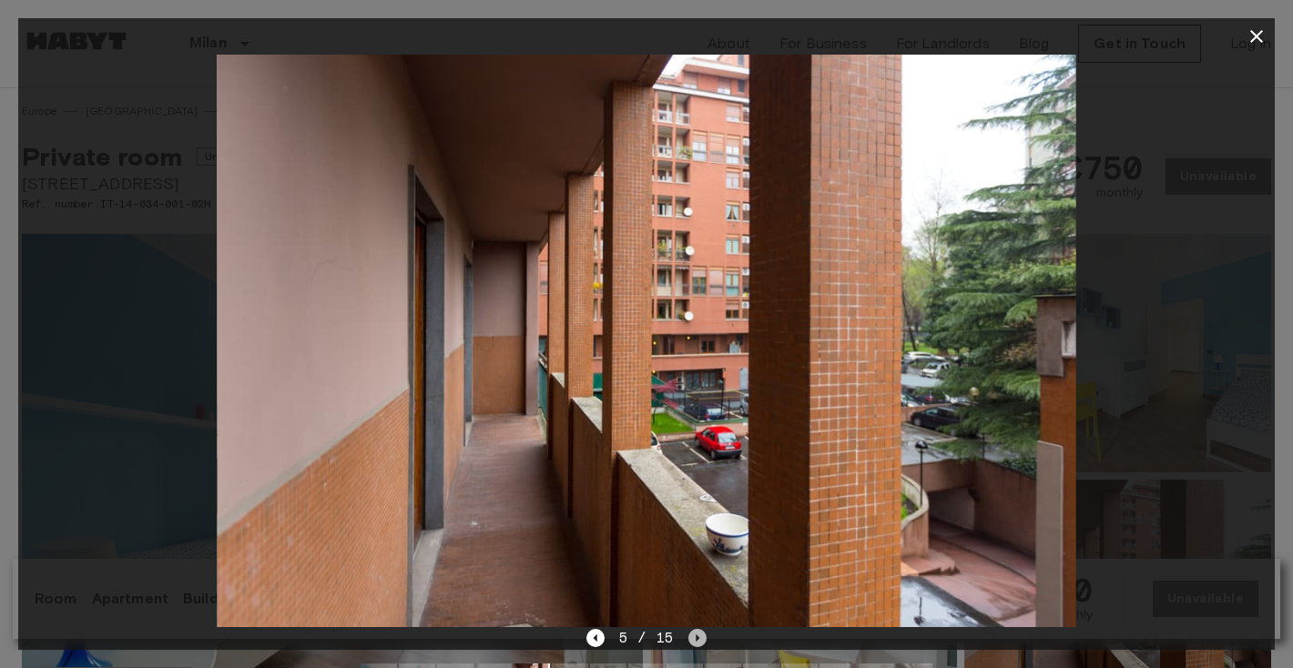
click at [700, 642] on icon "Next image" at bounding box center [698, 638] width 18 height 18
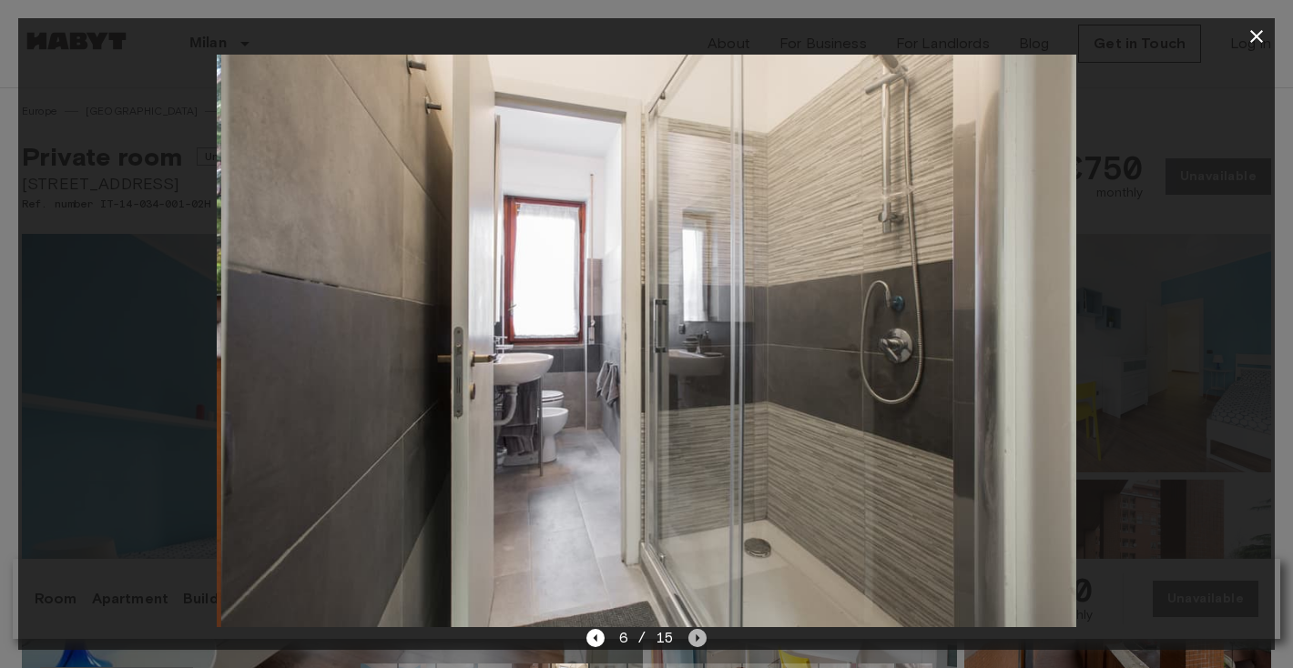
click at [700, 642] on icon "Next image" at bounding box center [698, 638] width 18 height 18
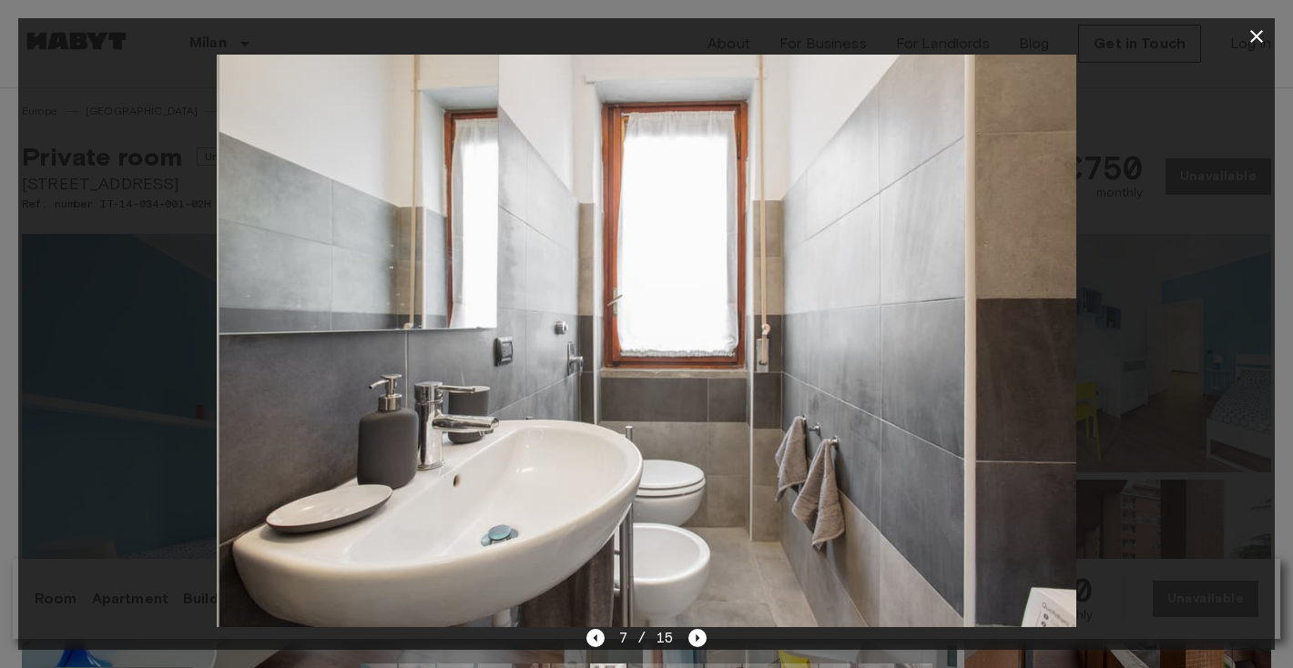
click at [606, 638] on div "7 / 15" at bounding box center [647, 639] width 121 height 22
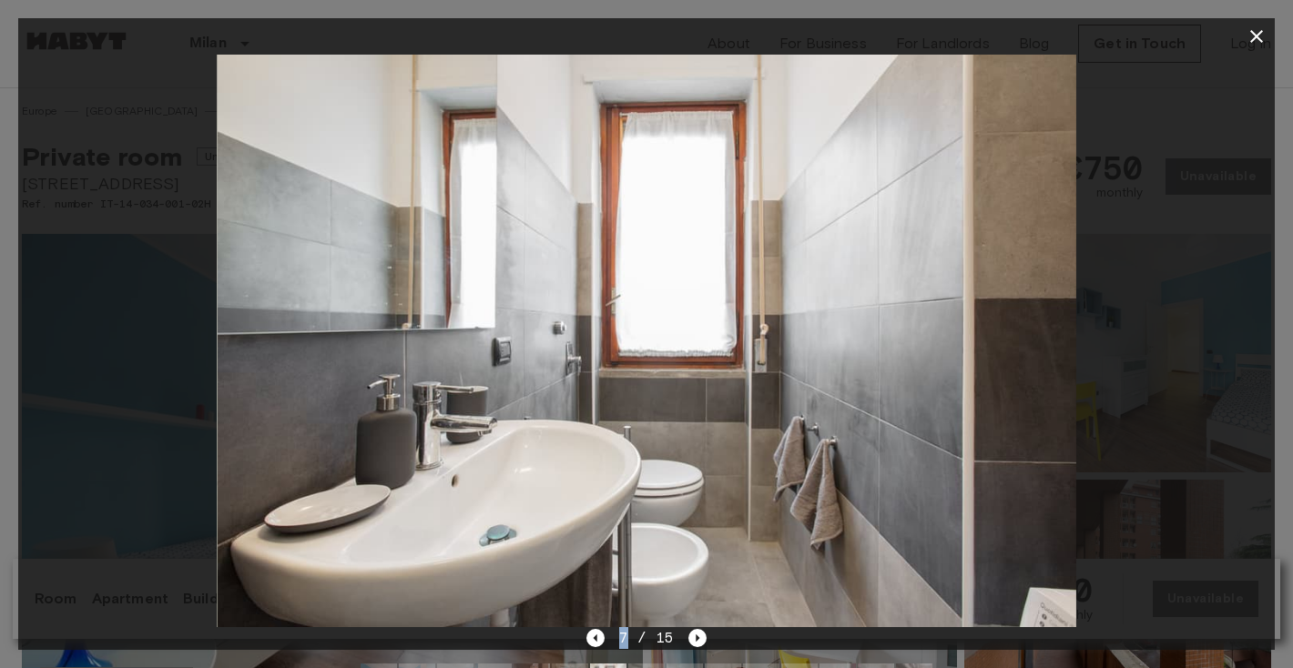
click at [606, 638] on div "7 / 15" at bounding box center [647, 639] width 121 height 22
click at [604, 638] on icon "Previous image" at bounding box center [596, 638] width 18 height 18
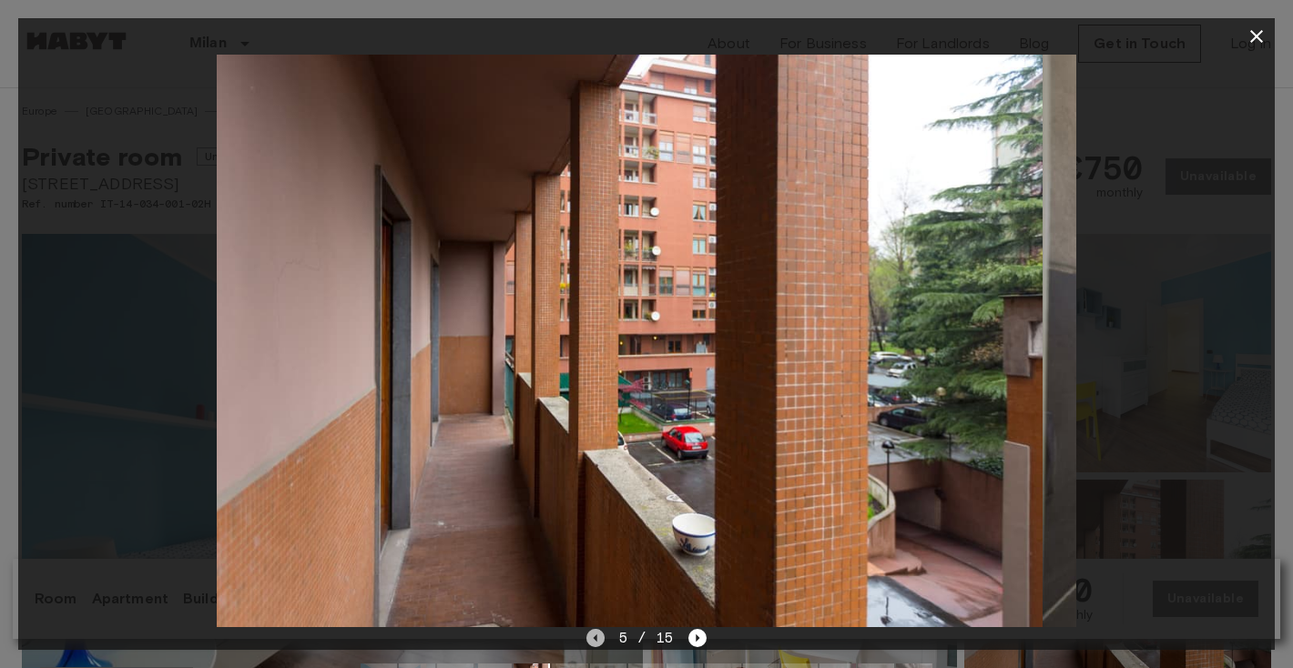
click at [604, 638] on icon "Previous image" at bounding box center [596, 638] width 18 height 18
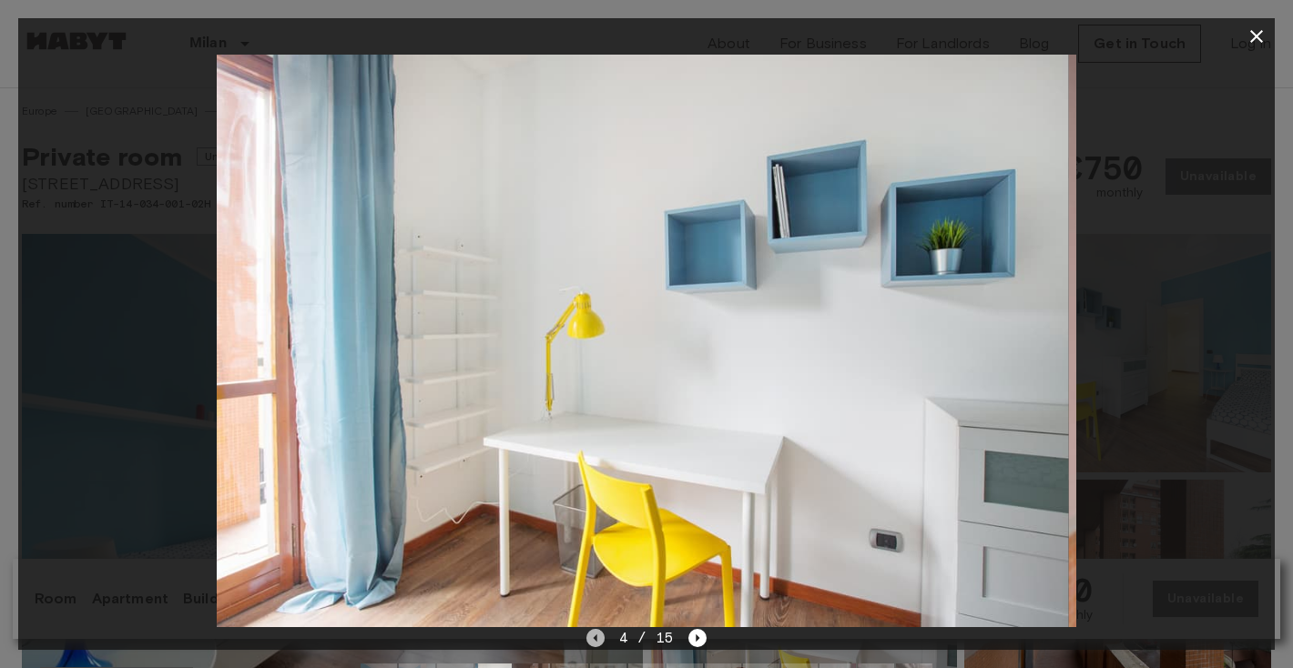
click at [604, 638] on icon "Previous image" at bounding box center [596, 638] width 18 height 18
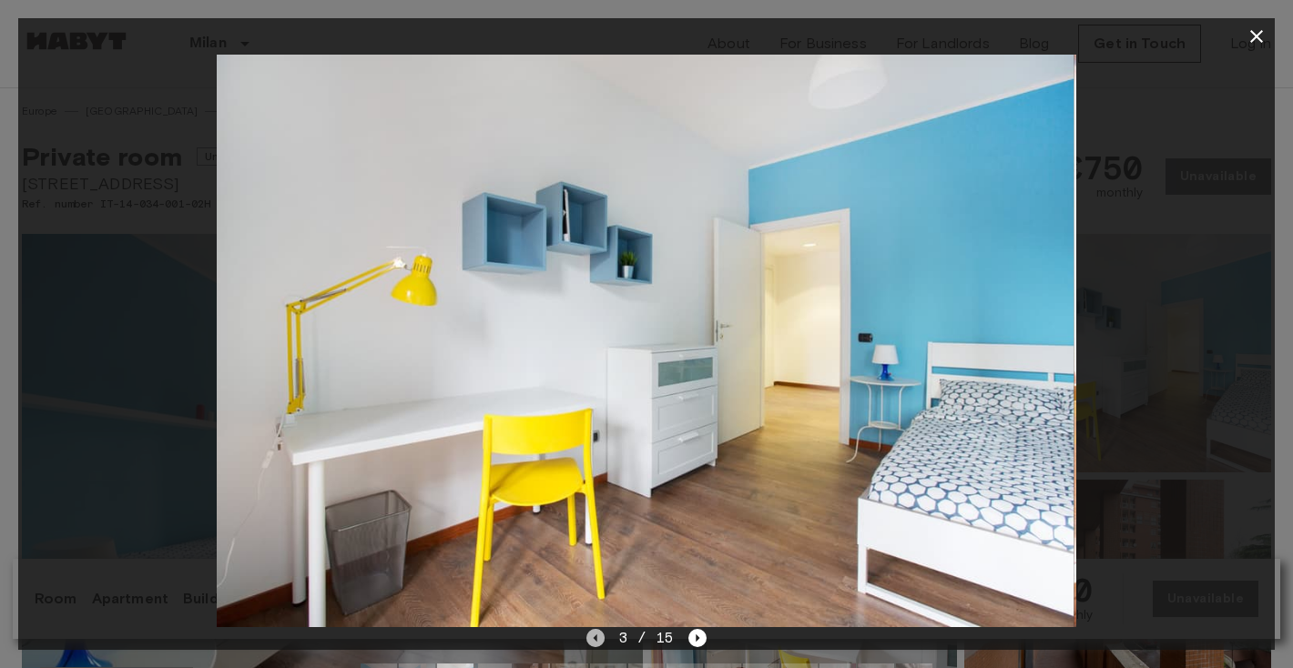
click at [604, 638] on icon "Previous image" at bounding box center [596, 638] width 18 height 18
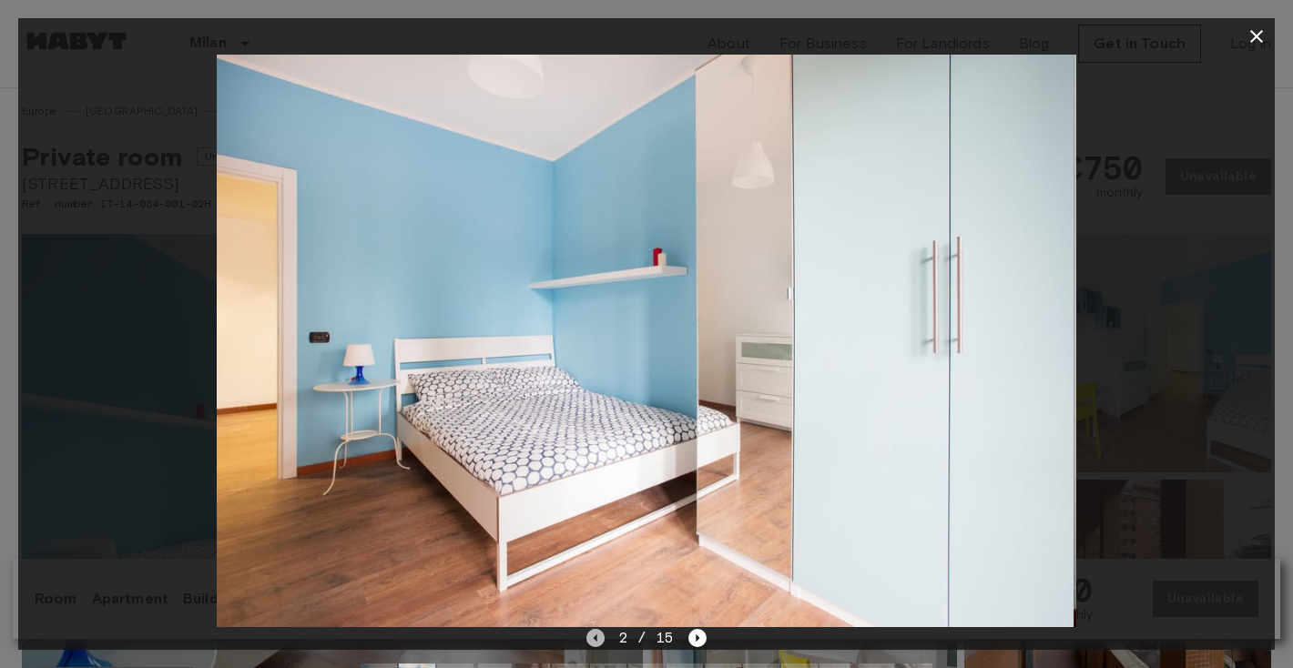
click at [604, 638] on icon "Previous image" at bounding box center [596, 638] width 18 height 18
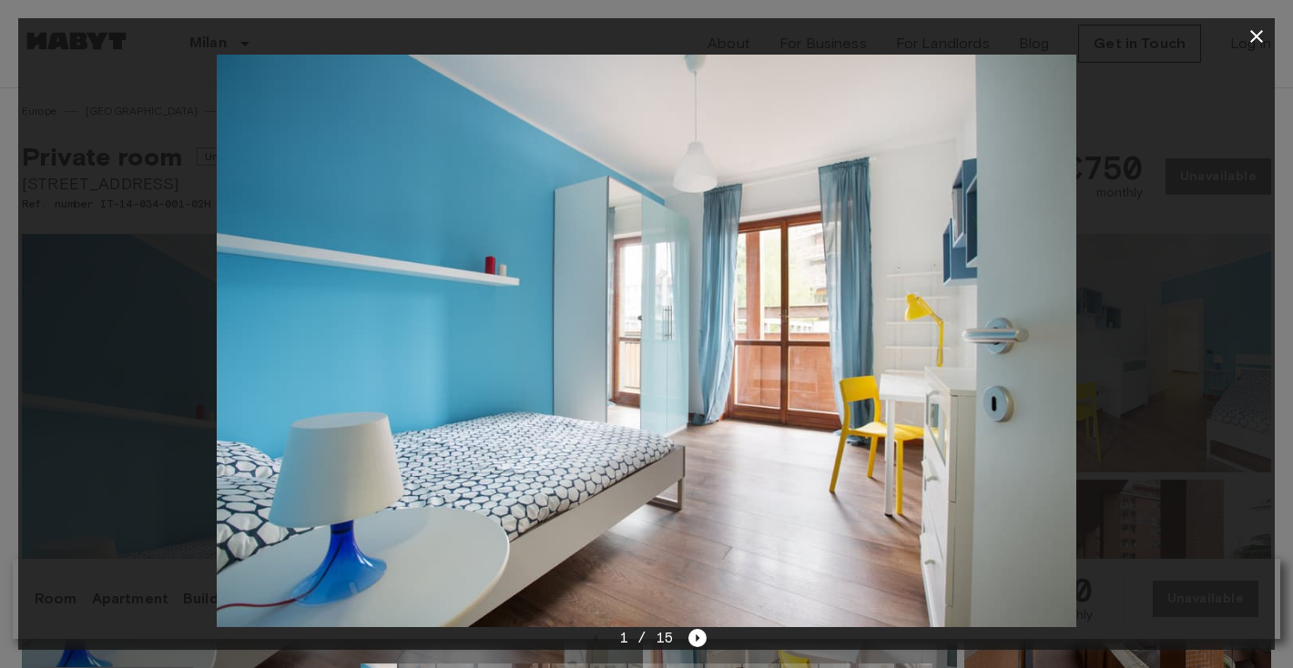
click at [136, 426] on div at bounding box center [646, 341] width 1257 height 573
click at [1250, 41] on icon "button" at bounding box center [1257, 37] width 22 height 22
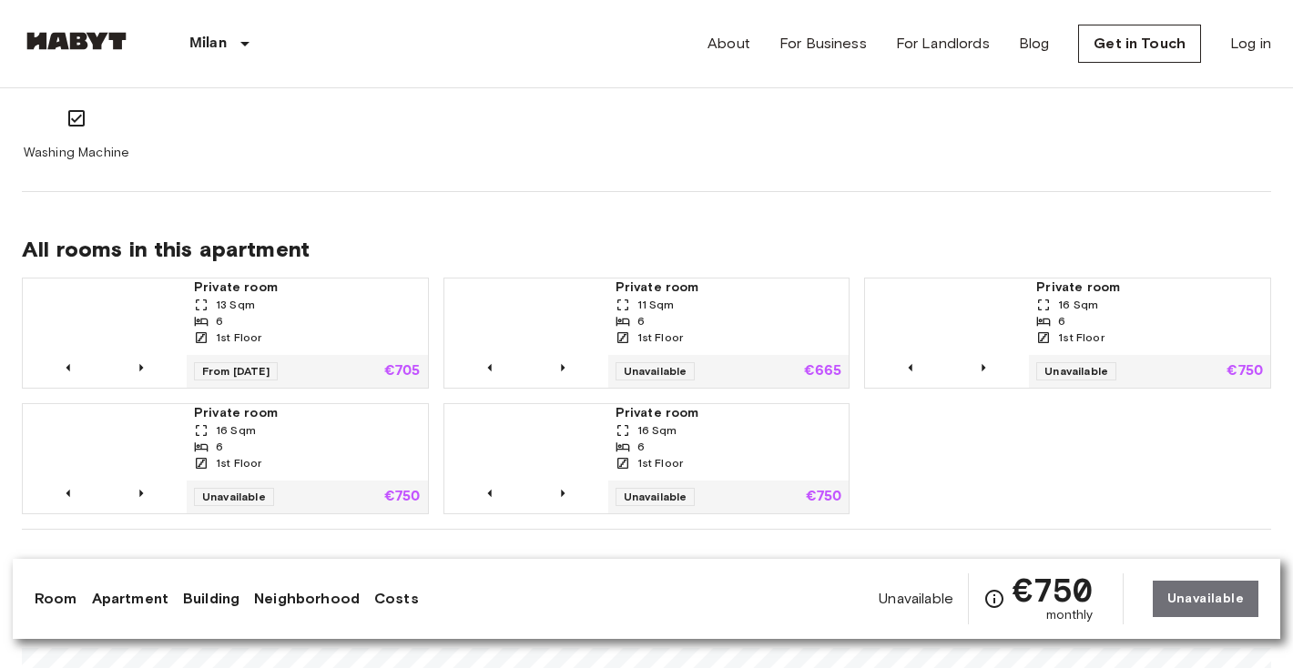
scroll to position [1097, 0]
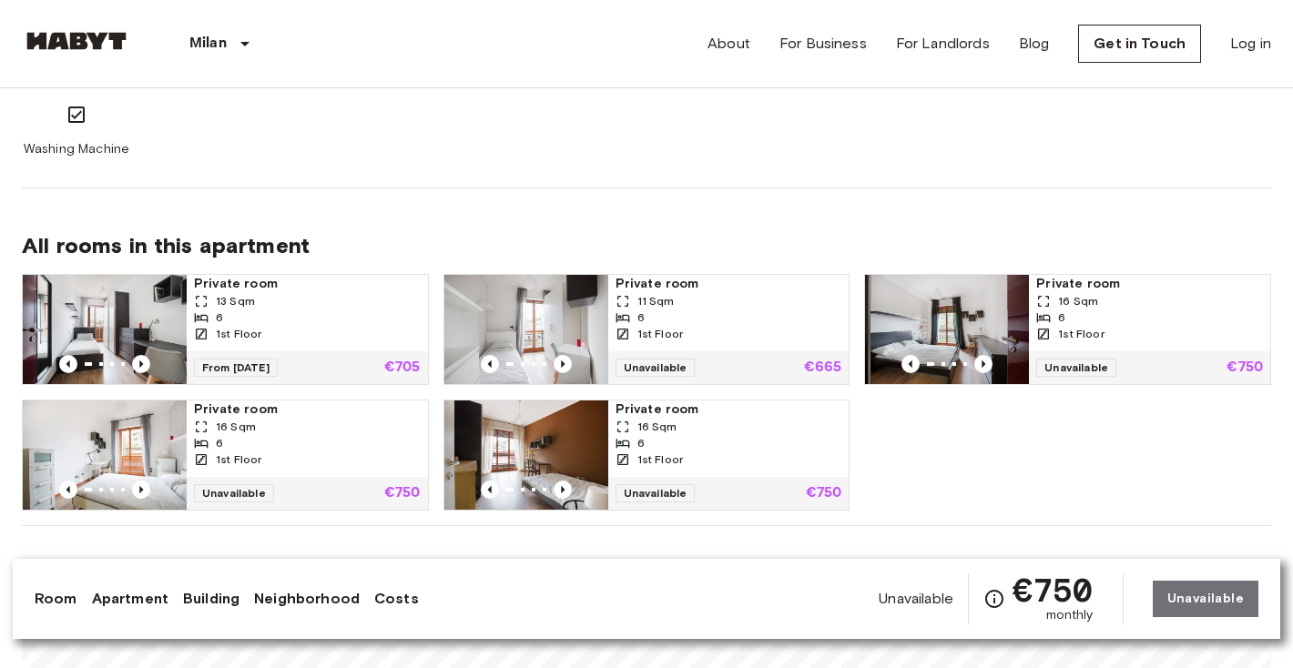
click at [791, 351] on div "Private room 11 Sqm 6 1st Floor" at bounding box center [728, 313] width 241 height 77
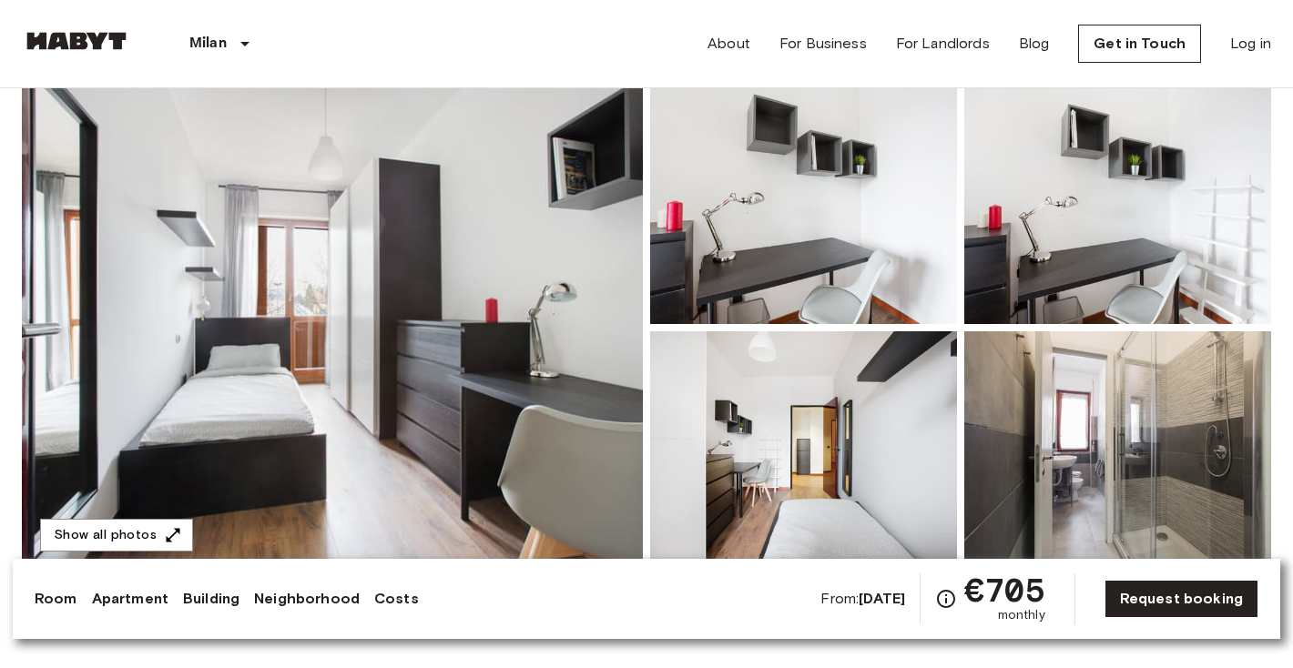
scroll to position [150, 0]
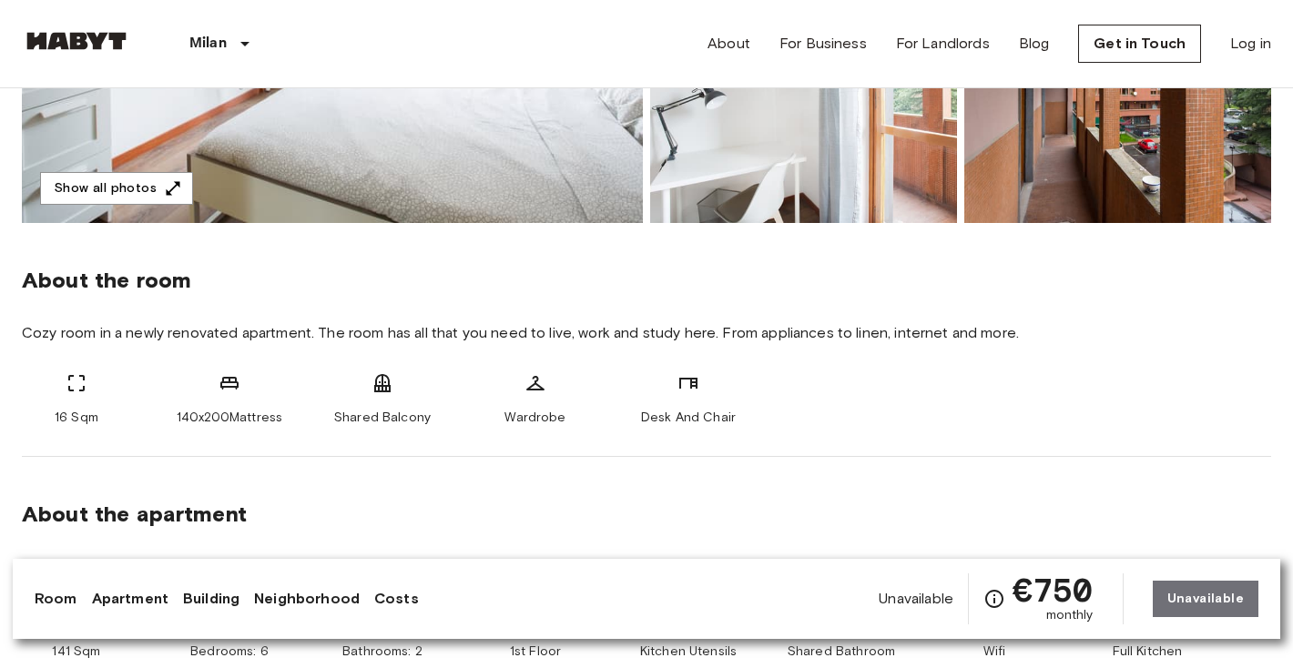
scroll to position [483, 0]
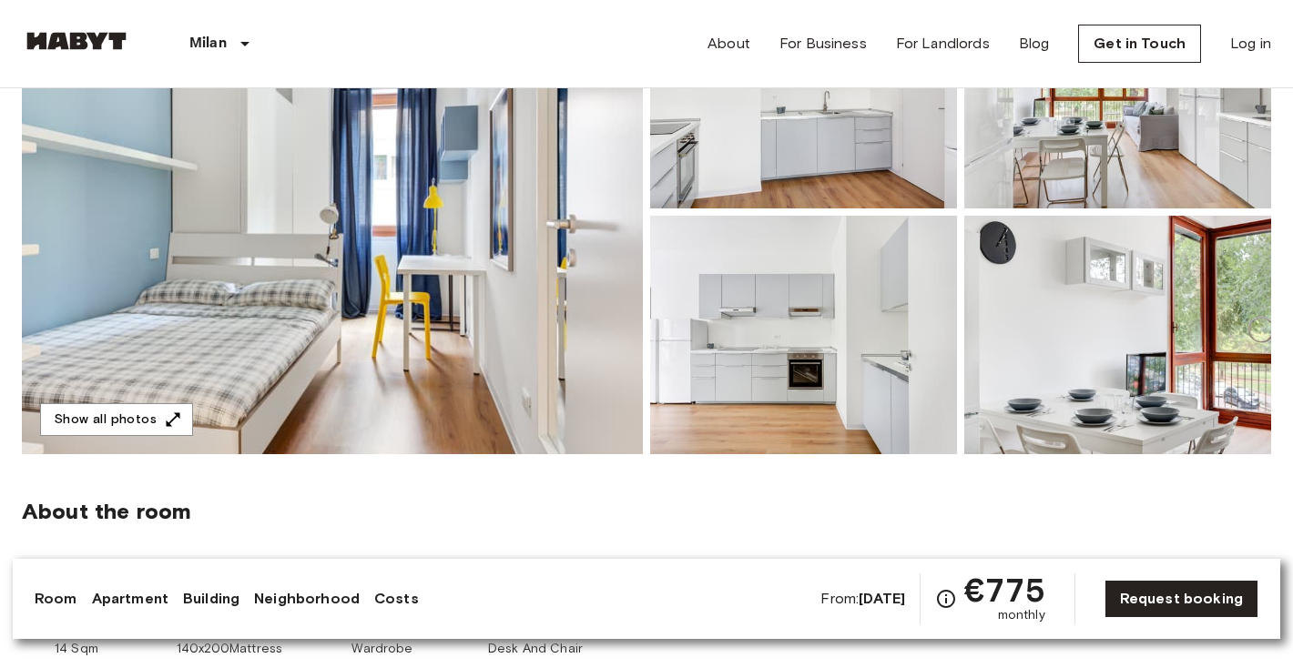
scroll to position [265, 0]
click at [321, 396] on img at bounding box center [332, 211] width 621 height 485
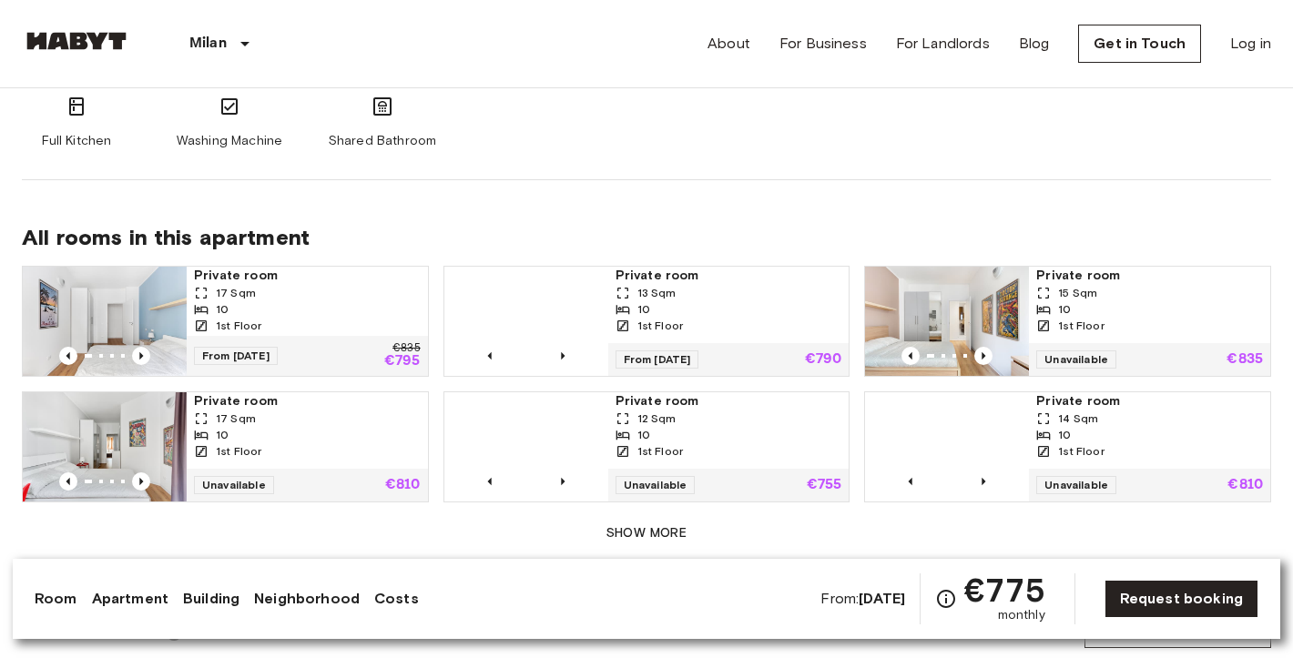
scroll to position [1152, 0]
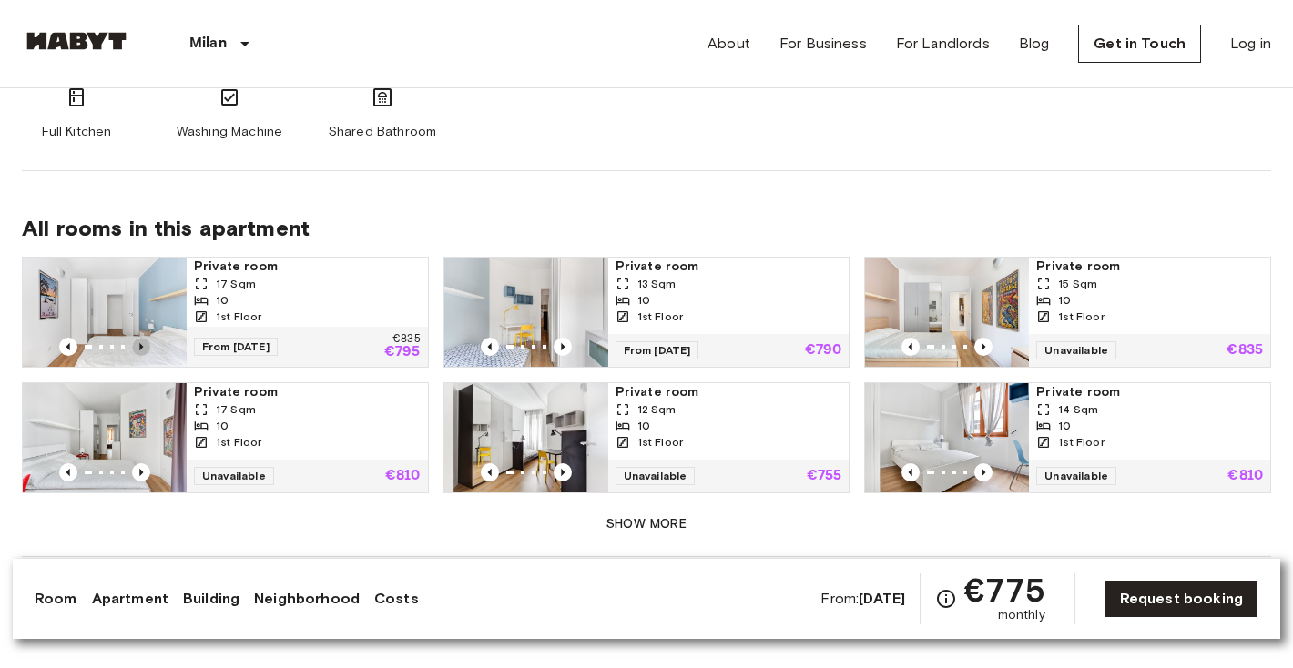
click at [132, 338] on icon "Previous image" at bounding box center [141, 347] width 18 height 18
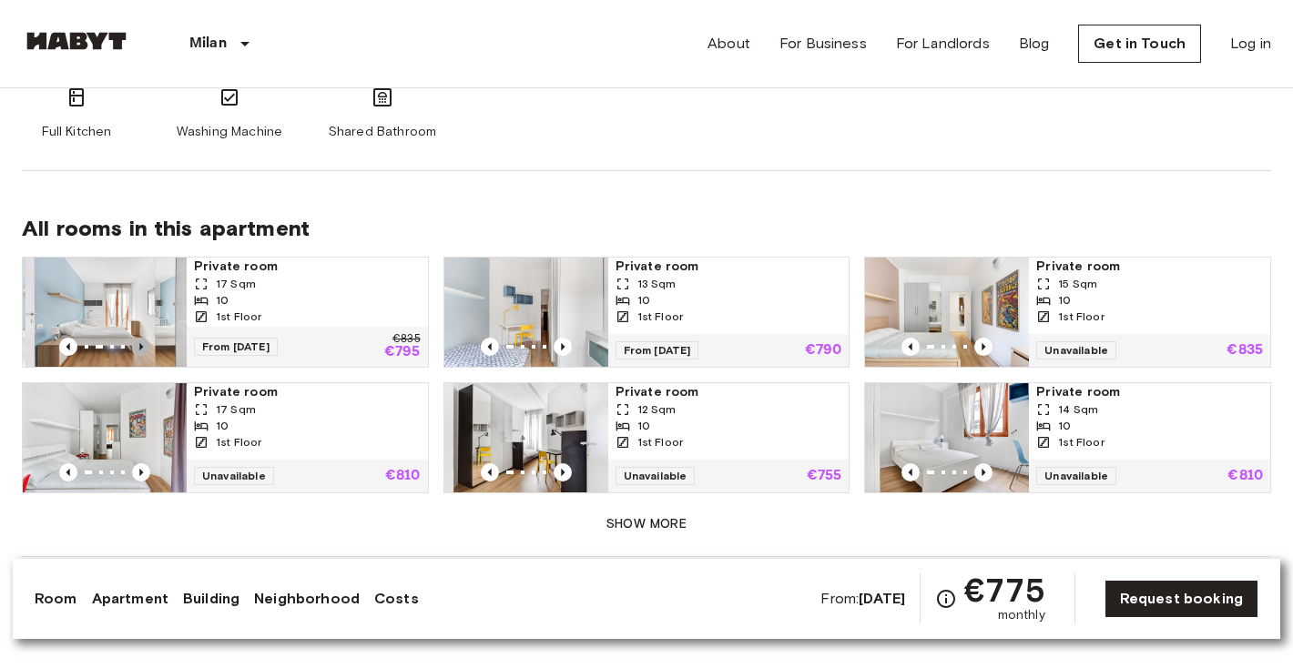
click at [132, 338] on icon "Previous image" at bounding box center [141, 347] width 18 height 18
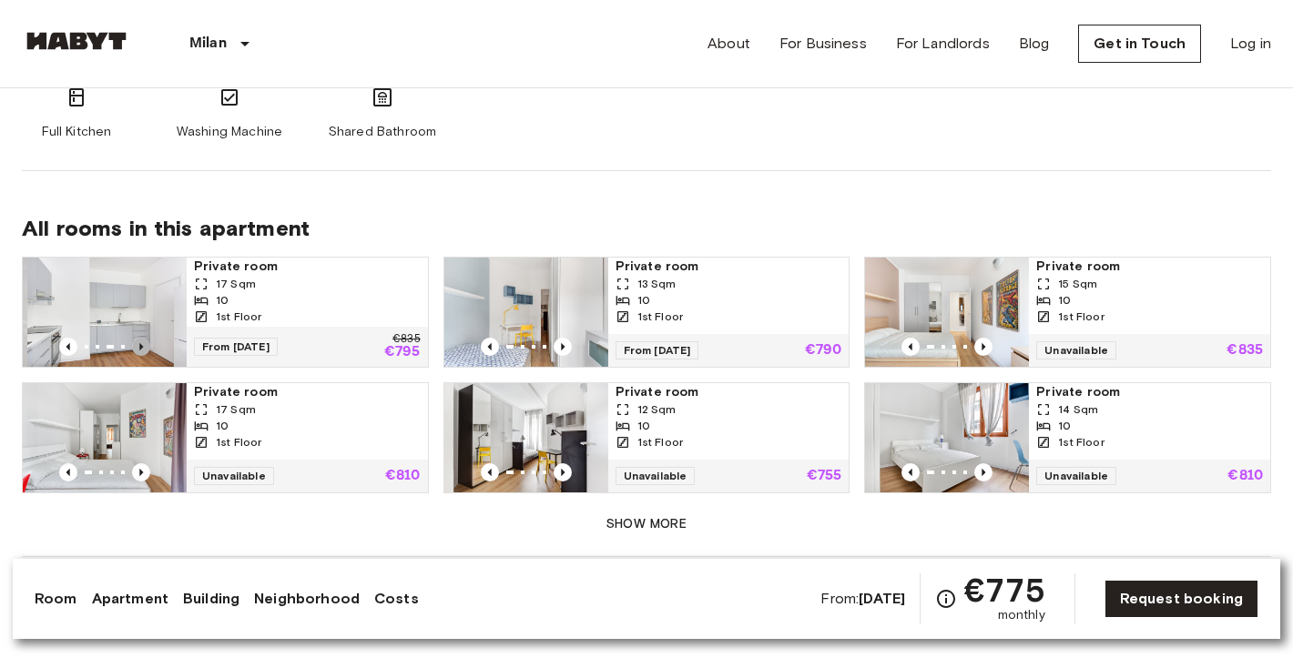
click at [133, 338] on icon "Previous image" at bounding box center [141, 347] width 18 height 18
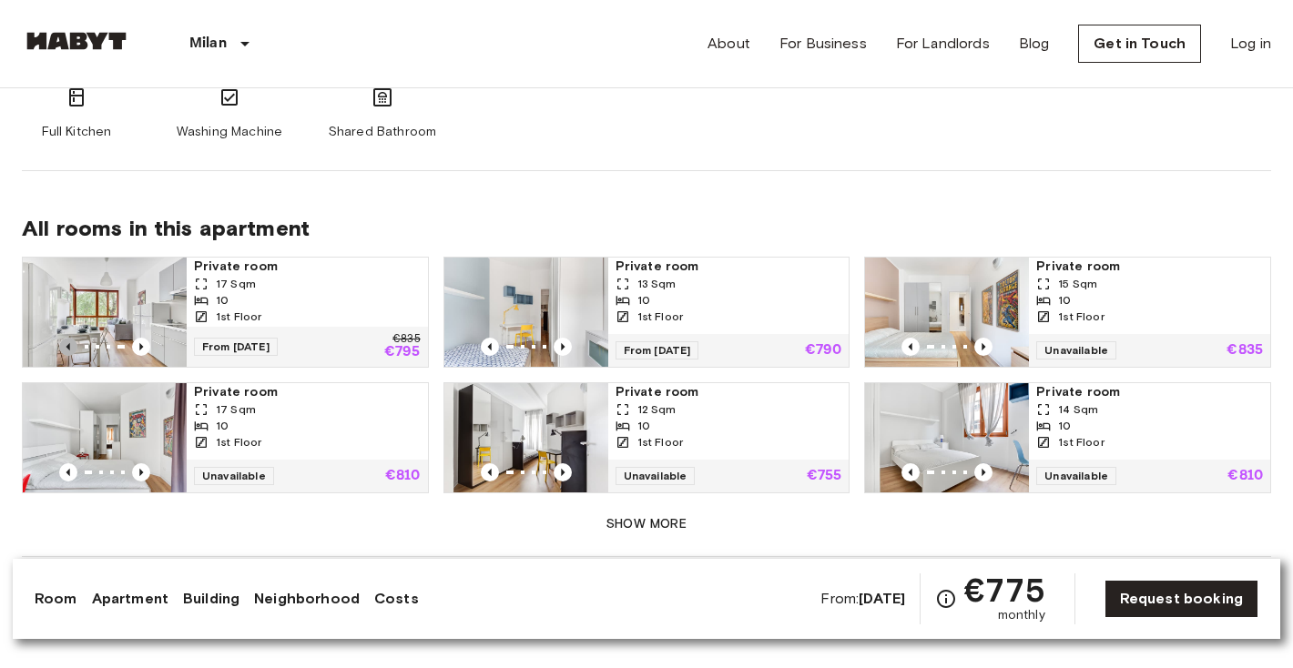
click at [72, 338] on icon "Previous image" at bounding box center [68, 347] width 18 height 18
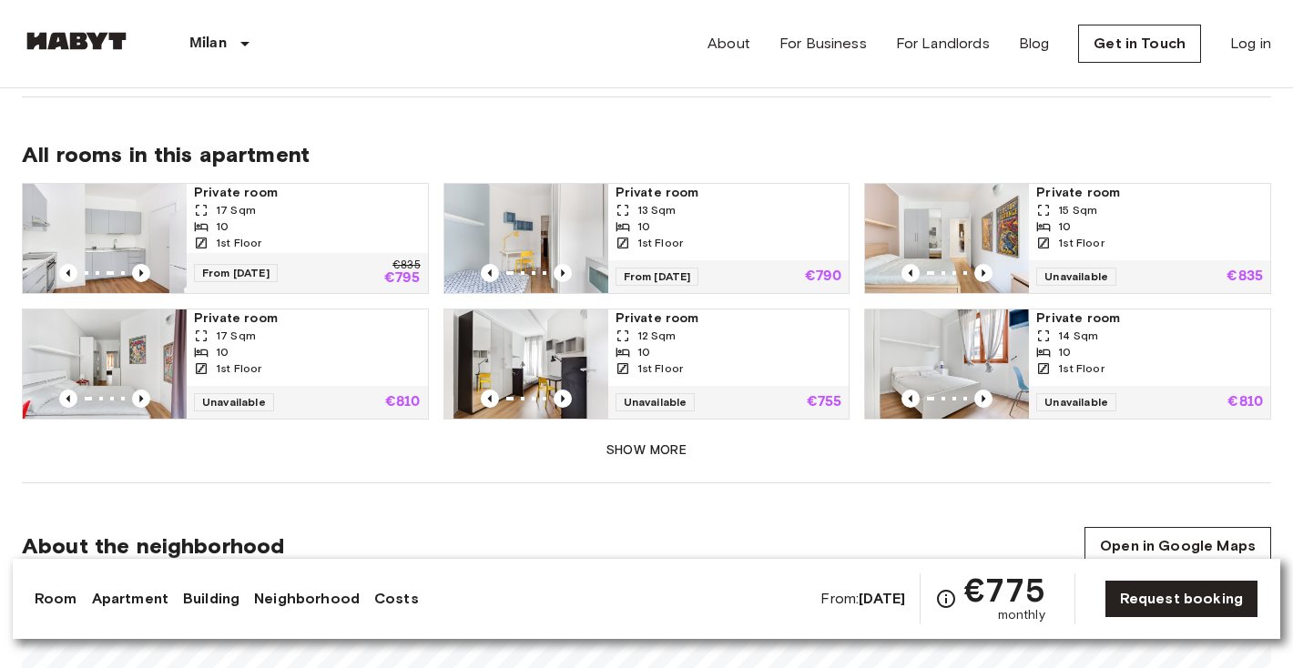
scroll to position [1173, 0]
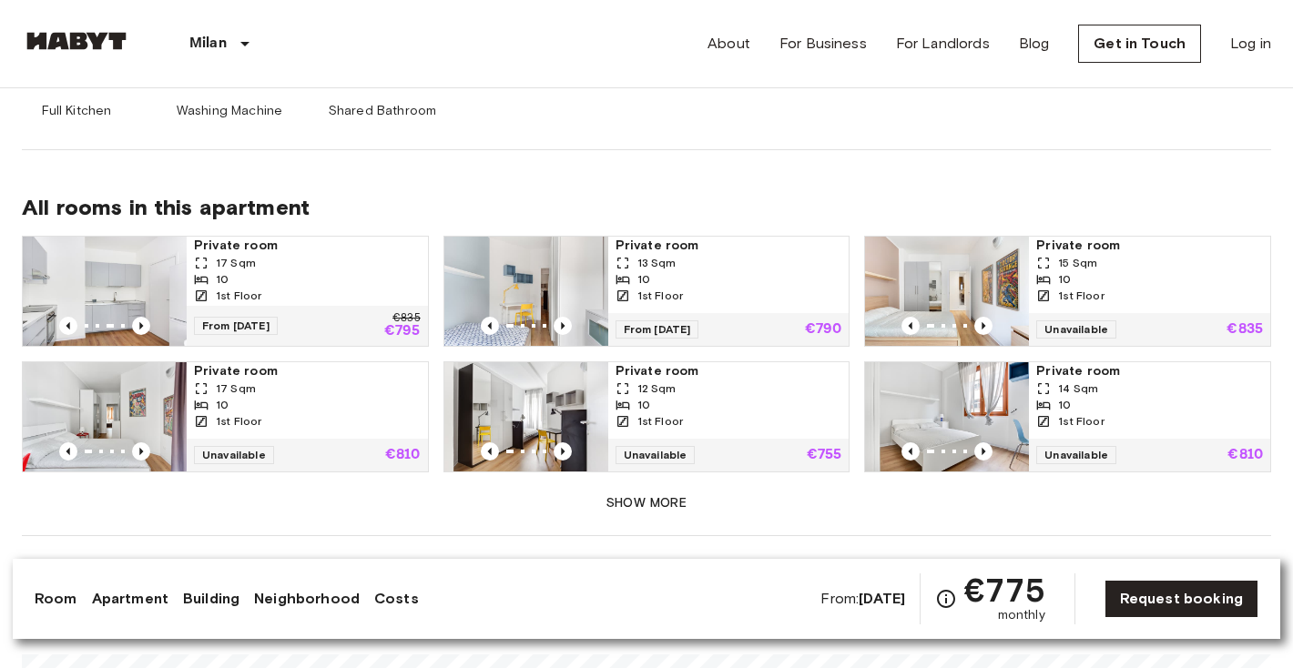
click at [609, 487] on button "Show more" at bounding box center [647, 504] width 1250 height 34
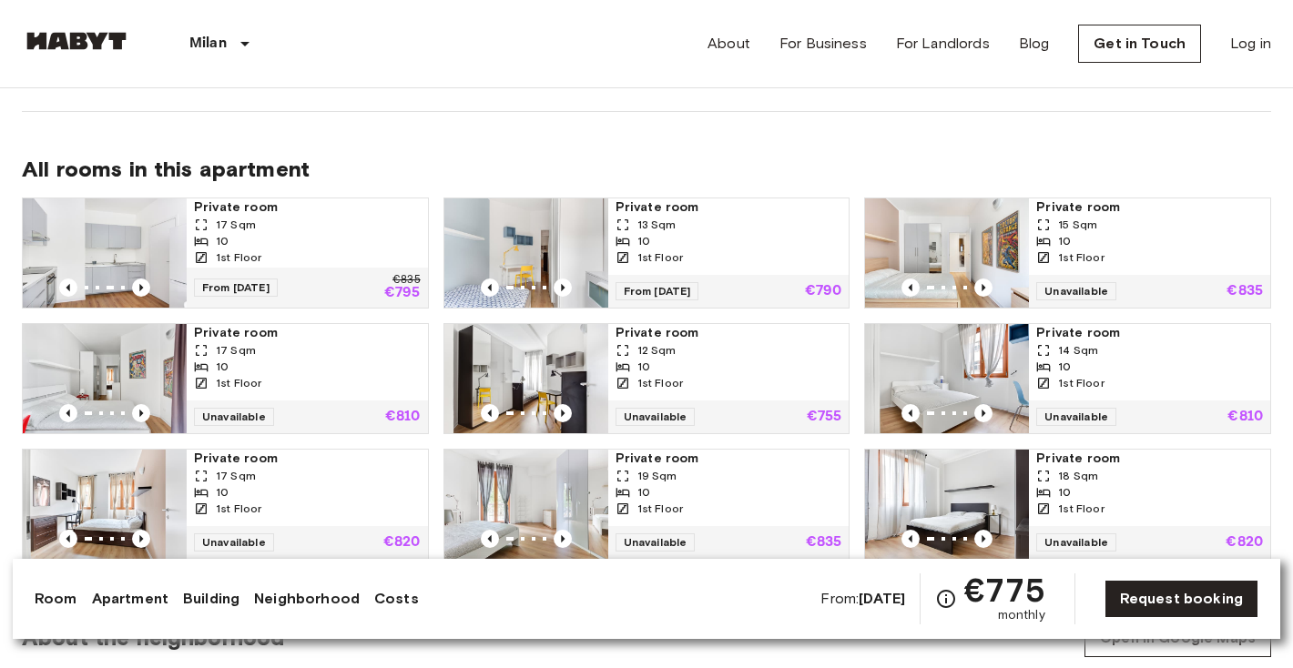
scroll to position [1204, 0]
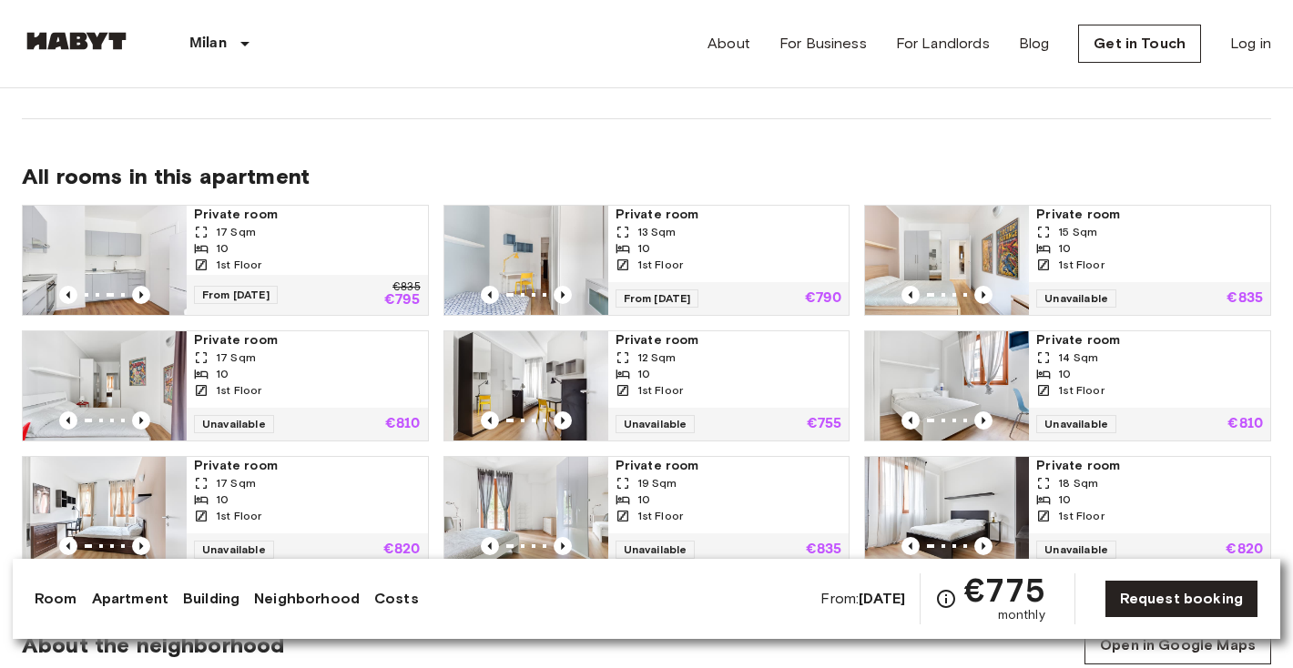
click at [216, 275] on div "From [DATE] €835 €795" at bounding box center [307, 295] width 241 height 40
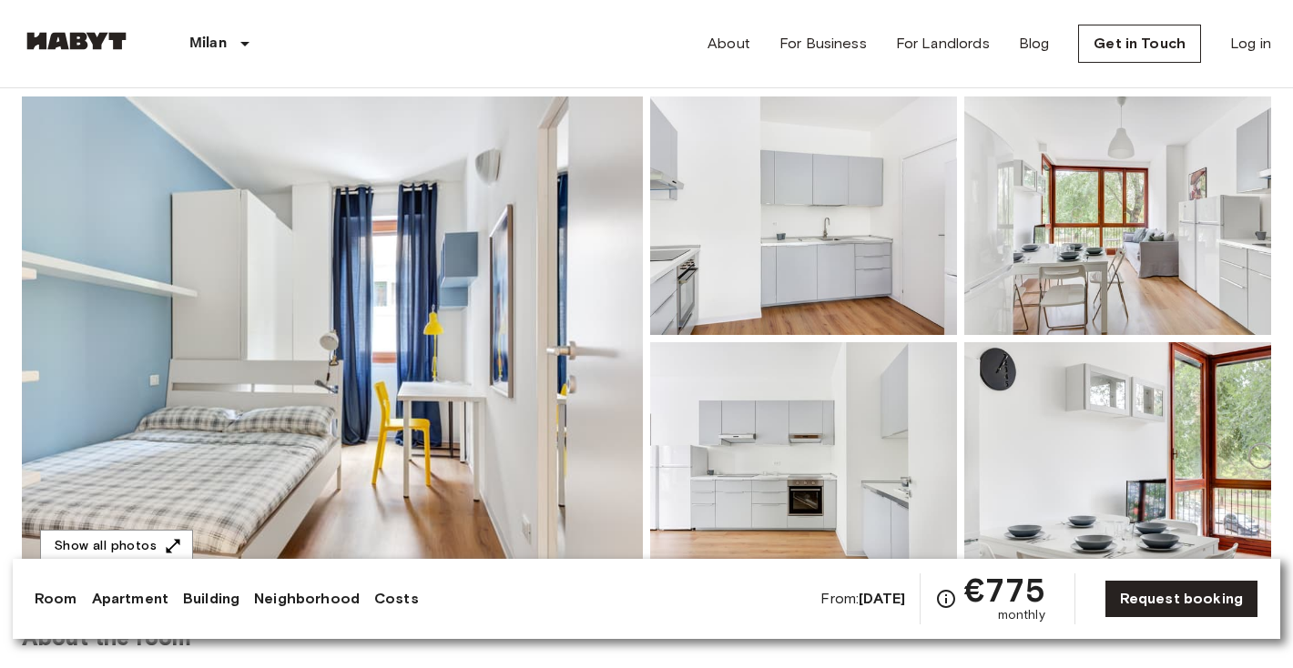
scroll to position [162, 0]
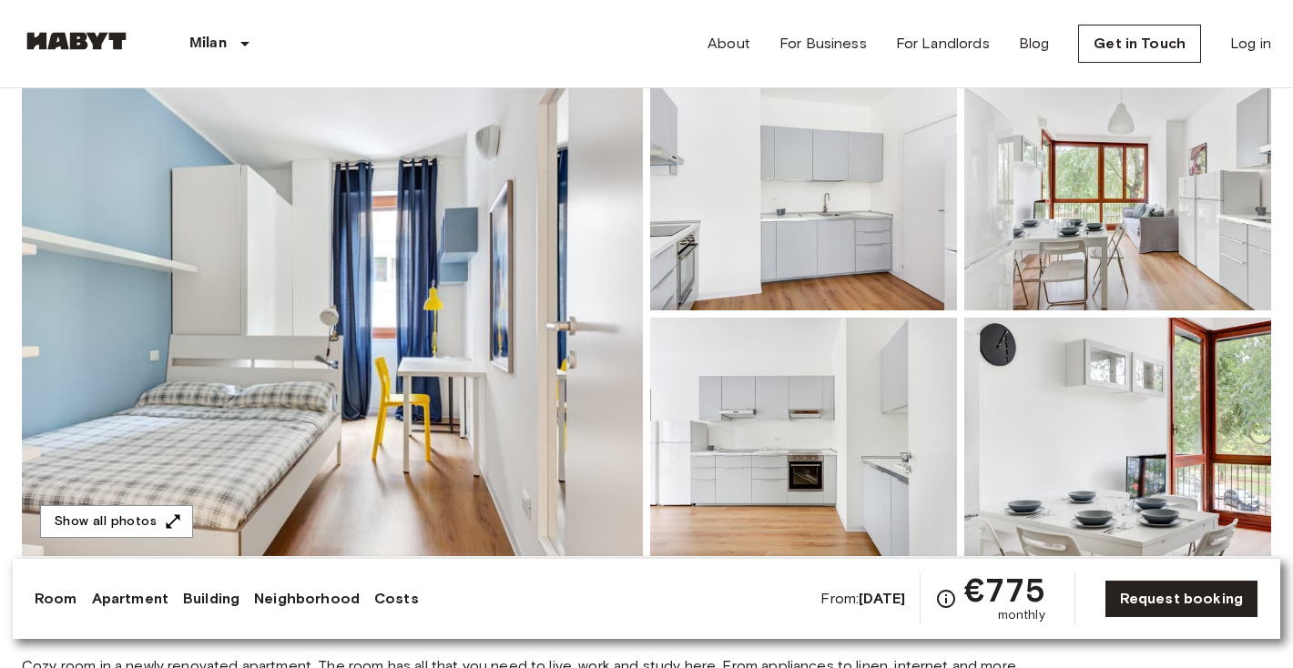
click at [469, 288] on img at bounding box center [332, 314] width 621 height 485
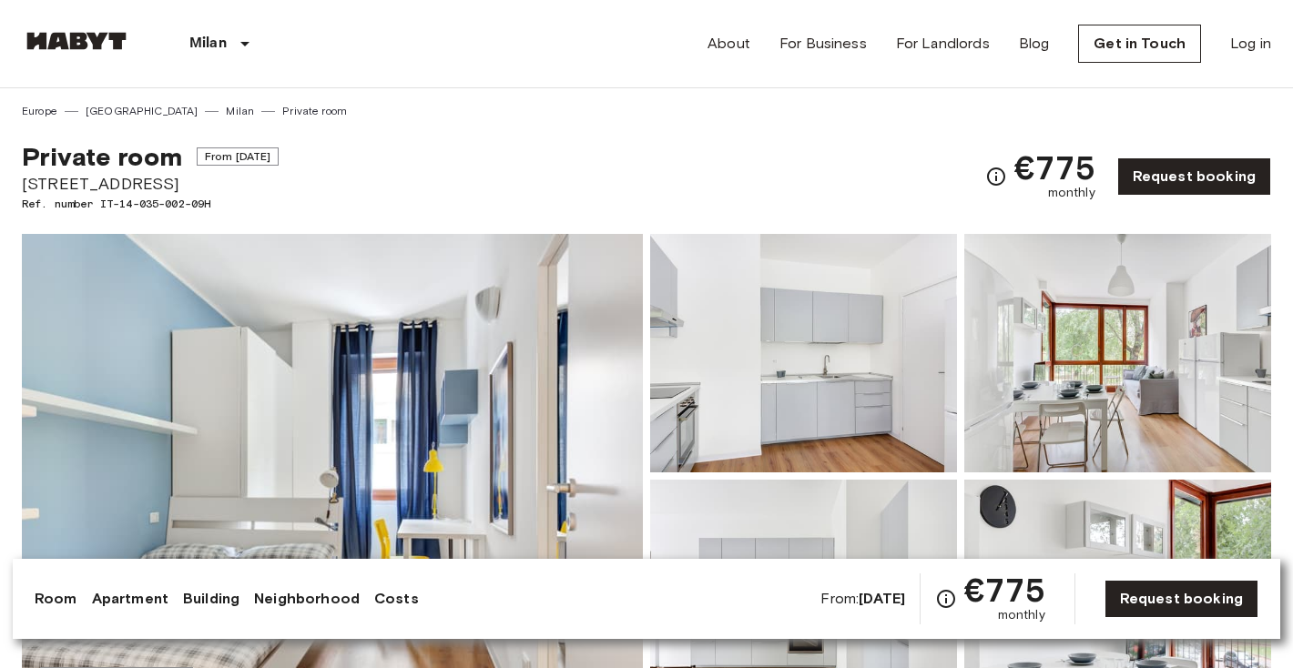
scroll to position [0, 0]
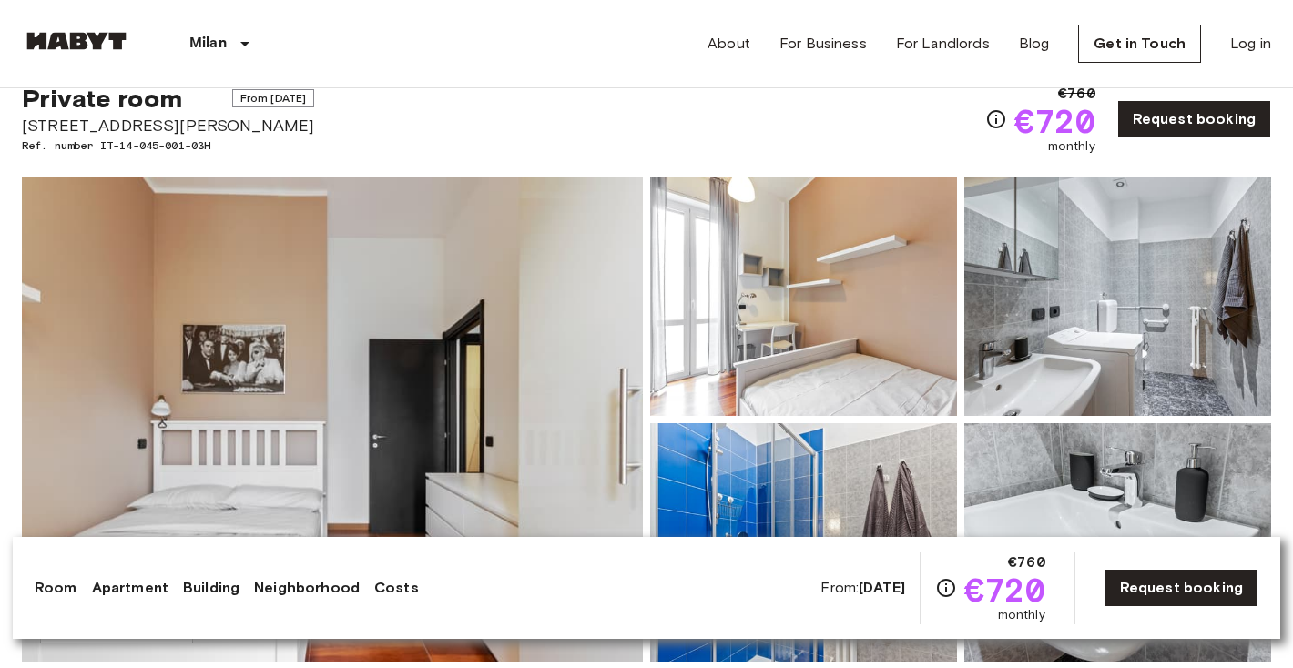
scroll to position [63, 0]
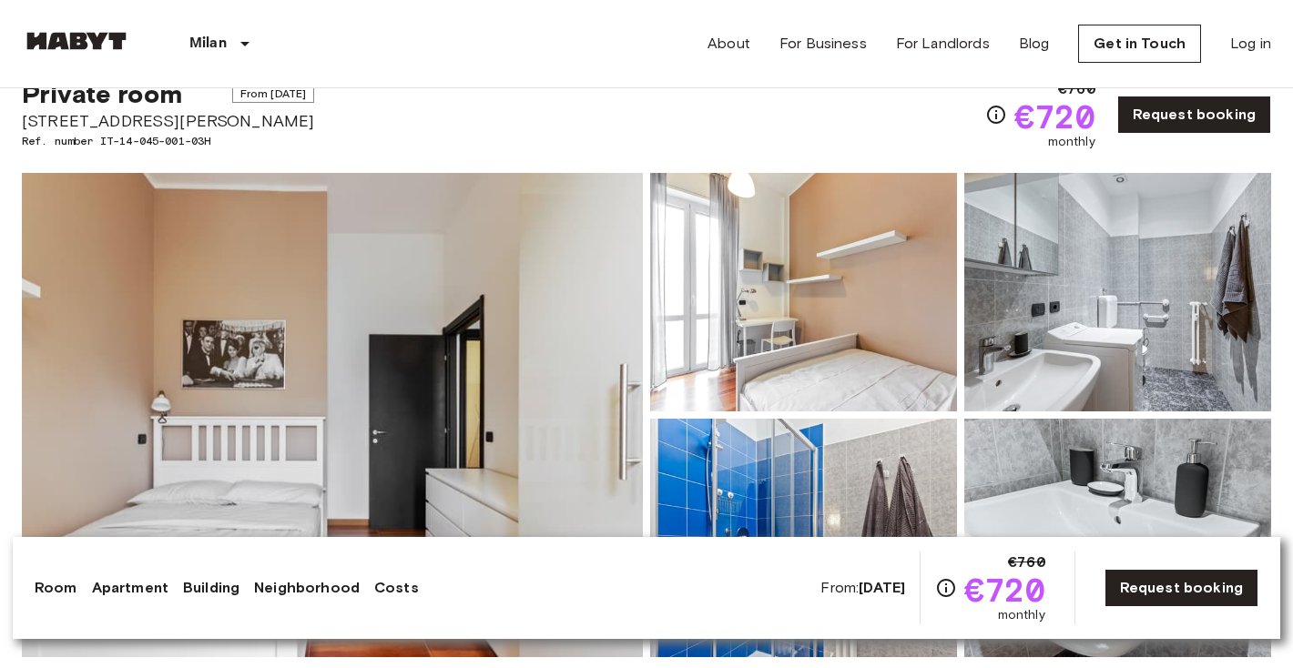
click at [400, 349] on img at bounding box center [332, 415] width 621 height 485
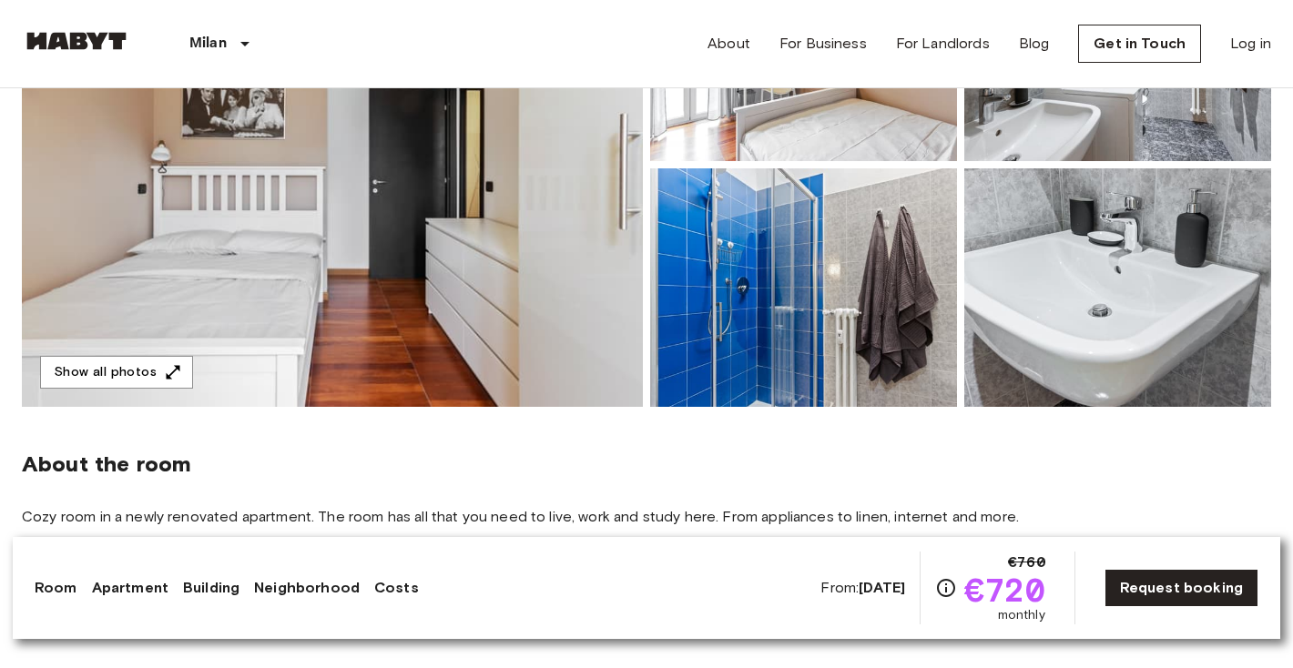
scroll to position [359, 0]
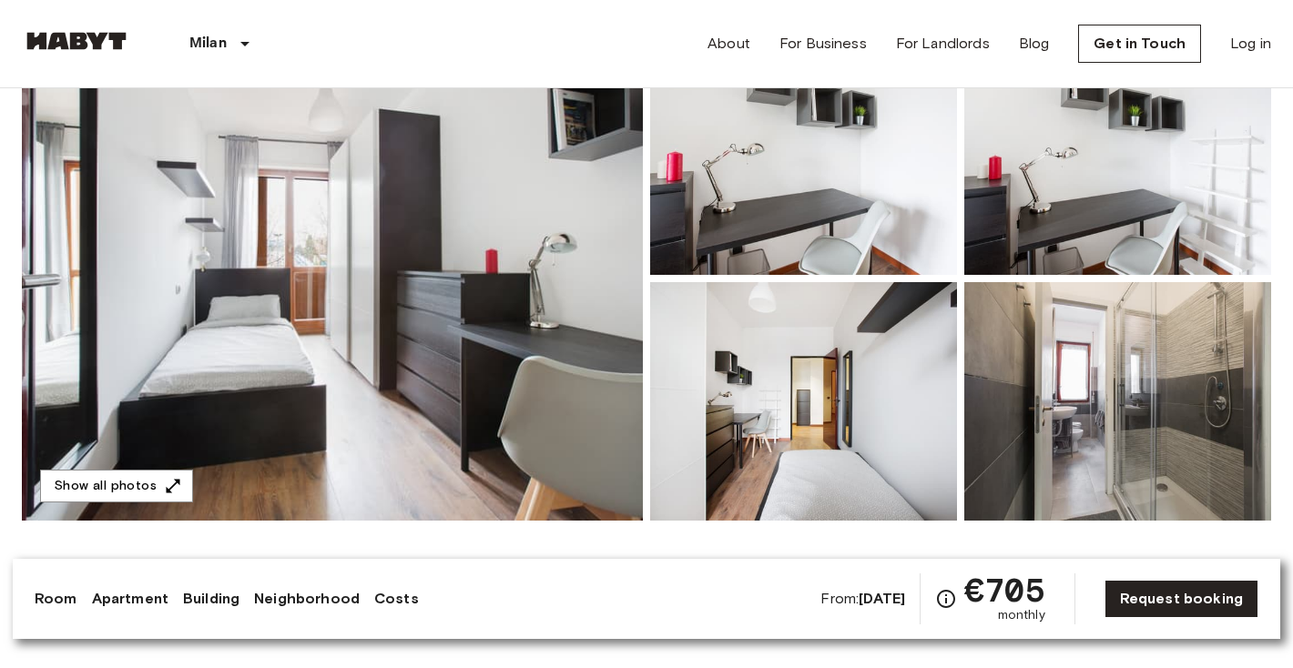
scroll to position [220, 0]
